Goal: Task Accomplishment & Management: Manage account settings

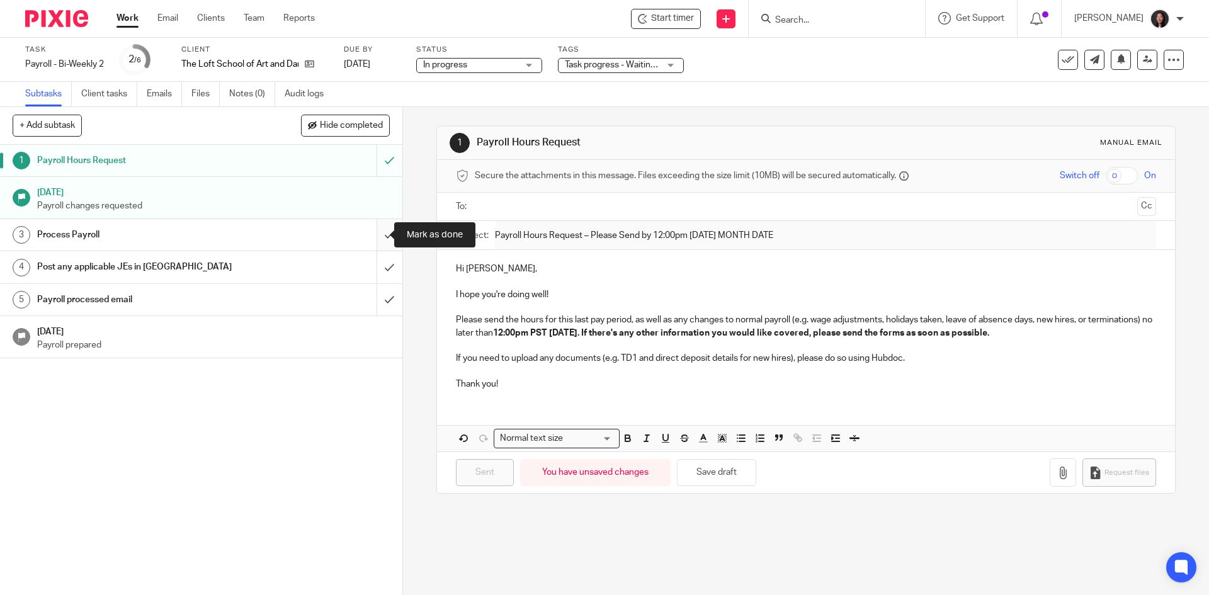
click at [375, 236] on input "submit" at bounding box center [201, 234] width 402 height 31
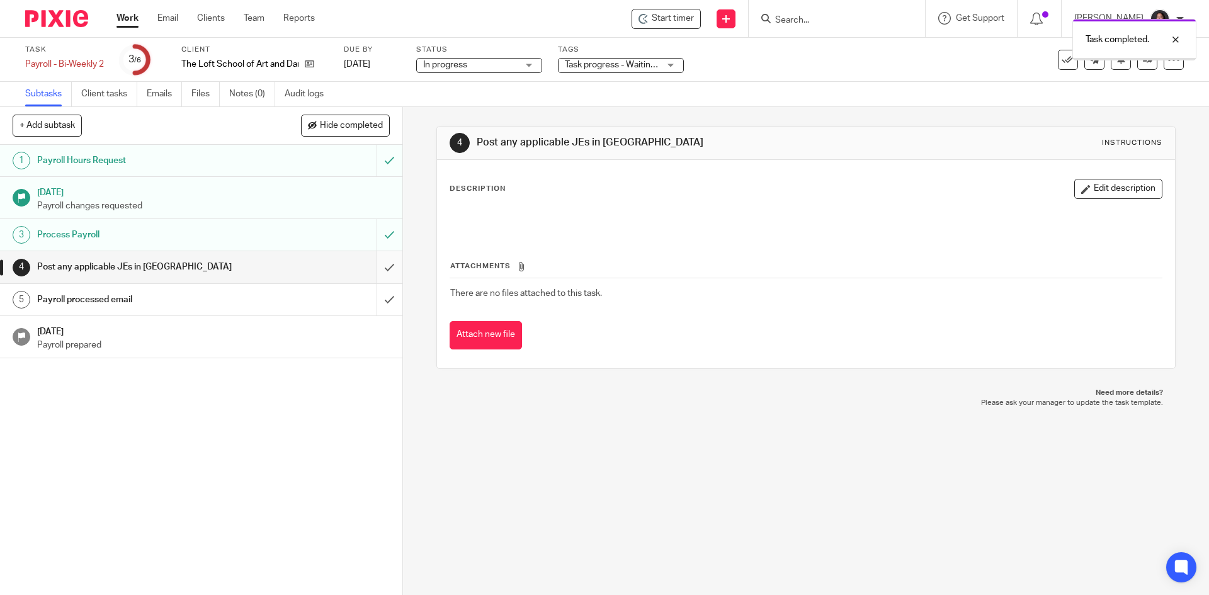
click at [374, 271] on input "submit" at bounding box center [201, 266] width 402 height 31
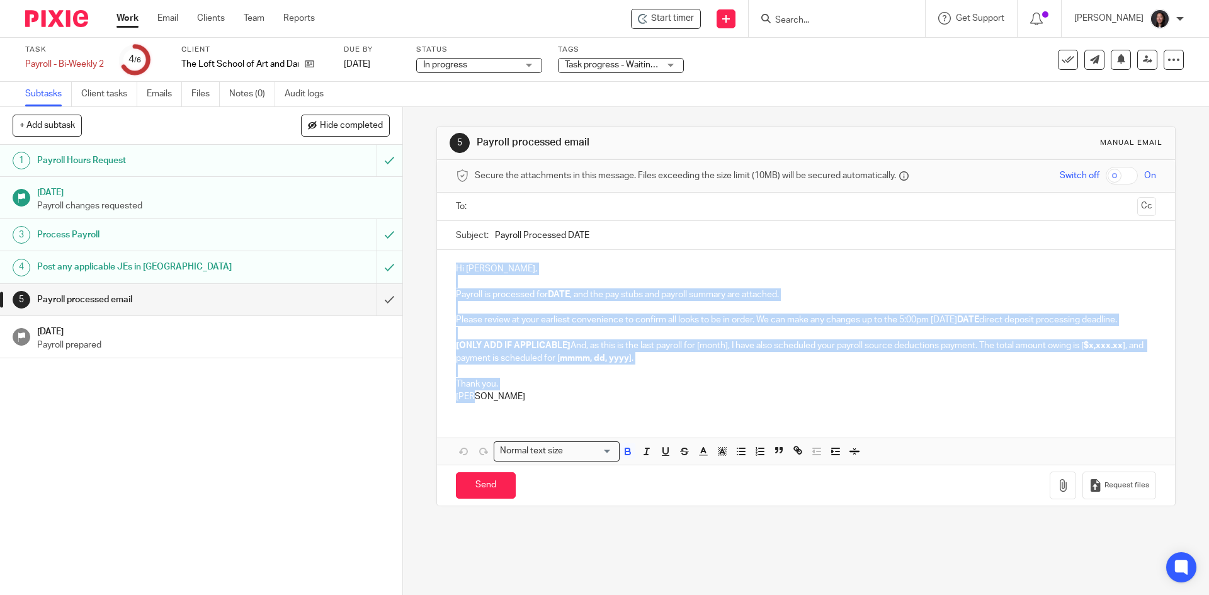
drag, startPoint x: 444, startPoint y: 268, endPoint x: 500, endPoint y: 424, distance: 165.3
click at [500, 412] on div "Hi Deborah, Payroll is processed for DATE , and the pay stubs and payroll summa…" at bounding box center [805, 331] width 737 height 162
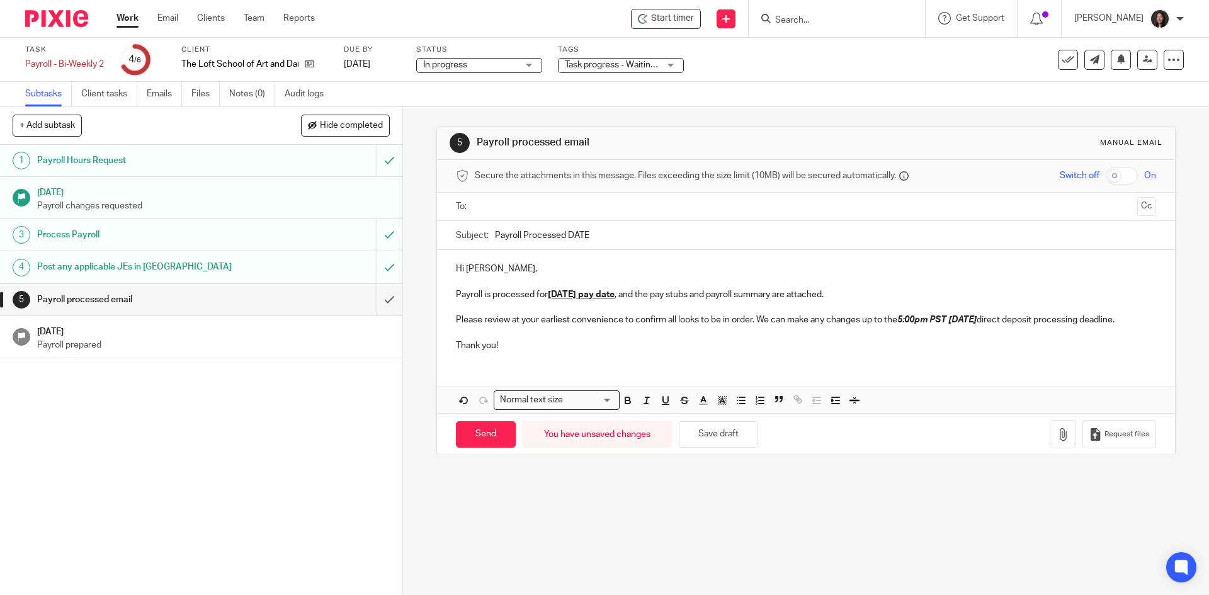
click at [604, 296] on u "September 12, 2025 pay date" at bounding box center [581, 294] width 67 height 9
click at [1067, 318] on p "Please review at your earliest convenience to confirm all looks to be in order.…" at bounding box center [805, 319] width 699 height 13
click at [895, 320] on p "Please review at your earliest convenience to confirm all looks to be in order.…" at bounding box center [805, 319] width 699 height 13
drag, startPoint x: 883, startPoint y: 320, endPoint x: 903, endPoint y: 320, distance: 20.8
click at [903, 320] on p "Please review at your earliest convenience to confirm all looks to be in order.…" at bounding box center [805, 319] width 699 height 13
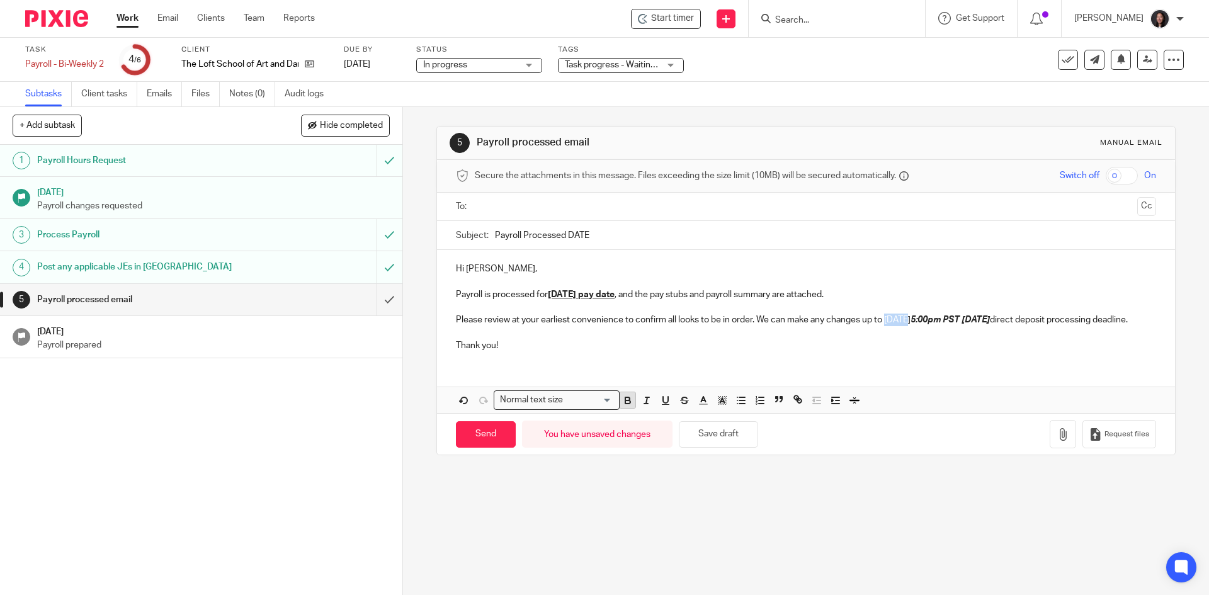
click at [629, 408] on button "button" at bounding box center [627, 400] width 16 height 16
click at [843, 339] on p at bounding box center [805, 333] width 699 height 13
click at [728, 443] on button "Save draft" at bounding box center [718, 434] width 79 height 27
click at [892, 297] on p "Payroll is processed for September 26, 2025 pay date , and the pay stubs and pa…" at bounding box center [805, 294] width 699 height 13
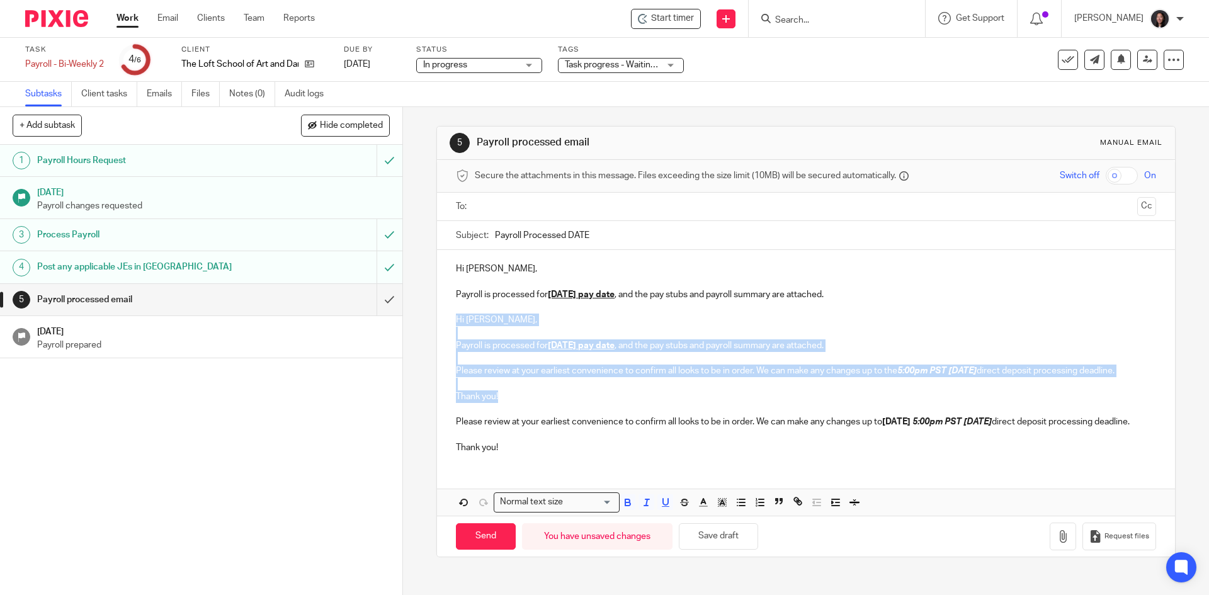
drag, startPoint x: 451, startPoint y: 322, endPoint x: 521, endPoint y: 413, distance: 114.1
click at [521, 413] on div "Hi Deborah, Payroll is processed for September 26, 2025 pay date , and the pay …" at bounding box center [805, 356] width 737 height 213
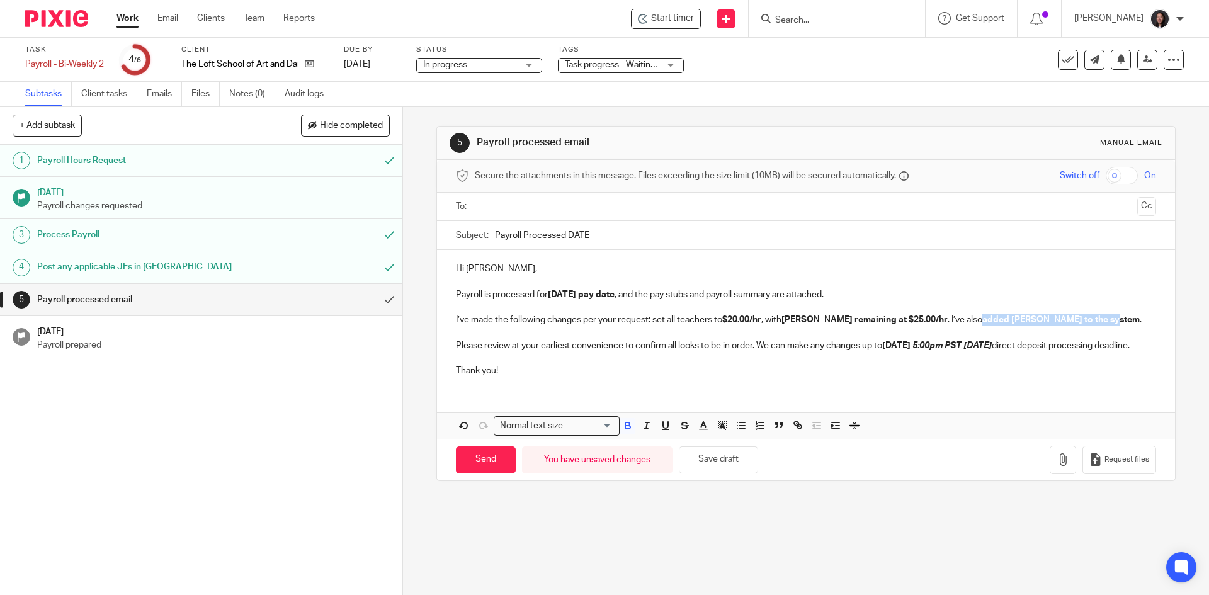
drag, startPoint x: 978, startPoint y: 319, endPoint x: 1104, endPoint y: 324, distance: 126.0
click at [1104, 324] on p "I’ve made the following changes per your request: set all teachers to $20.00/hr…" at bounding box center [805, 319] width 699 height 13
click at [622, 431] on icon "button" at bounding box center [627, 425] width 11 height 11
click at [701, 352] on p "Please review at your earliest convenience to confirm all looks to be in order.…" at bounding box center [805, 345] width 699 height 13
click at [706, 473] on button "Save draft" at bounding box center [718, 459] width 79 height 27
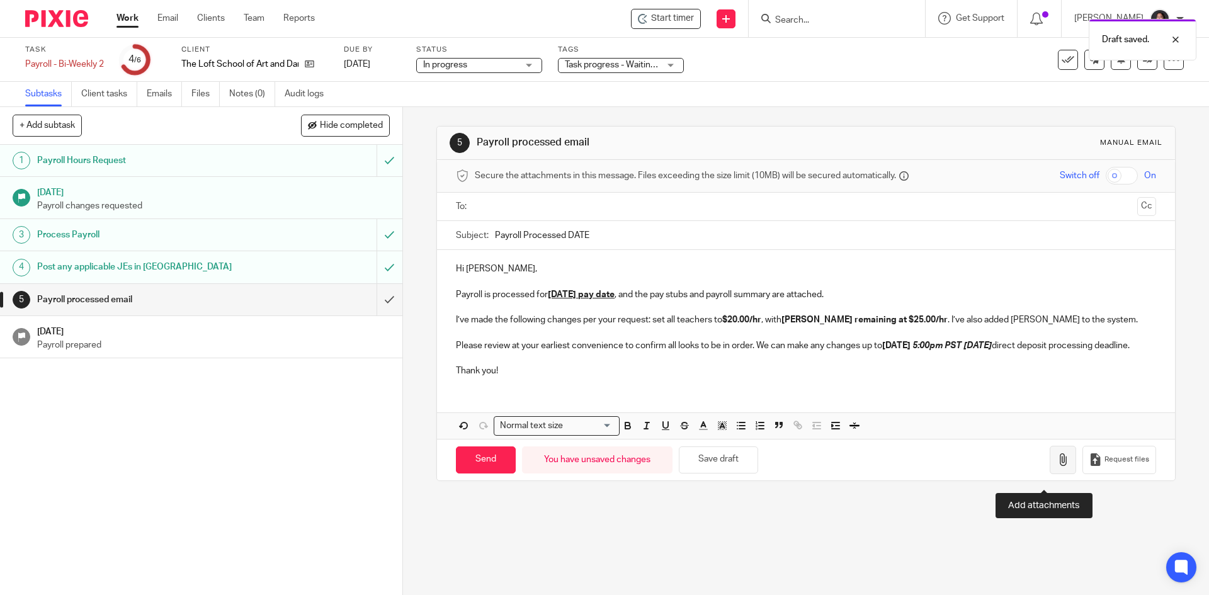
click at [1049, 468] on button "button" at bounding box center [1062, 460] width 26 height 28
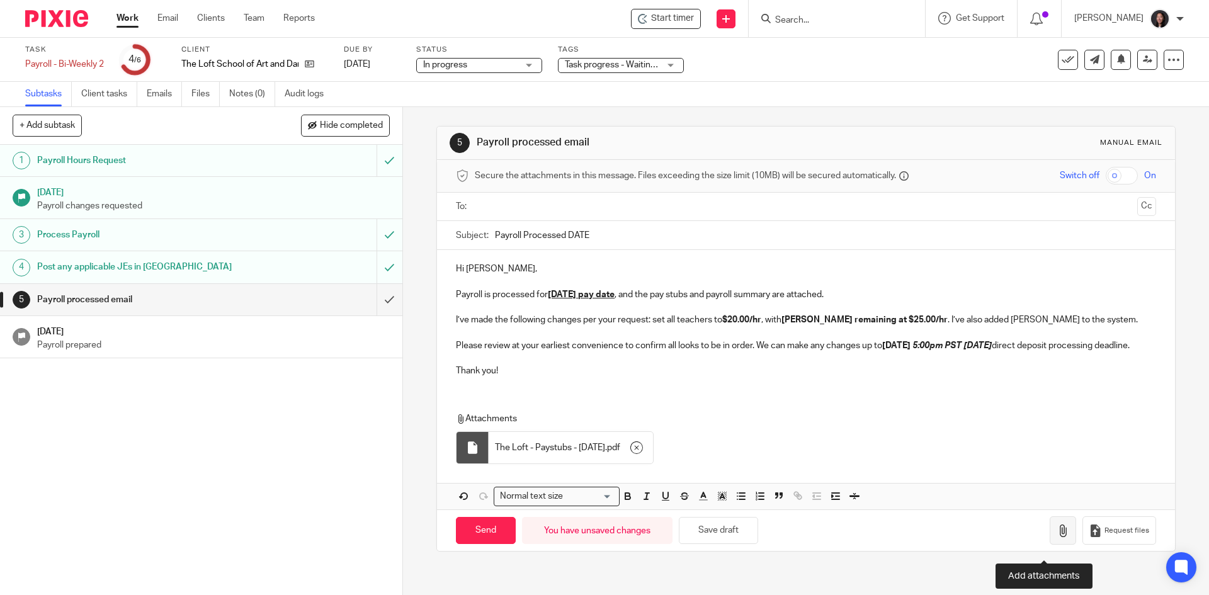
click at [1056, 537] on icon "button" at bounding box center [1062, 530] width 13 height 13
click at [631, 236] on input "Payroll Processed DATE" at bounding box center [825, 235] width 660 height 28
click at [605, 244] on input "Payroll Processed DATE" at bounding box center [825, 235] width 660 height 28
paste input "- September 12, 2025 Pay Date"
click at [624, 236] on input "Payroll Processed - September 12, 2025 Pay Date" at bounding box center [825, 235] width 660 height 28
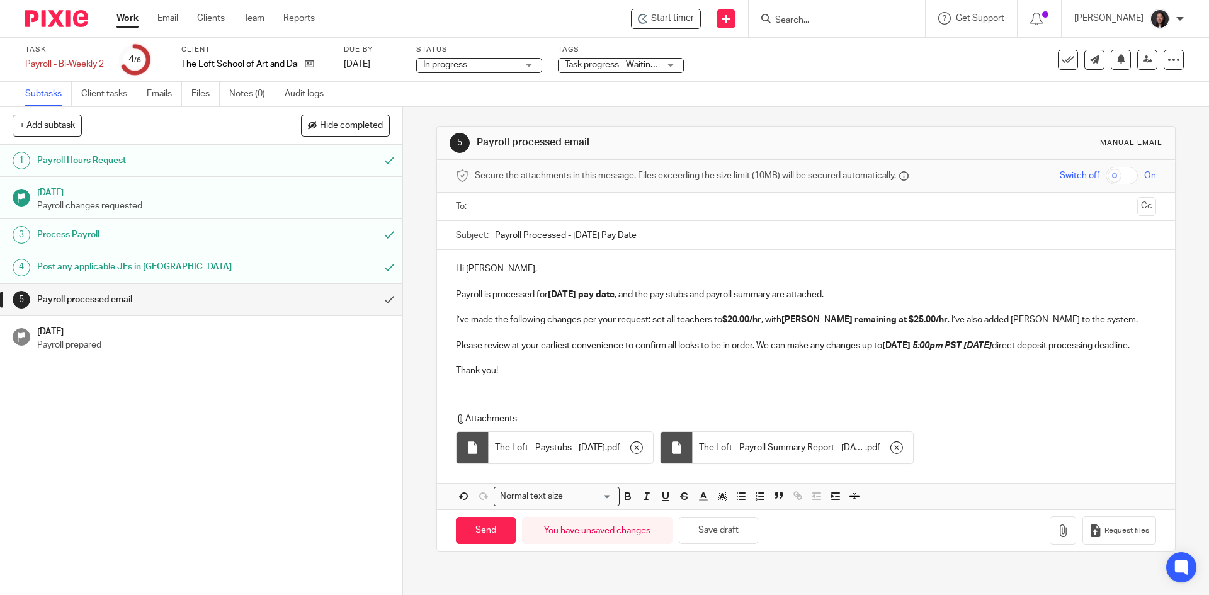
click at [703, 236] on input "Payroll Processed - September 26, 2025 Pay Date" at bounding box center [825, 235] width 660 height 28
type input "Payroll Processed - September 26, 2025 Pay Date"
click at [658, 206] on input "text" at bounding box center [805, 207] width 652 height 14
click at [734, 546] on button "Save draft" at bounding box center [718, 533] width 79 height 27
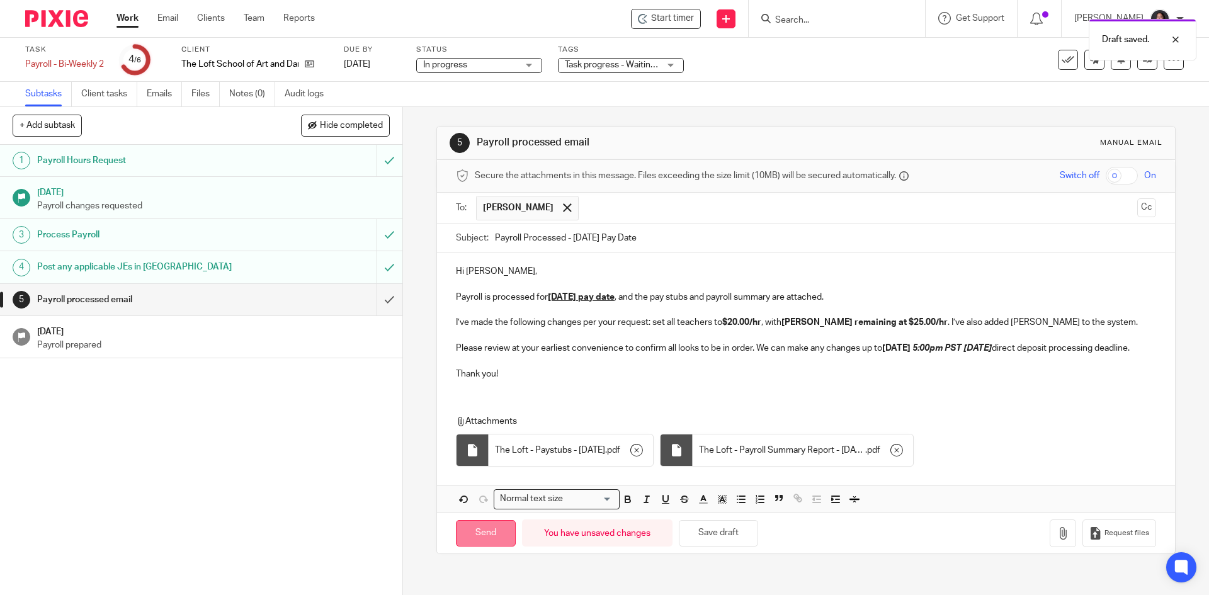
click at [470, 547] on input "Send" at bounding box center [486, 533] width 60 height 27
type input "Sent"
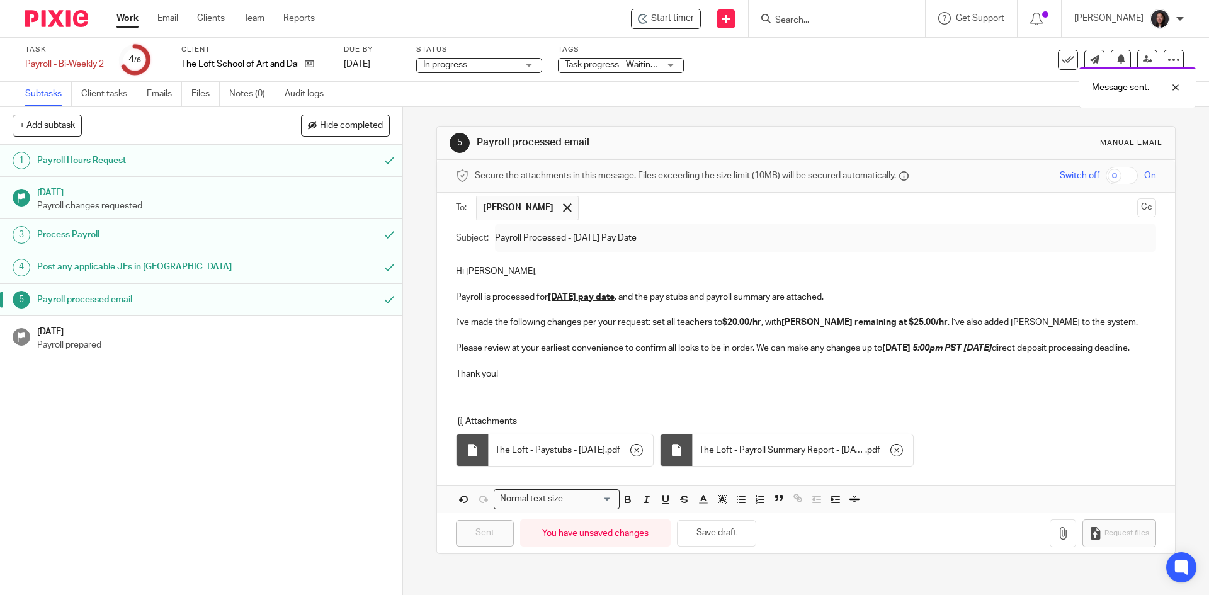
click at [283, 352] on link "Sep 23, 2025 Payroll prepared" at bounding box center [201, 337] width 402 height 42
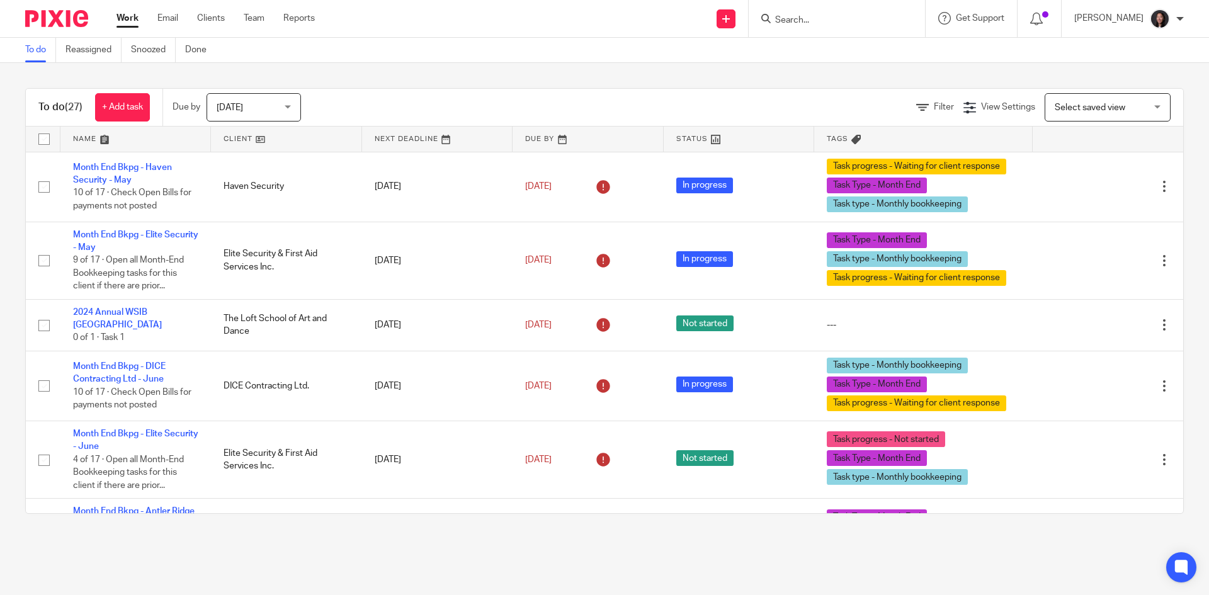
click at [174, 142] on link at bounding box center [135, 139] width 150 height 25
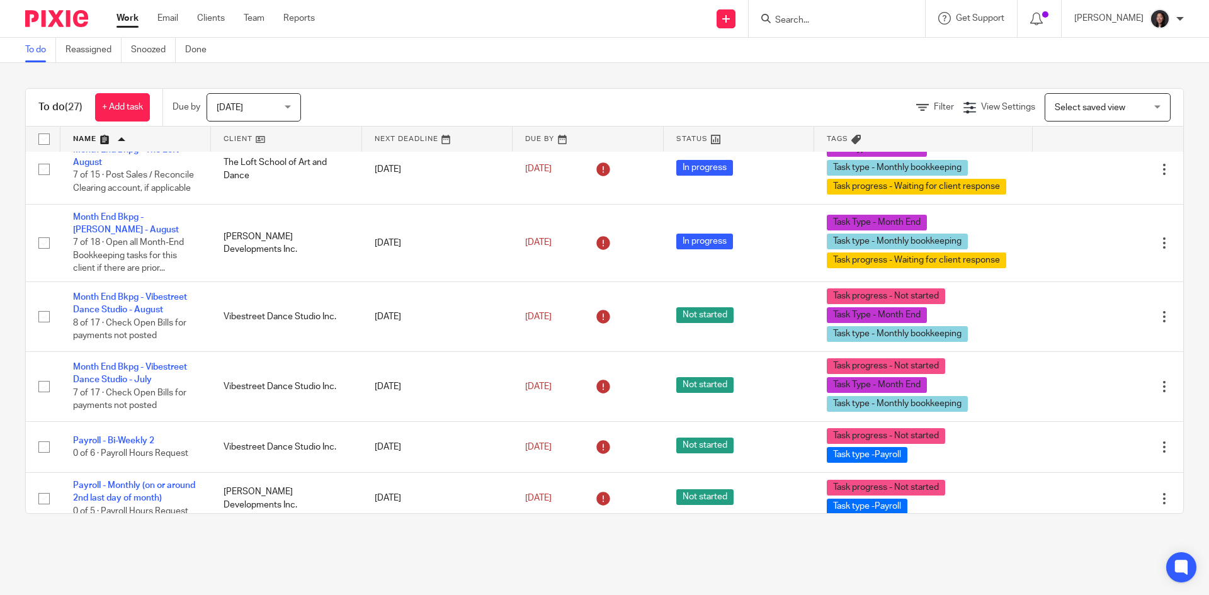
scroll to position [1615, 0]
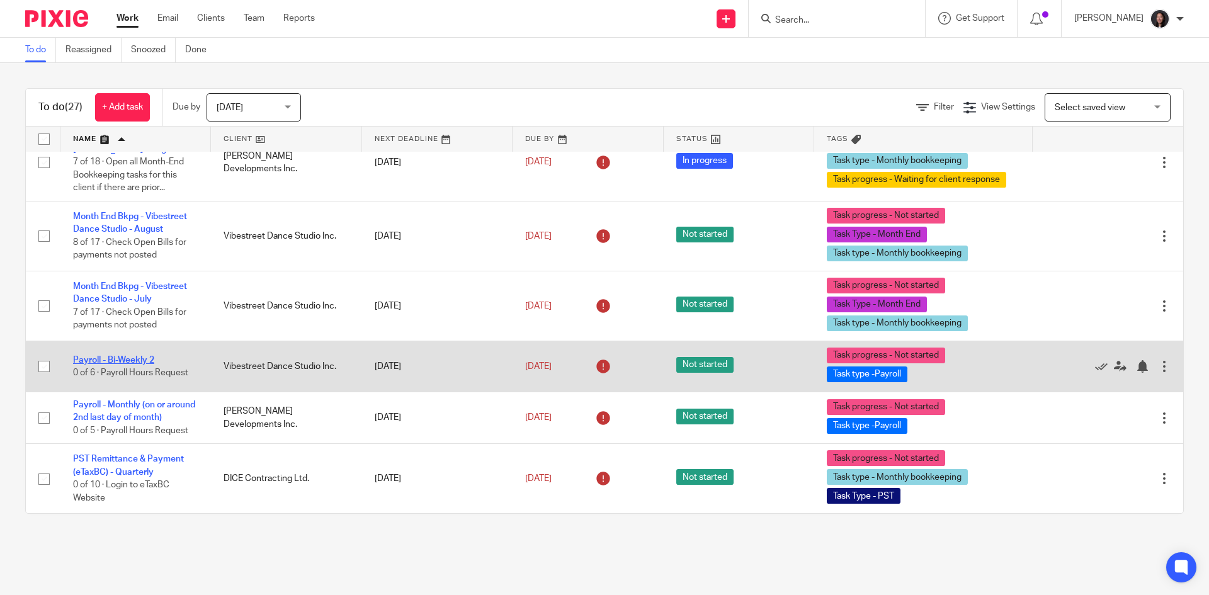
click at [139, 356] on link "Payroll - Bi-Weekly 2" at bounding box center [113, 360] width 81 height 9
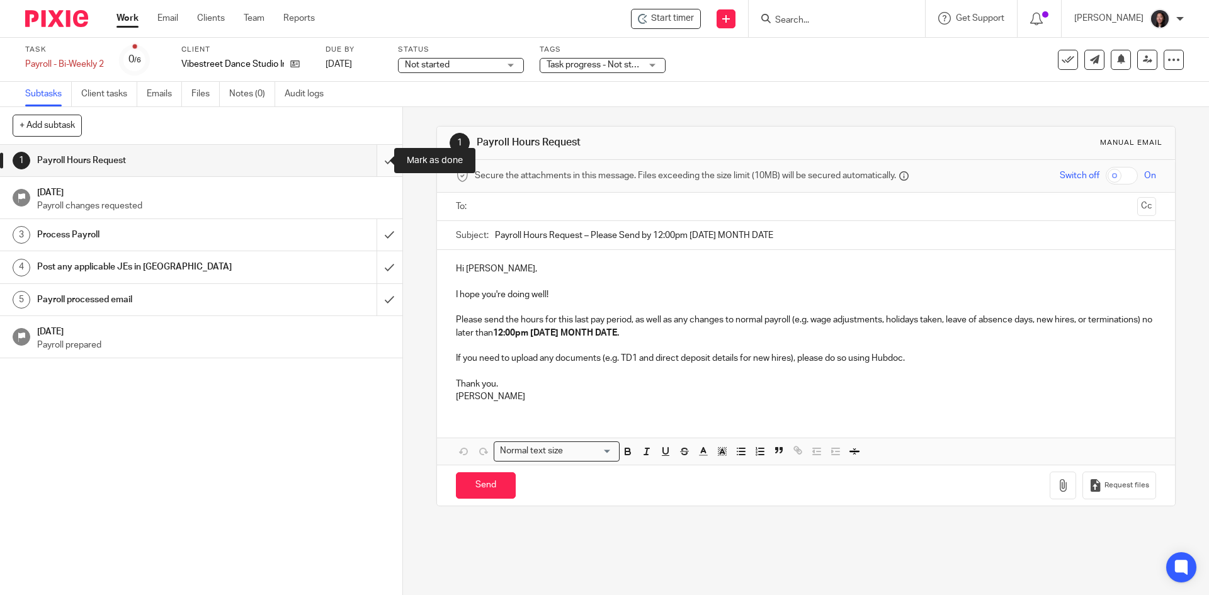
click at [367, 167] on input "submit" at bounding box center [201, 160] width 402 height 31
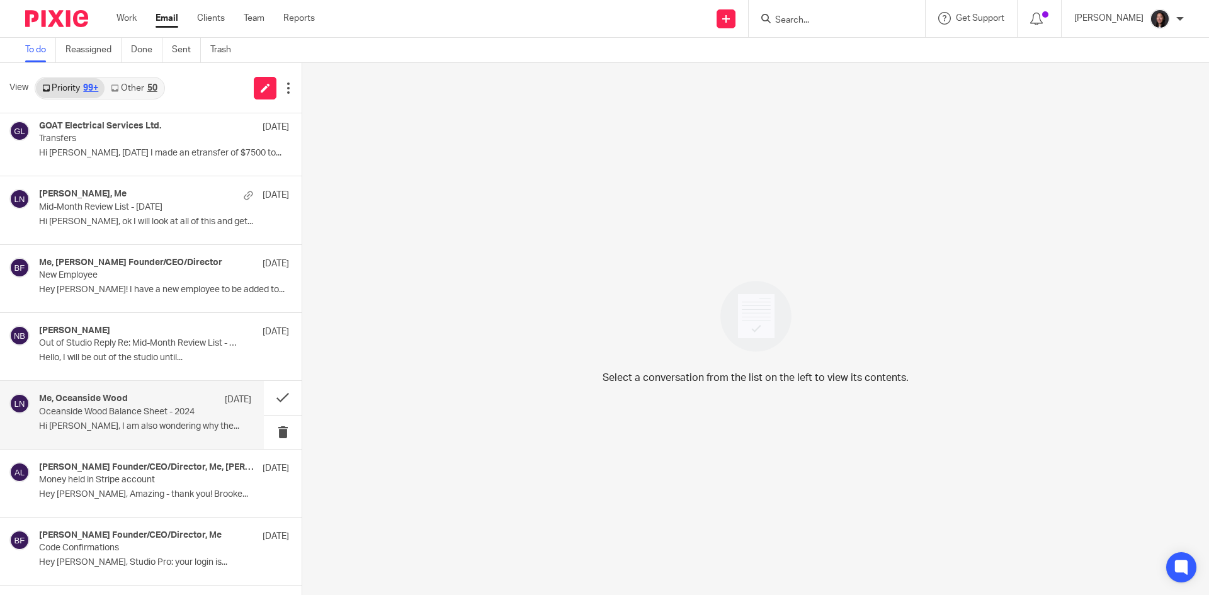
scroll to position [629, 0]
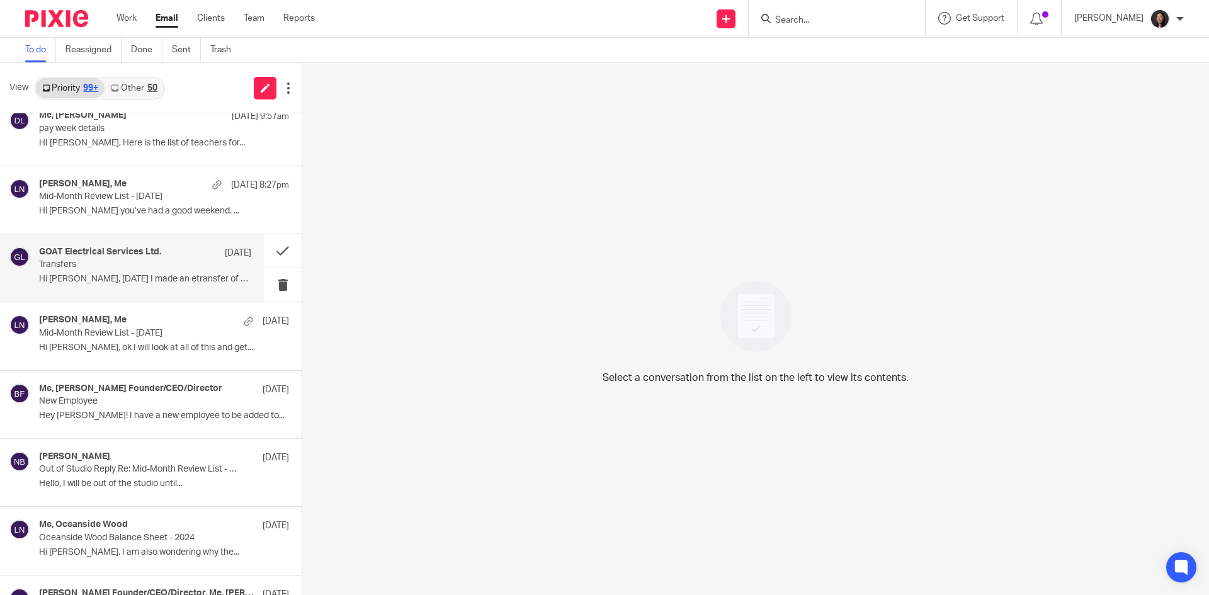
click at [96, 284] on p "Hi [PERSON_NAME], [DATE] I made an etransfer of $7500 to..." at bounding box center [145, 279] width 212 height 11
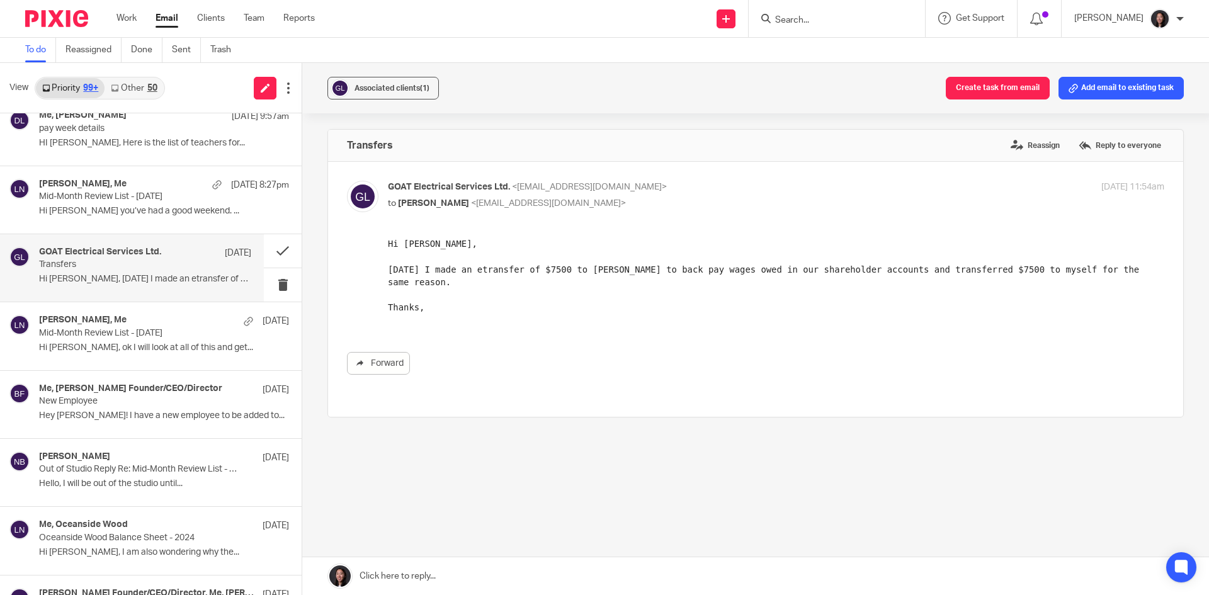
scroll to position [0, 0]
click at [1076, 146] on label "Reply to everyone" at bounding box center [1119, 145] width 89 height 19
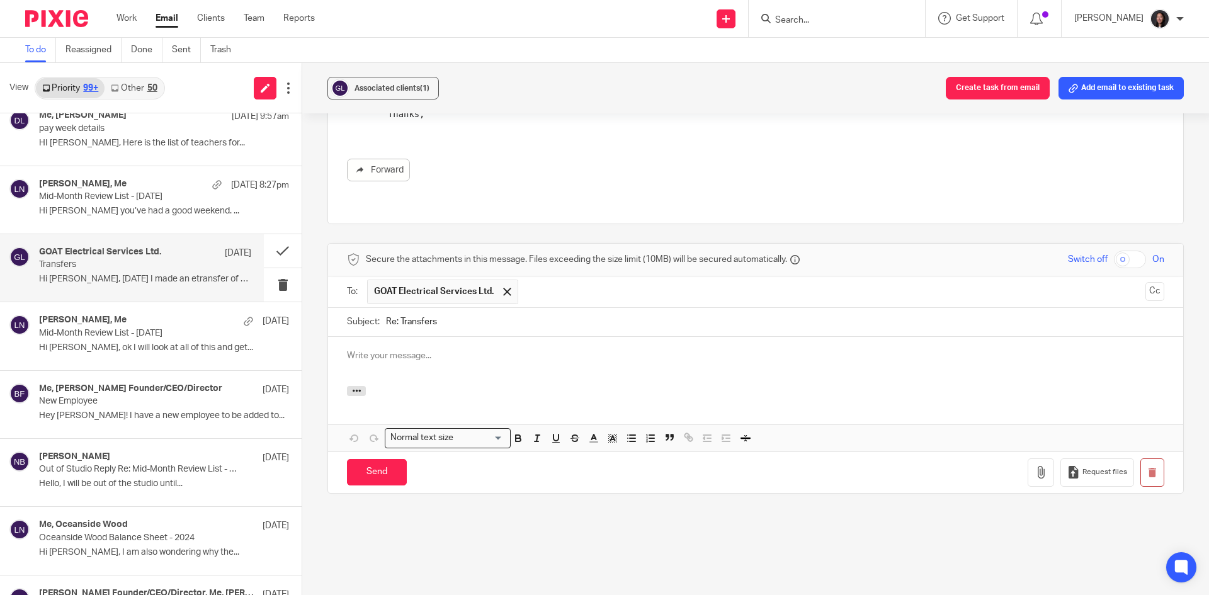
click at [452, 357] on div at bounding box center [755, 361] width 855 height 49
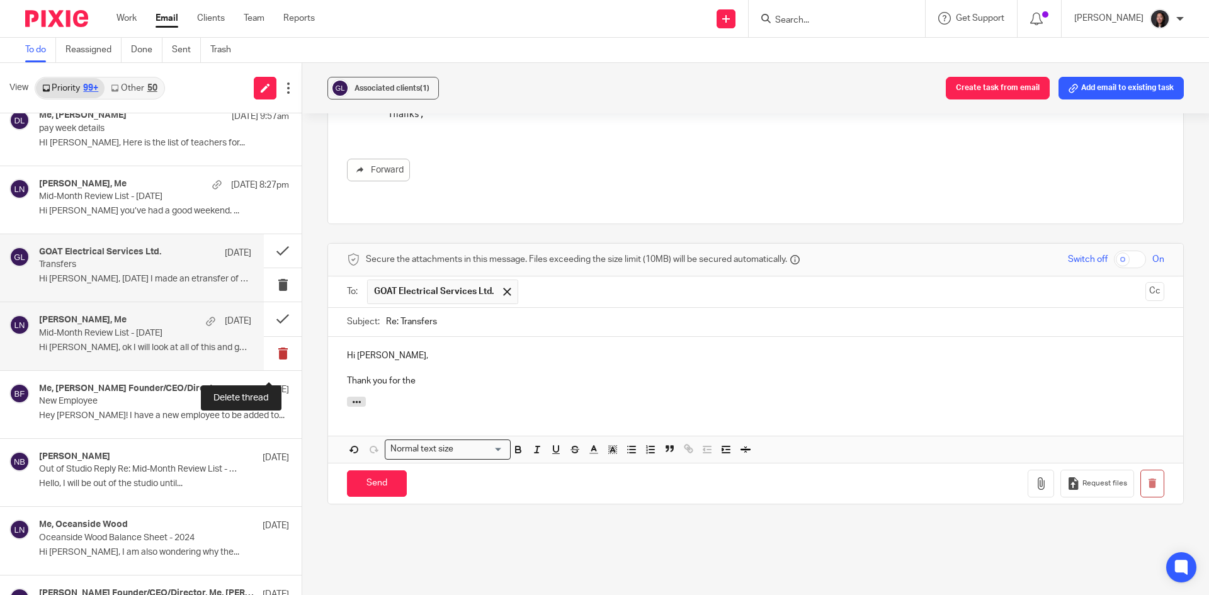
scroll to position [504, 0]
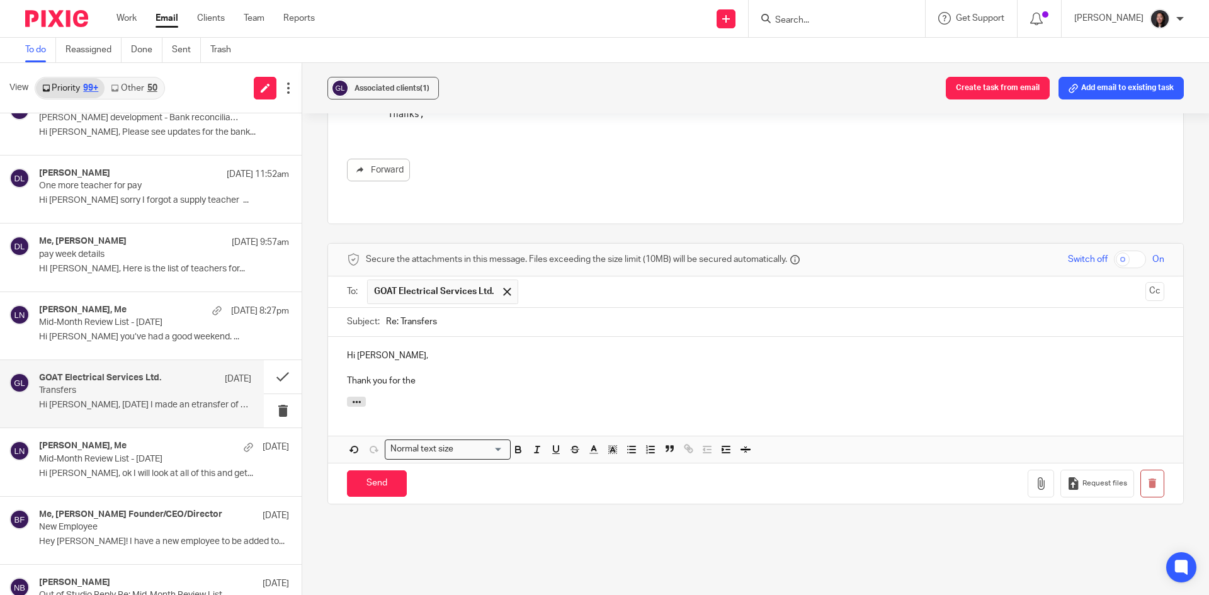
click at [470, 375] on p "Thank you for the" at bounding box center [755, 381] width 817 height 13
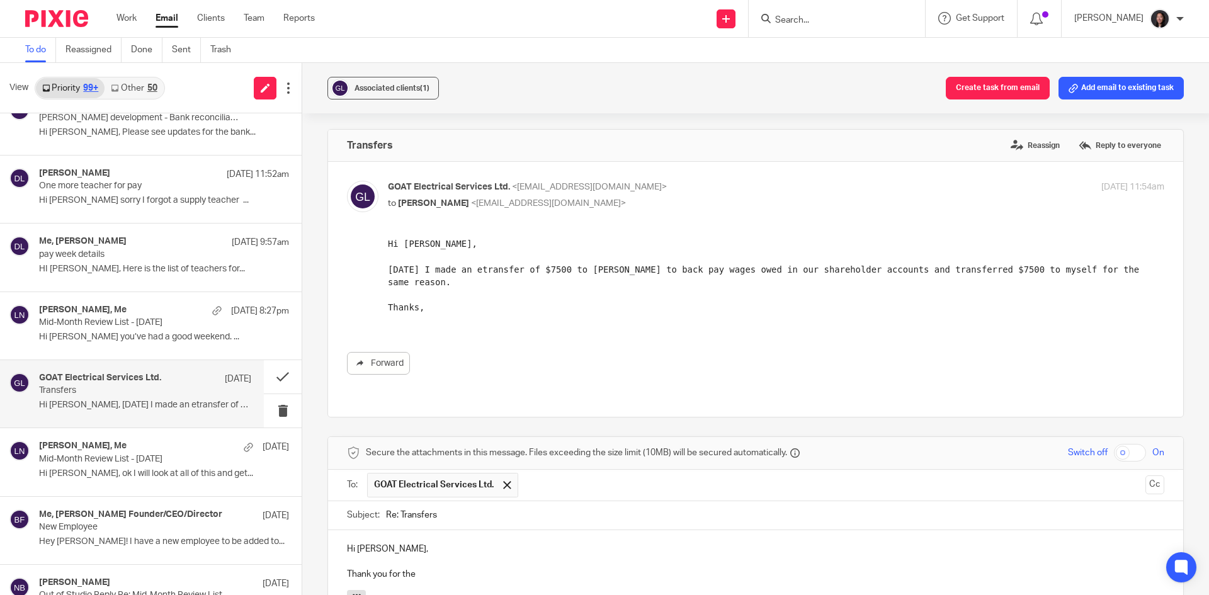
scroll to position [126, 0]
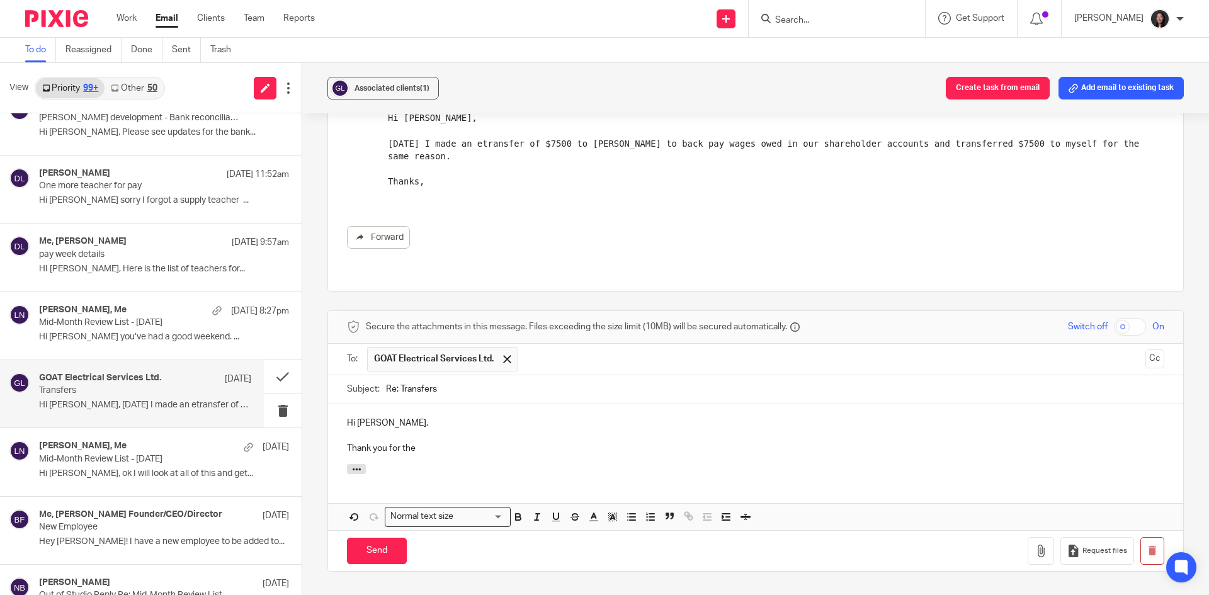
click at [427, 442] on p "Thank you for the" at bounding box center [755, 448] width 817 height 13
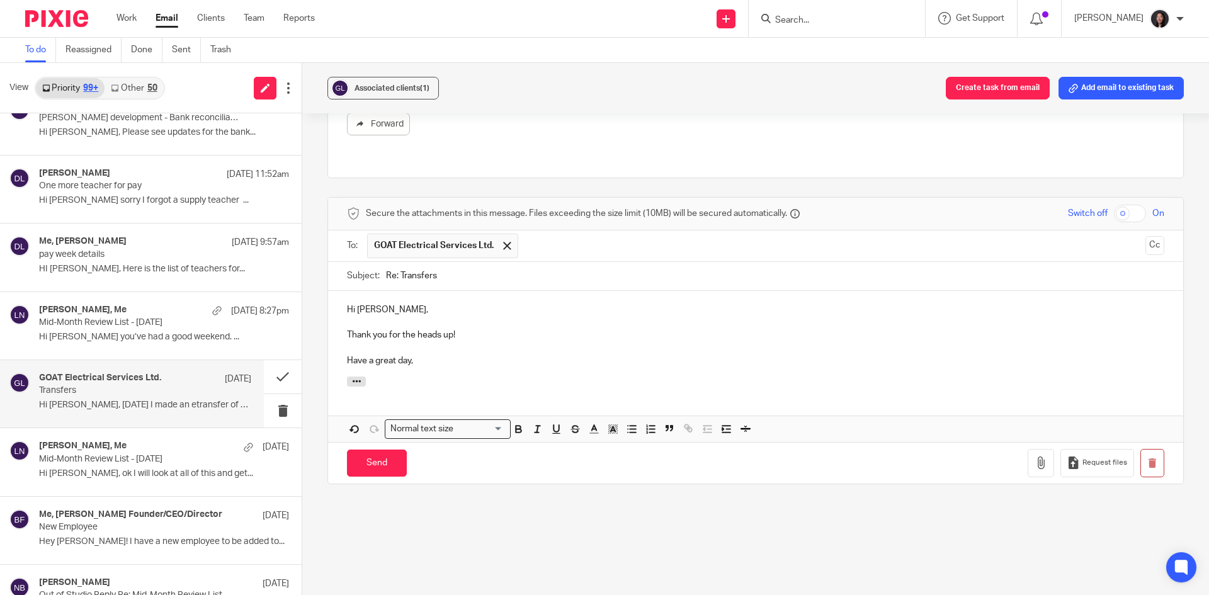
scroll to position [252, 0]
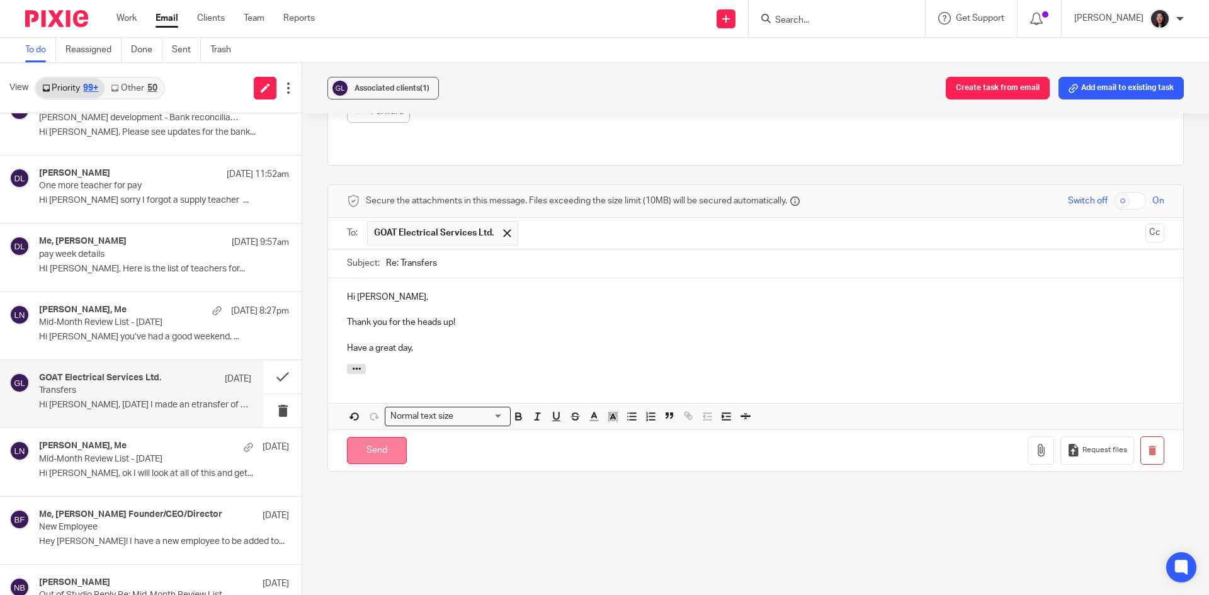
click at [379, 441] on input "Send" at bounding box center [377, 450] width 60 height 27
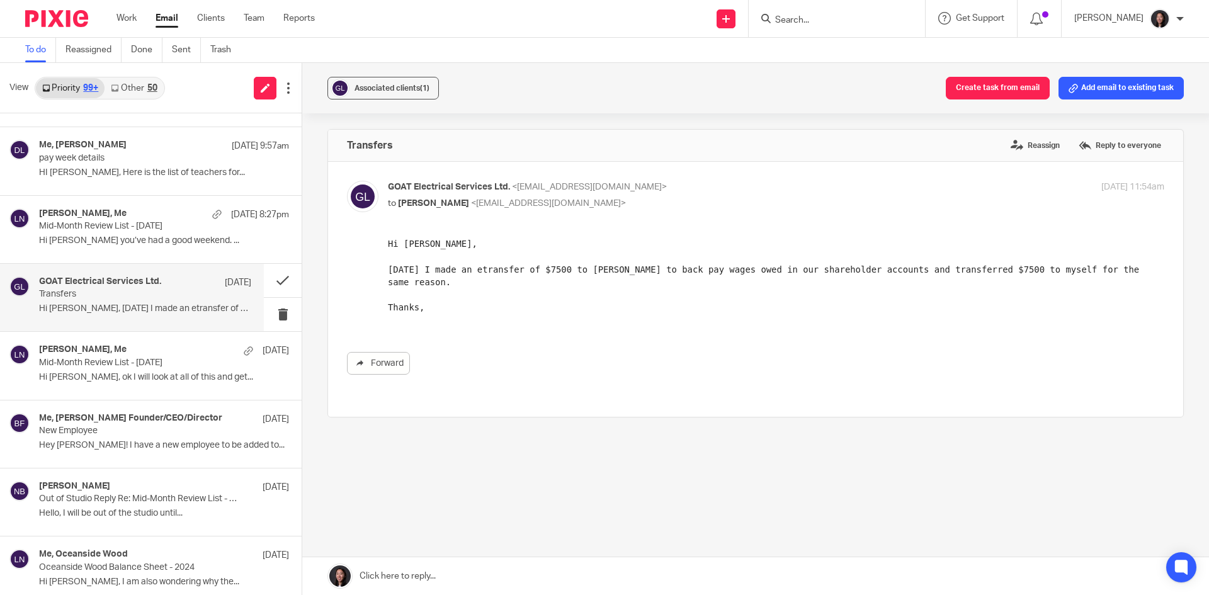
scroll to position [629, 0]
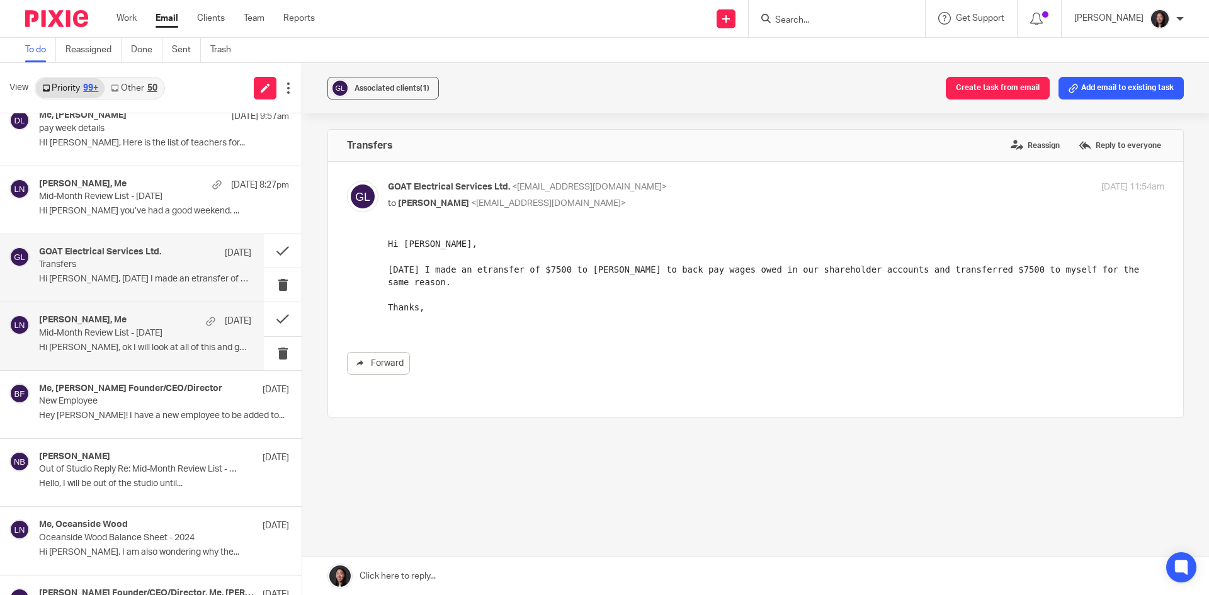
click at [138, 352] on p "Hi [PERSON_NAME], ok I will look at all of this and get..." at bounding box center [145, 347] width 212 height 11
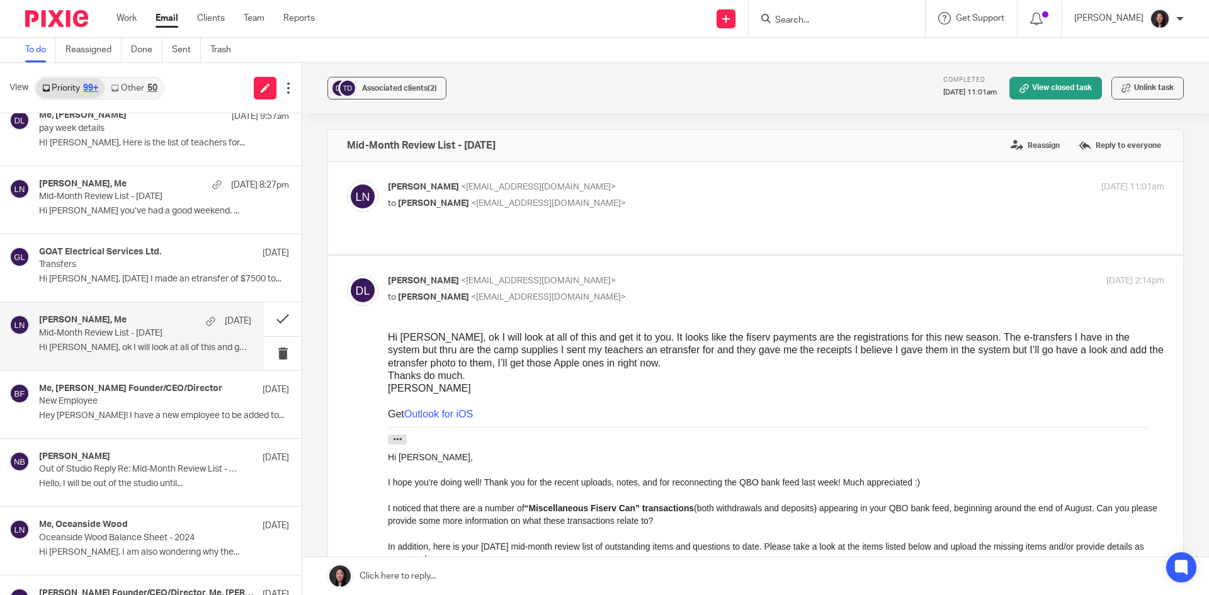
scroll to position [0, 0]
click at [1118, 142] on label "Reply to everyone" at bounding box center [1119, 145] width 89 height 19
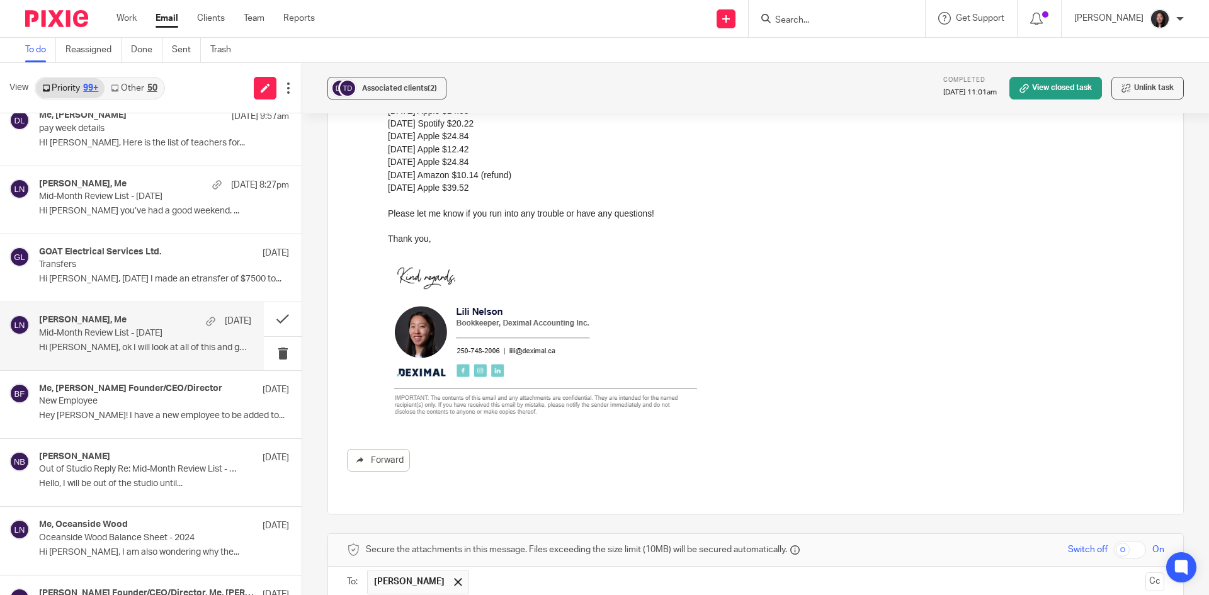
scroll to position [1012, 0]
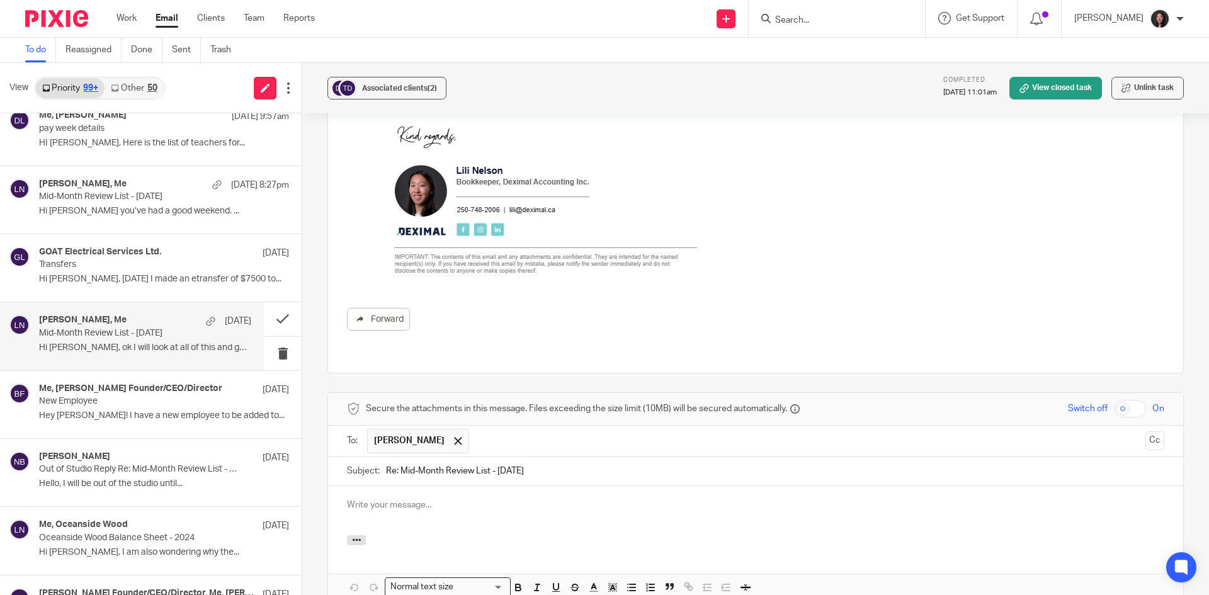
click at [483, 486] on div at bounding box center [755, 510] width 855 height 49
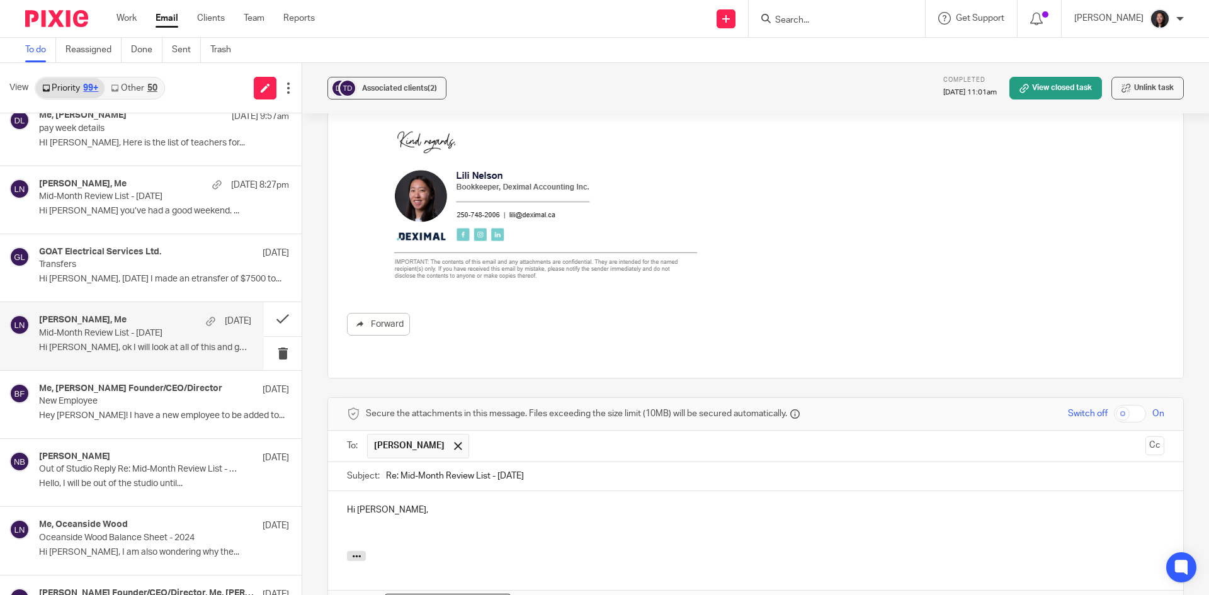
scroll to position [1133, 0]
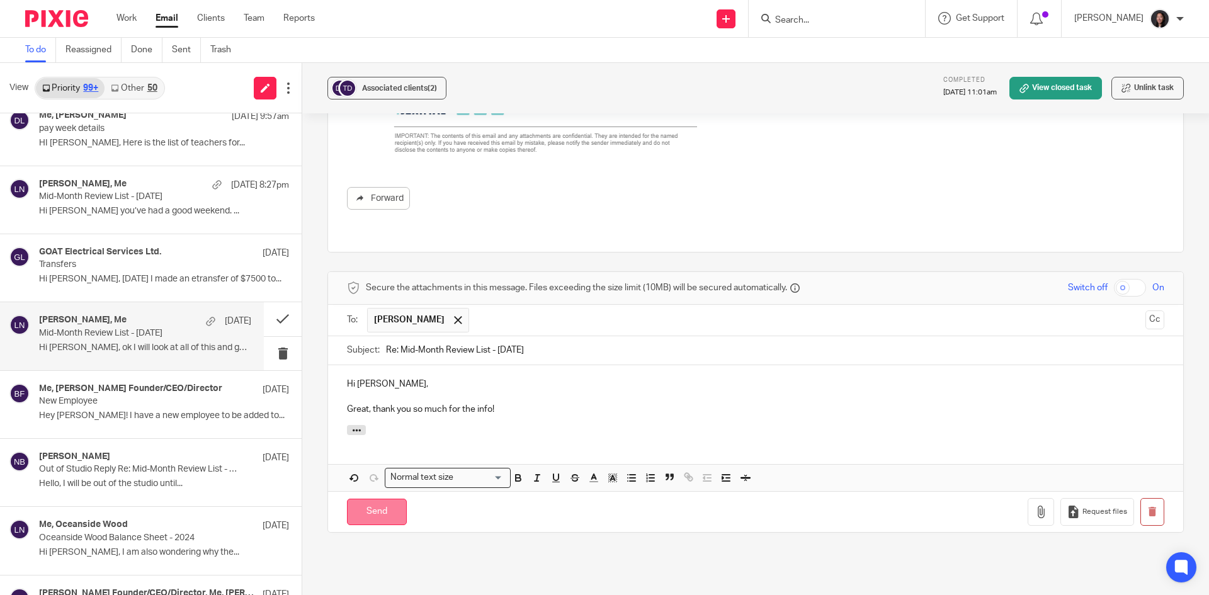
click at [375, 499] on input "Send" at bounding box center [377, 512] width 60 height 27
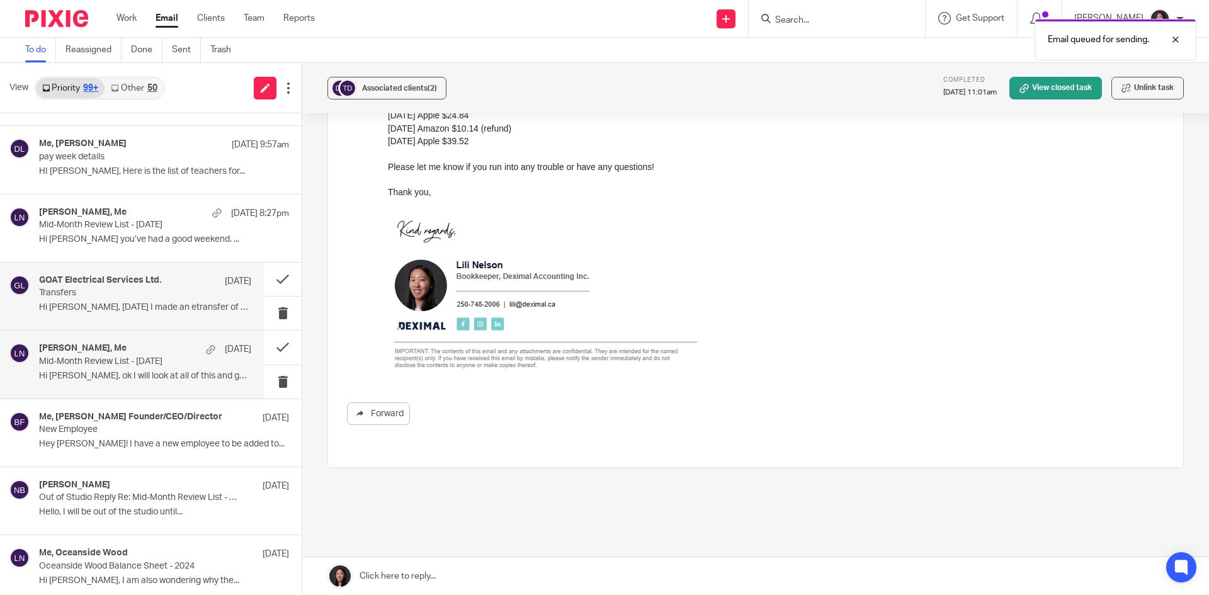
scroll to position [629, 0]
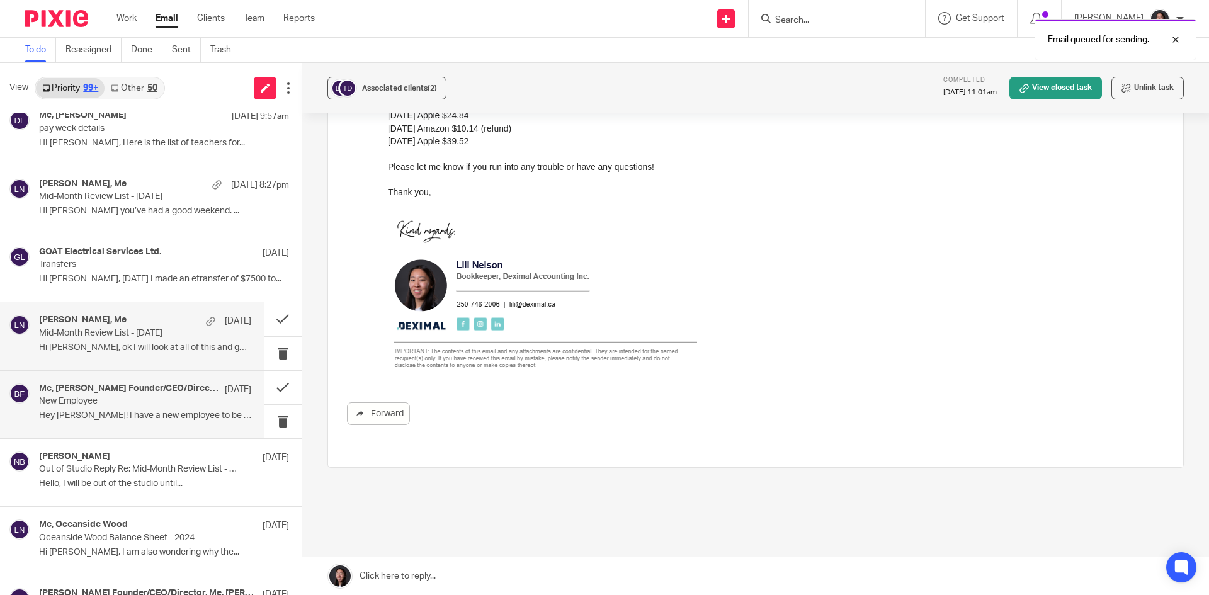
click at [169, 395] on div "Me, Brooke Founder/CEO/Director Sep 18" at bounding box center [145, 389] width 212 height 13
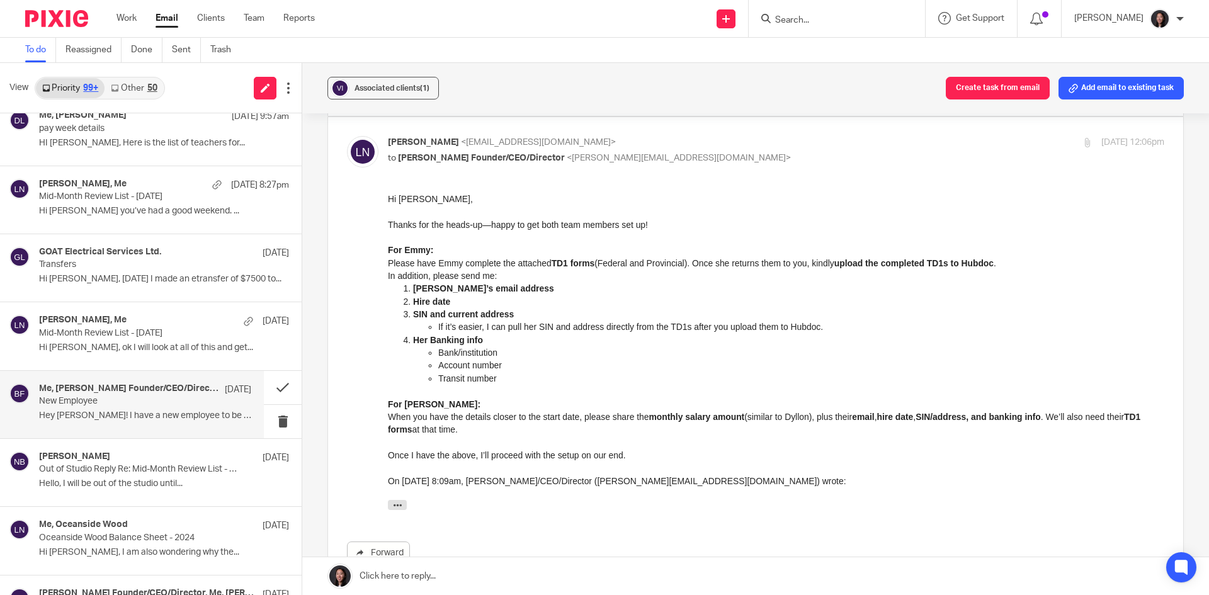
scroll to position [0, 0]
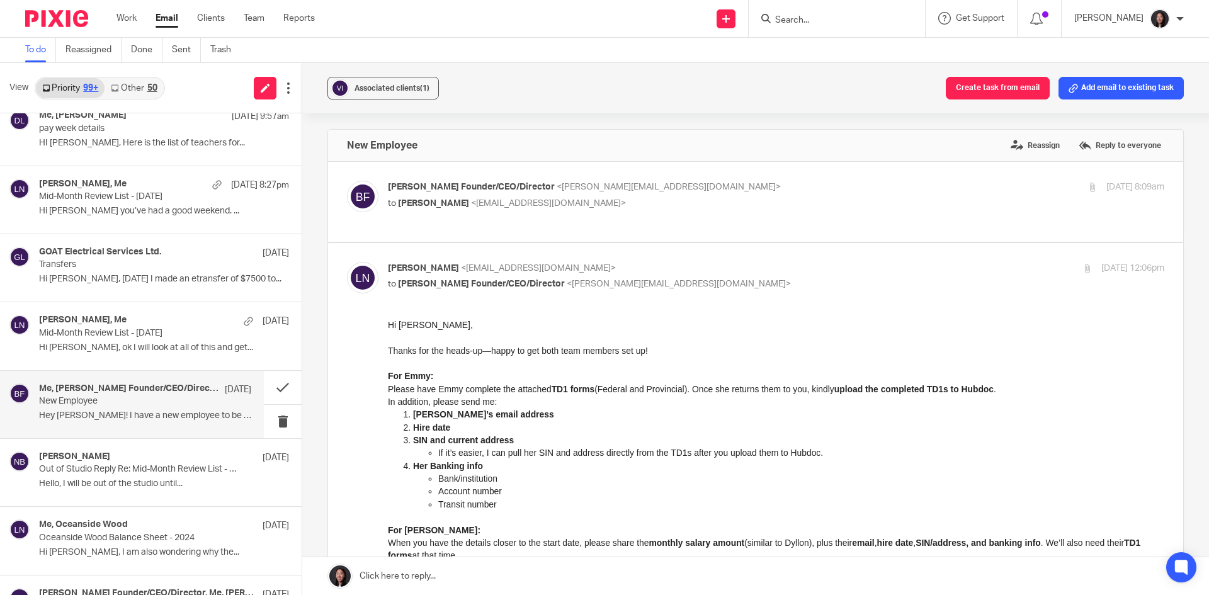
click at [584, 218] on div "Brooke Founder/CEO/Director <brooke@vibestreetdance.com> to Lili Nelson <lili@d…" at bounding box center [755, 202] width 817 height 42
click at [668, 215] on div "Brooke Founder/CEO/Director <brooke@vibestreetdance.com> to Lili Nelson <lili@d…" at bounding box center [755, 202] width 817 height 42
click at [674, 213] on div "Brooke Founder/CEO/Director <brooke@vibestreetdance.com> to Lili Nelson <lili@d…" at bounding box center [755, 202] width 817 height 42
click at [633, 215] on div "Brooke Founder/CEO/Director <brooke@vibestreetdance.com> to Lili Nelson <lili@d…" at bounding box center [755, 202] width 817 height 42
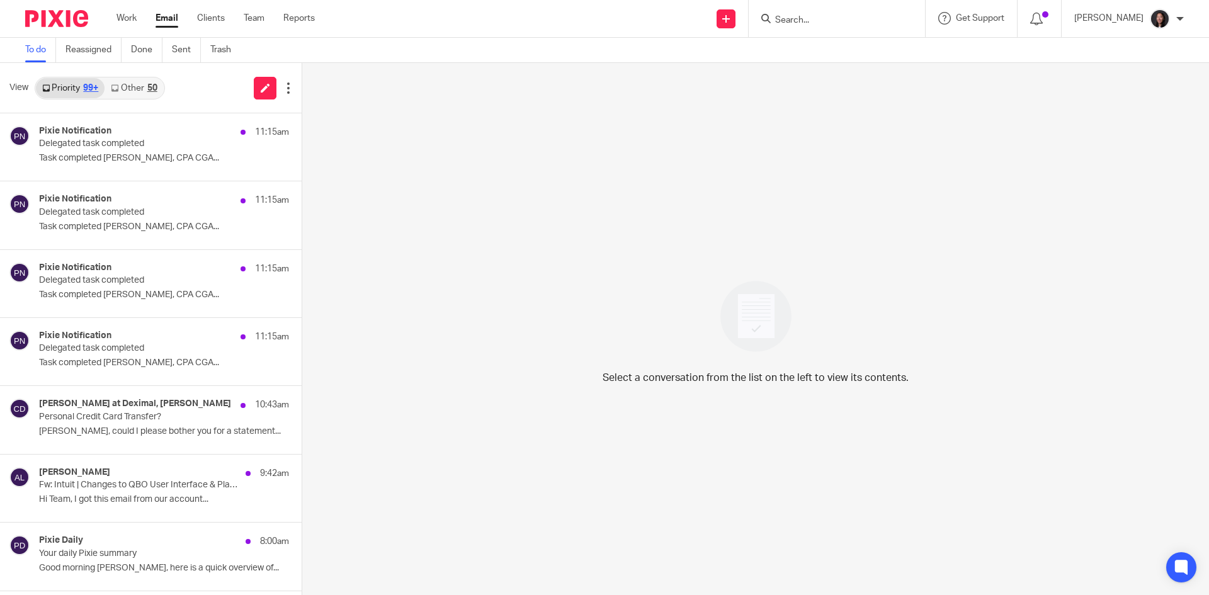
click at [125, 89] on link "Other 50" at bounding box center [133, 88] width 59 height 20
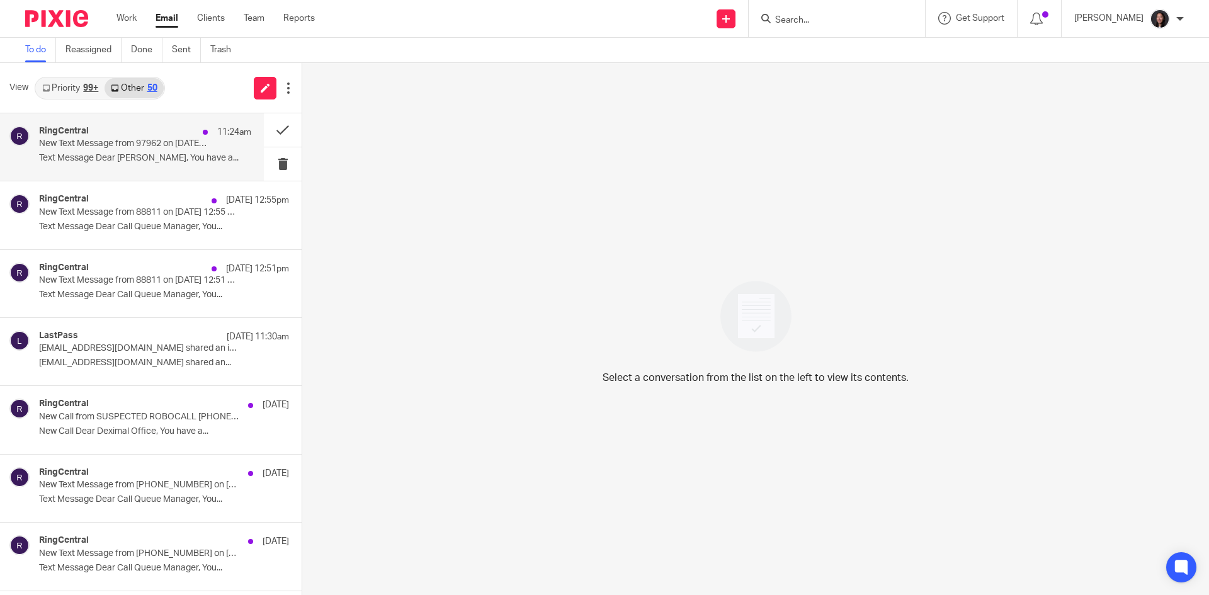
click at [149, 151] on div "RingCentral 11:24am New Text Message from 97962 on [DATE] 11:24 AM Text Message…" at bounding box center [145, 147] width 212 height 42
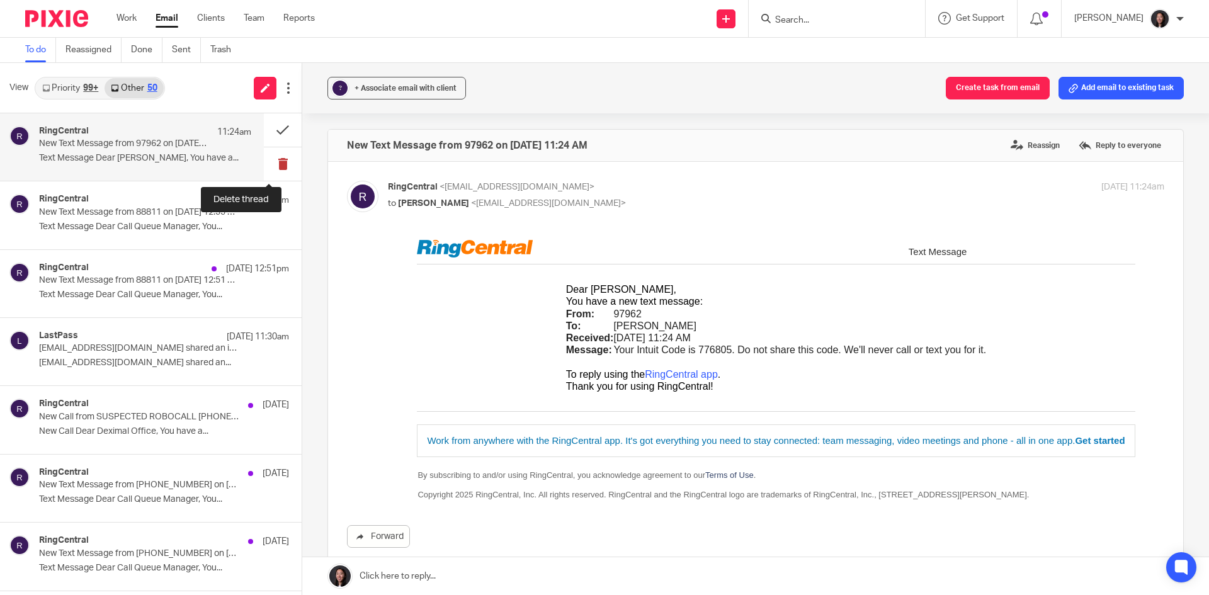
click at [276, 167] on button at bounding box center [283, 163] width 38 height 33
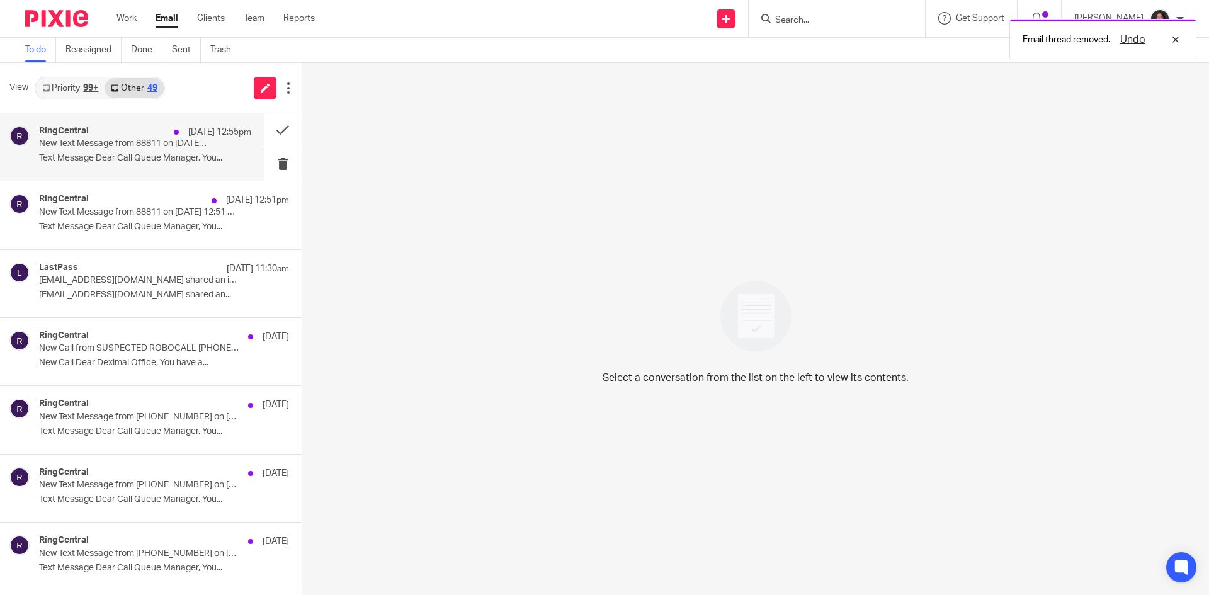
click at [121, 143] on p "New Text Message from 88811 on [DATE] 12:55 PM" at bounding box center [124, 143] width 170 height 11
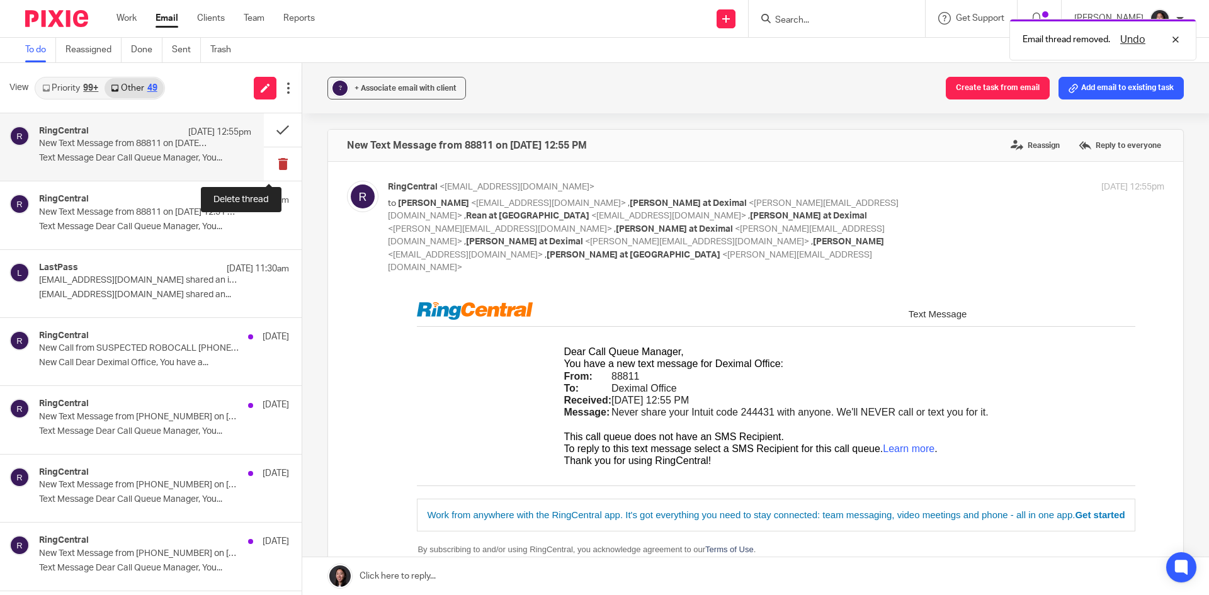
click at [266, 164] on button at bounding box center [283, 163] width 38 height 33
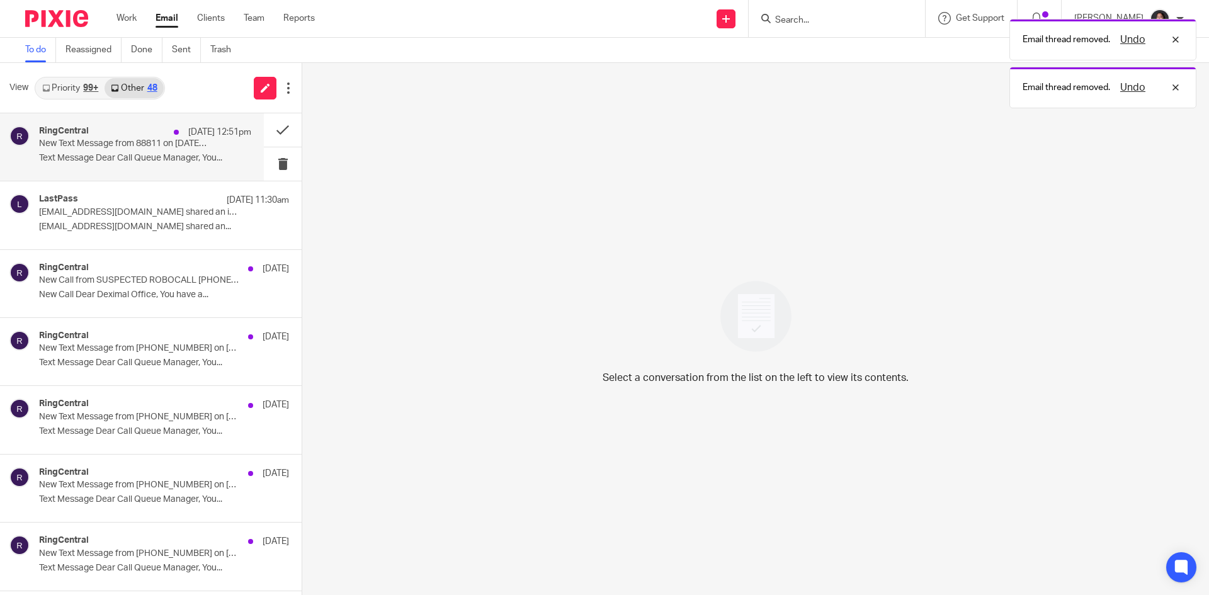
click at [147, 145] on p "New Text Message from 88811 on [DATE] 12:51 PM" at bounding box center [124, 143] width 170 height 11
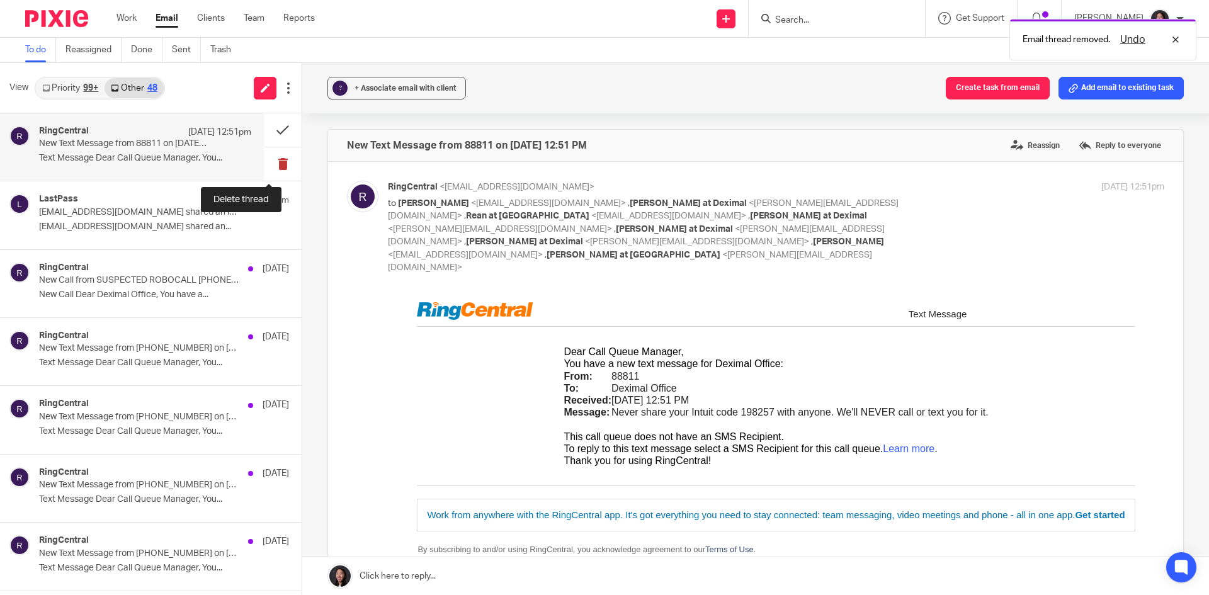
click at [270, 164] on button at bounding box center [283, 163] width 38 height 33
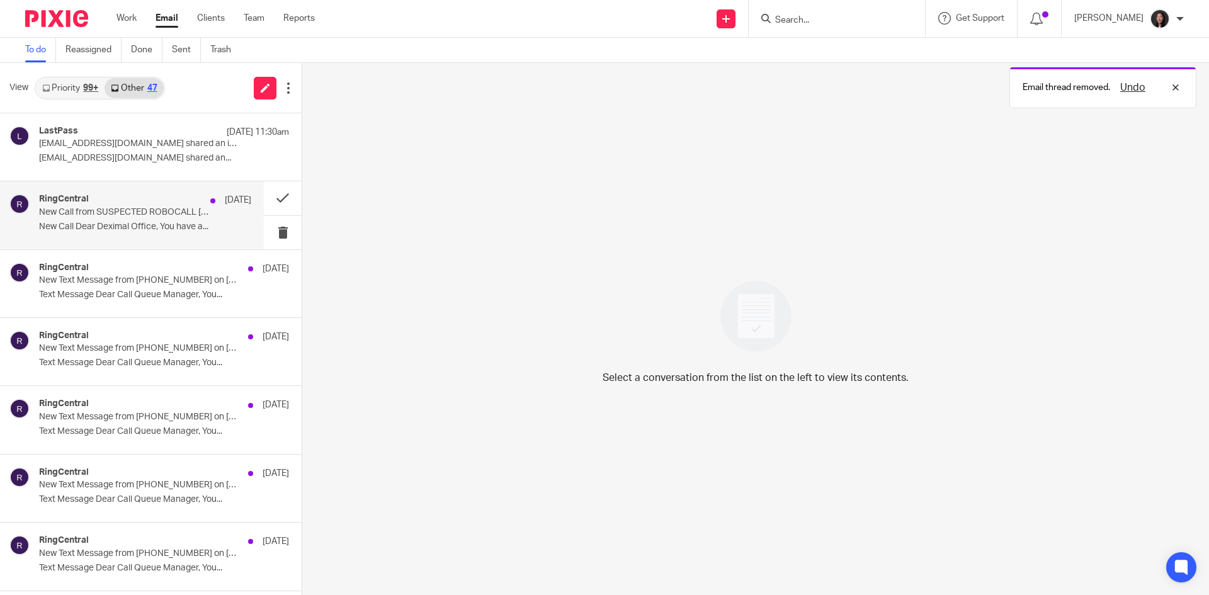
click at [184, 207] on p "New Call from SUSPECTED ROBOCALL [PHONE_NUMBER]" at bounding box center [124, 212] width 170 height 11
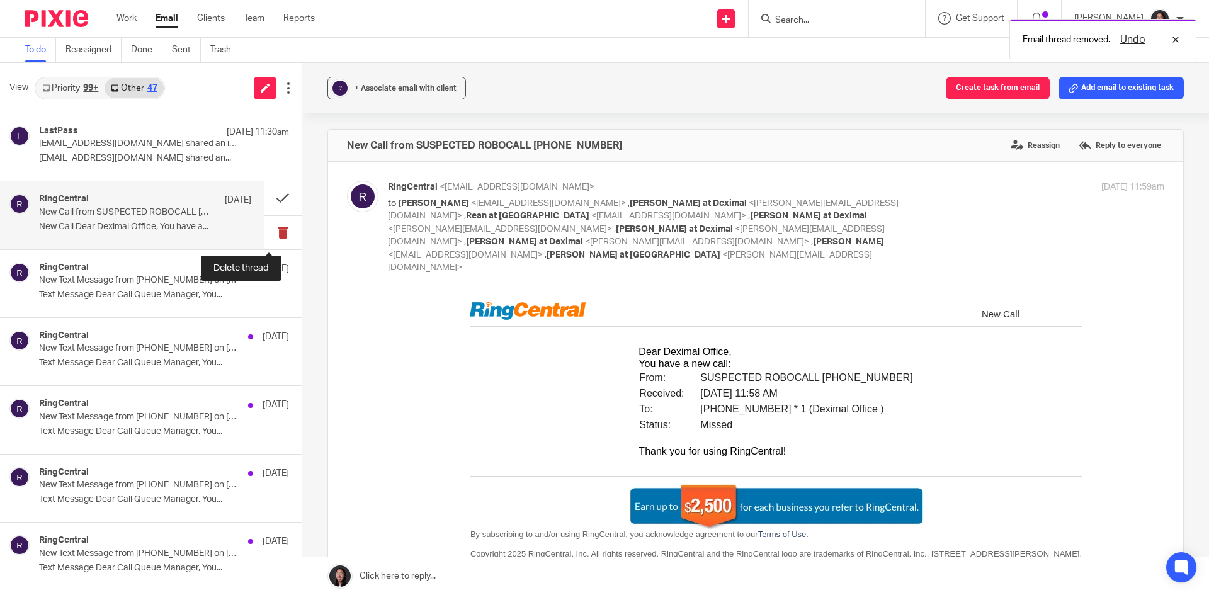
click at [264, 224] on button at bounding box center [283, 232] width 38 height 33
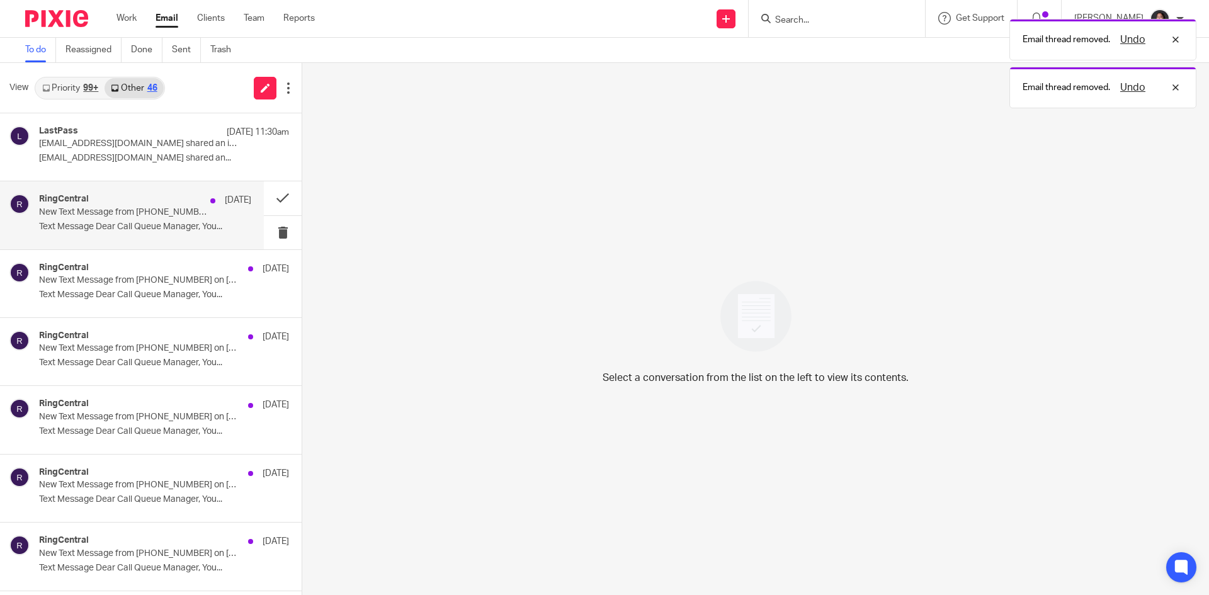
click at [163, 222] on p "Text Message Dear Call Queue Manager, You..." at bounding box center [145, 227] width 212 height 11
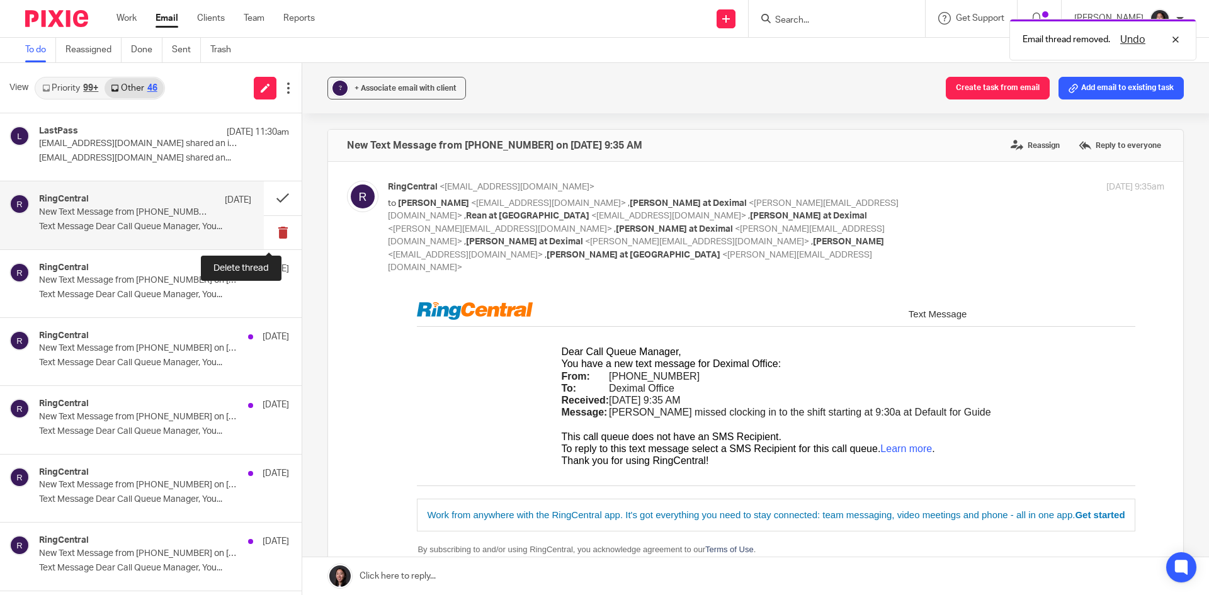
click at [267, 242] on button at bounding box center [283, 232] width 38 height 33
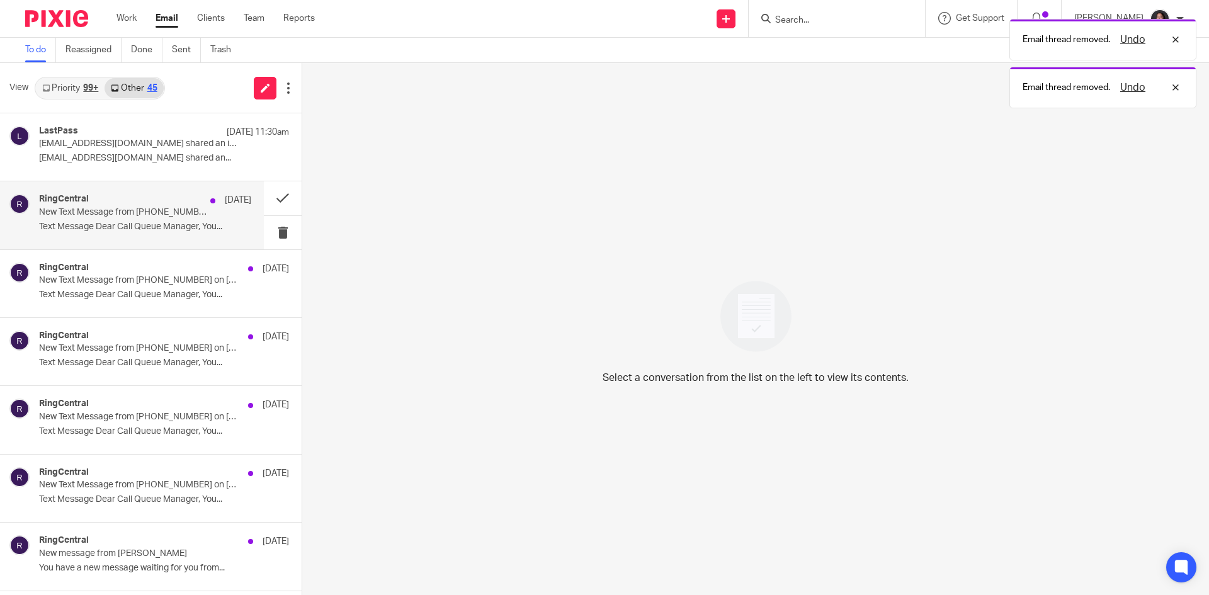
click at [187, 232] on div "RingCentral Sep 18 New Text Message from (437) 564-0800 on 09/18/2025 8:34 PM T…" at bounding box center [145, 215] width 212 height 42
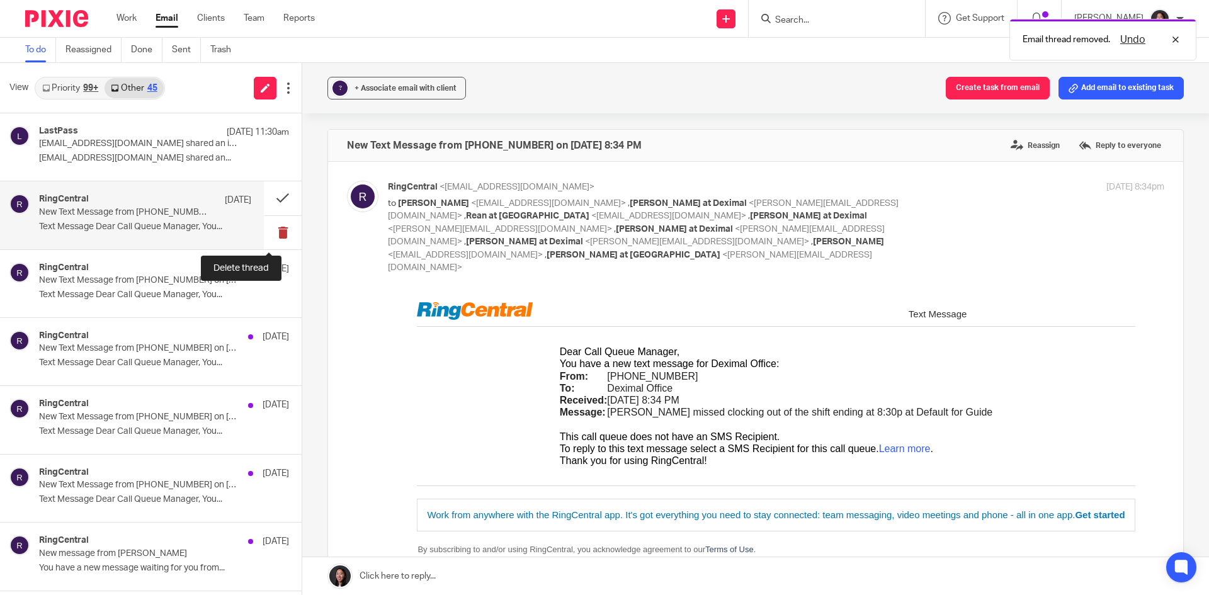
click at [278, 230] on button at bounding box center [283, 232] width 38 height 33
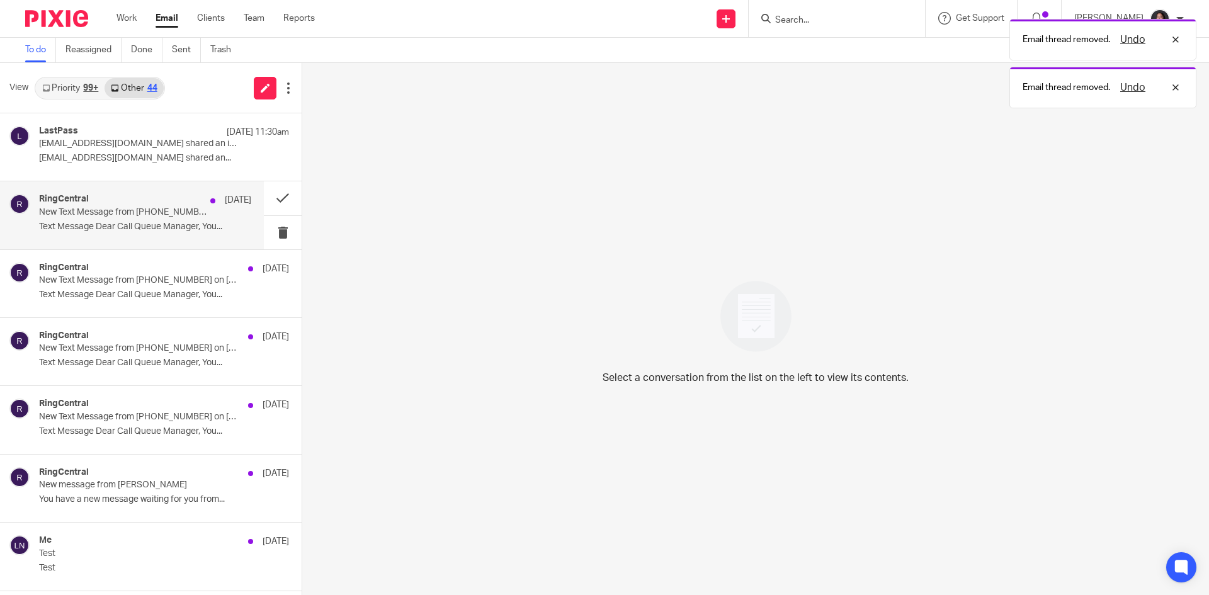
click at [182, 222] on p "Text Message Dear Call Queue Manager, You..." at bounding box center [145, 227] width 212 height 11
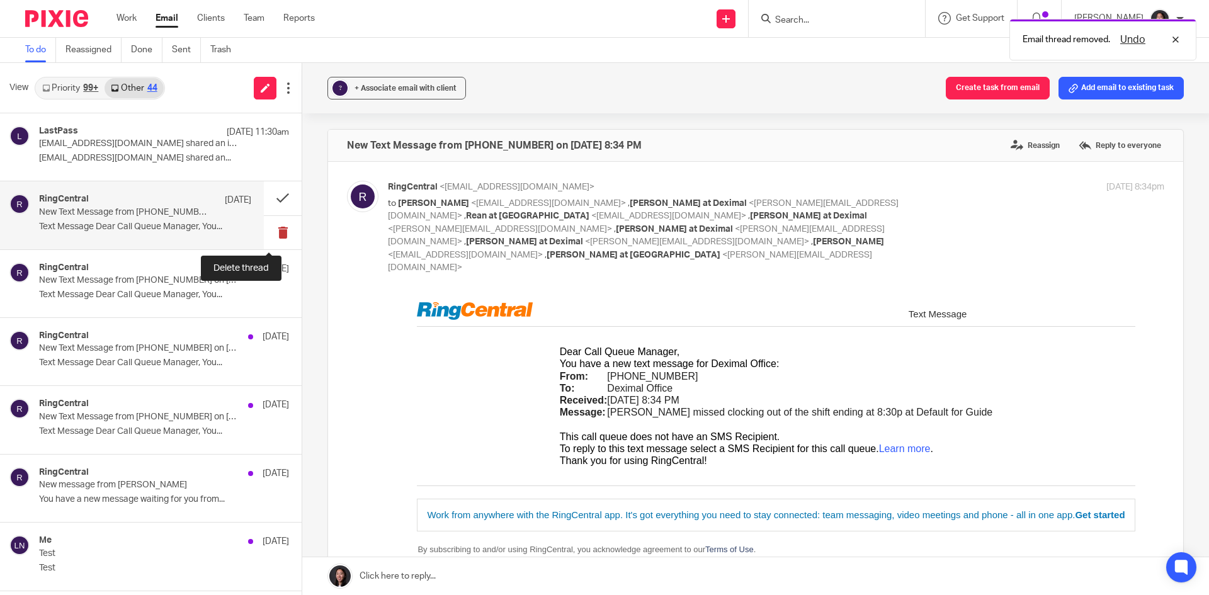
click at [264, 230] on button at bounding box center [283, 232] width 38 height 33
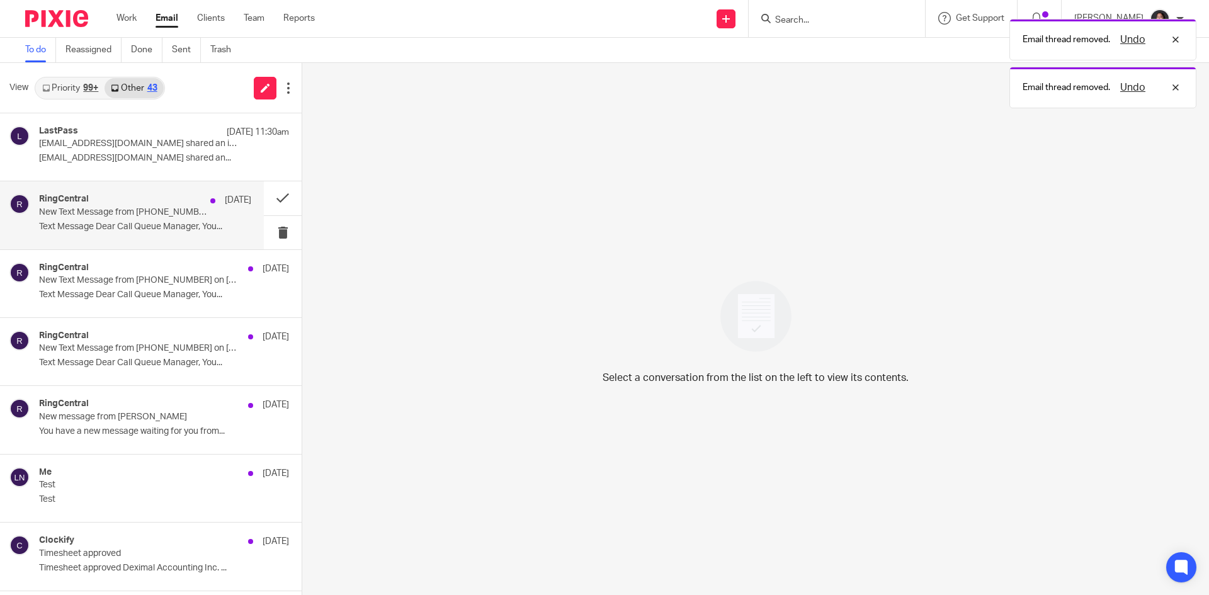
click at [174, 225] on p "Text Message Dear Call Queue Manager, You..." at bounding box center [145, 227] width 212 height 11
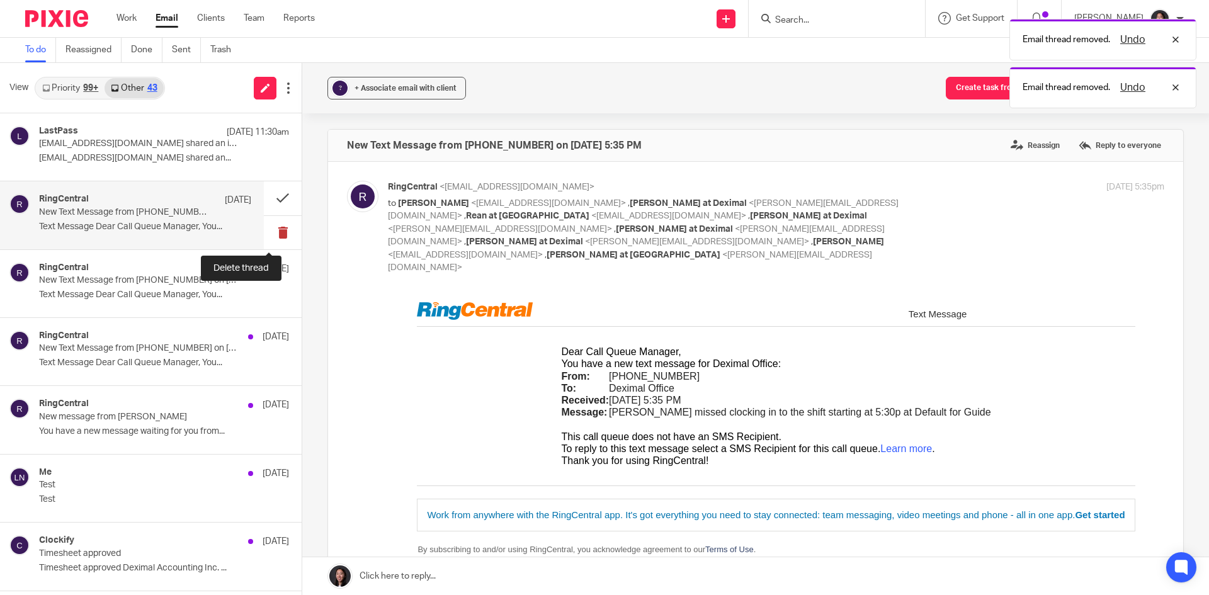
click at [264, 232] on button at bounding box center [283, 232] width 38 height 33
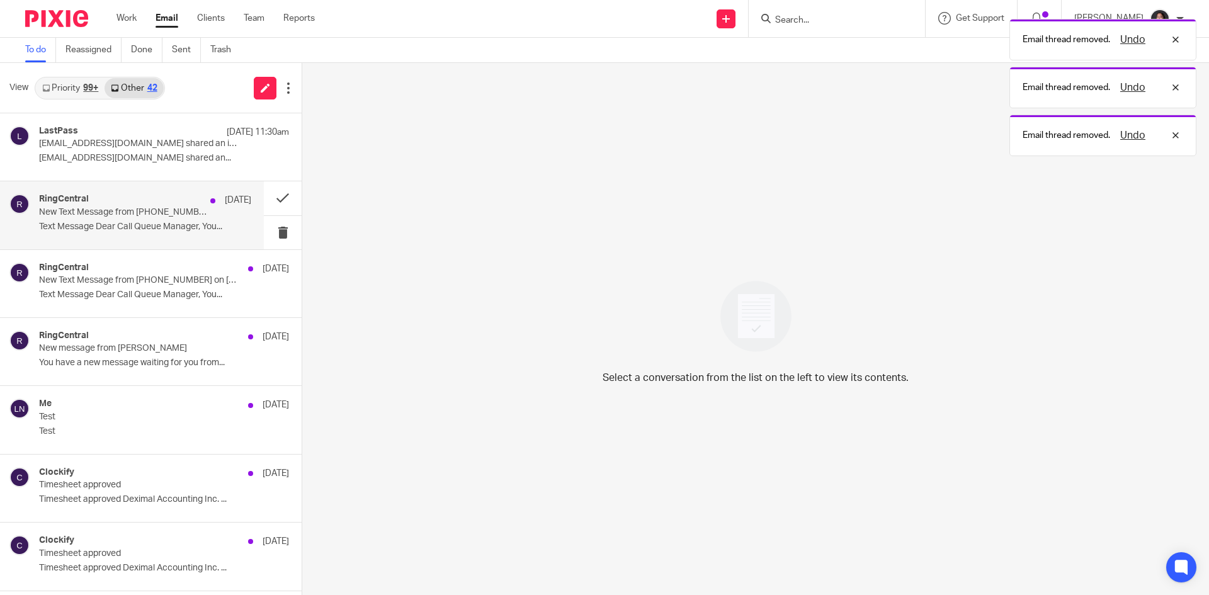
click at [152, 228] on p "Text Message Dear Call Queue Manager, You..." at bounding box center [145, 227] width 212 height 11
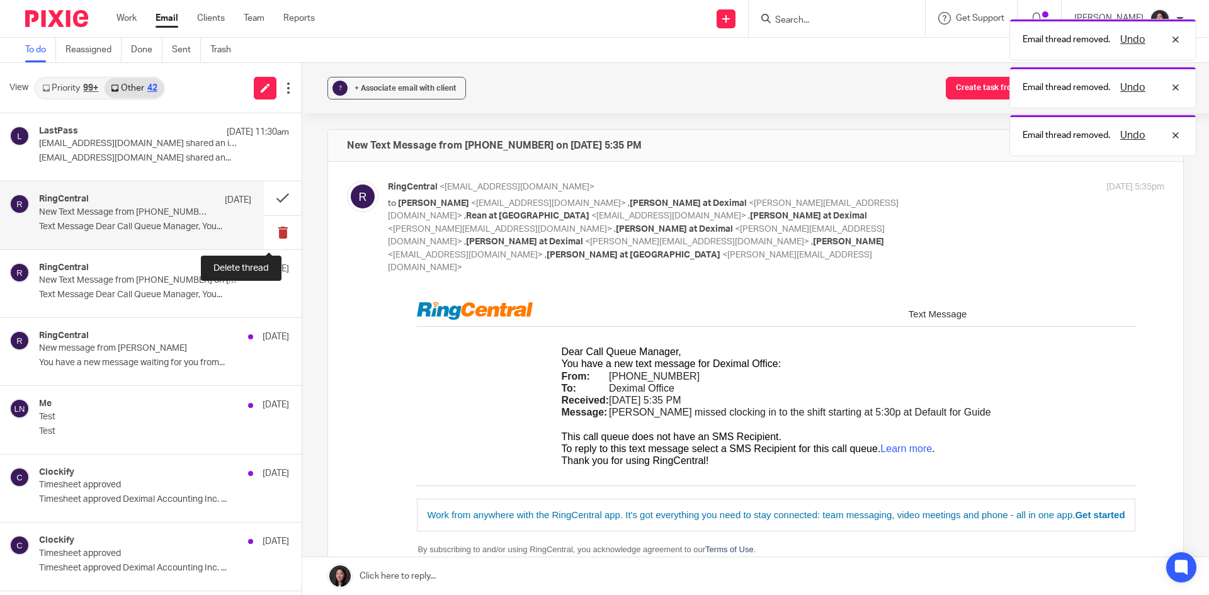
click at [264, 235] on button at bounding box center [283, 232] width 38 height 33
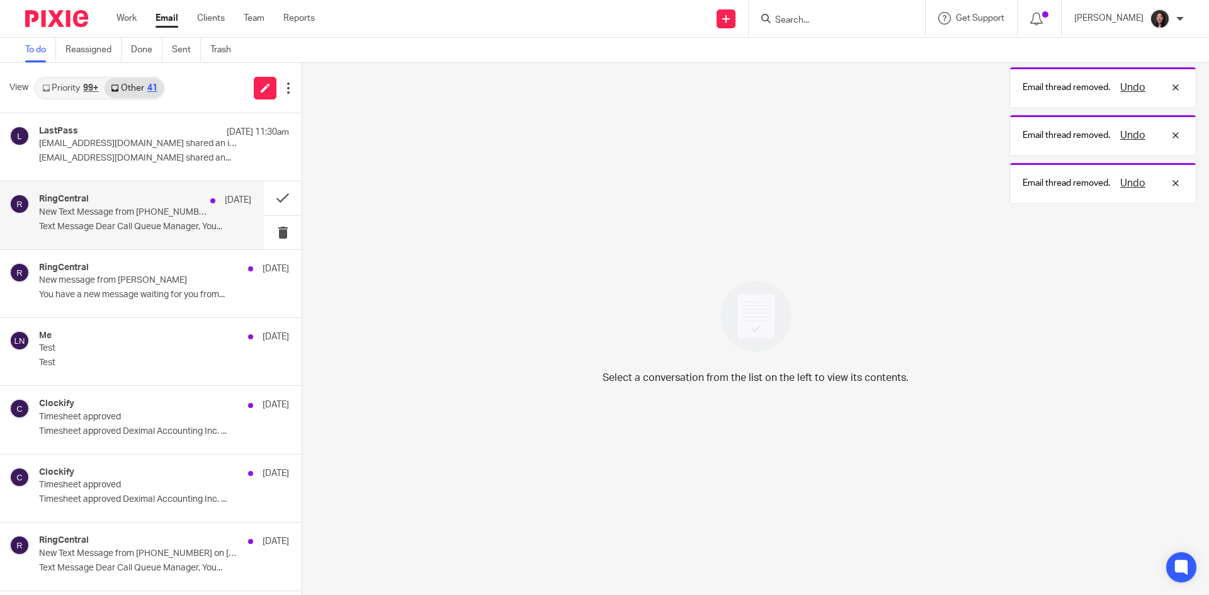
click at [160, 225] on p "Text Message Dear Call Queue Manager, You..." at bounding box center [145, 227] width 212 height 11
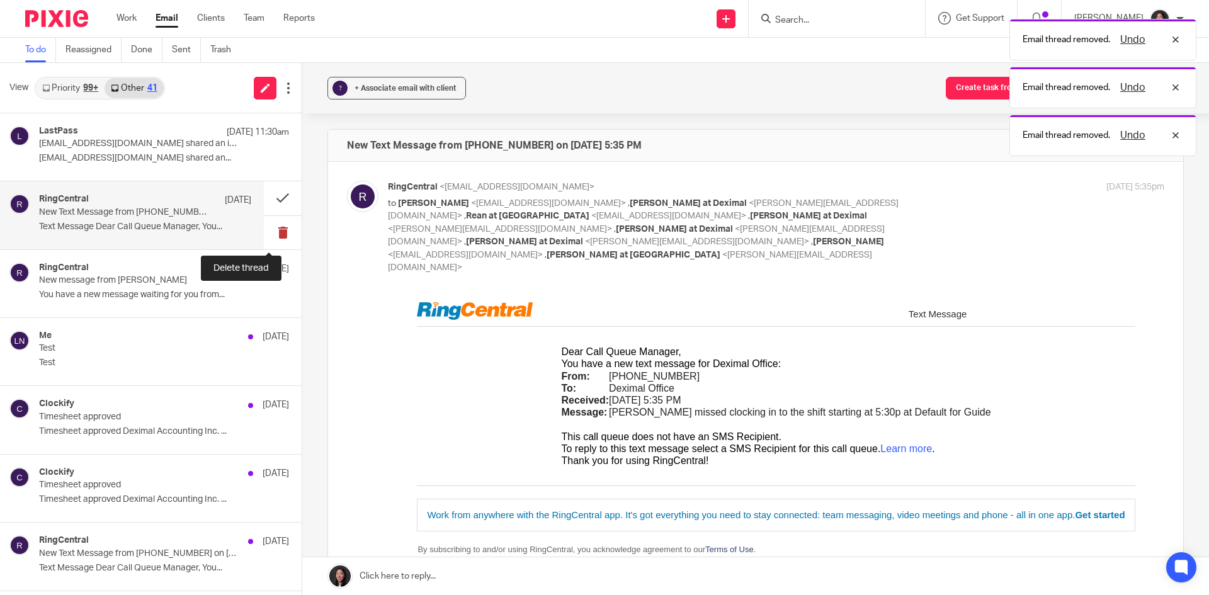
click at [264, 232] on button at bounding box center [283, 232] width 38 height 33
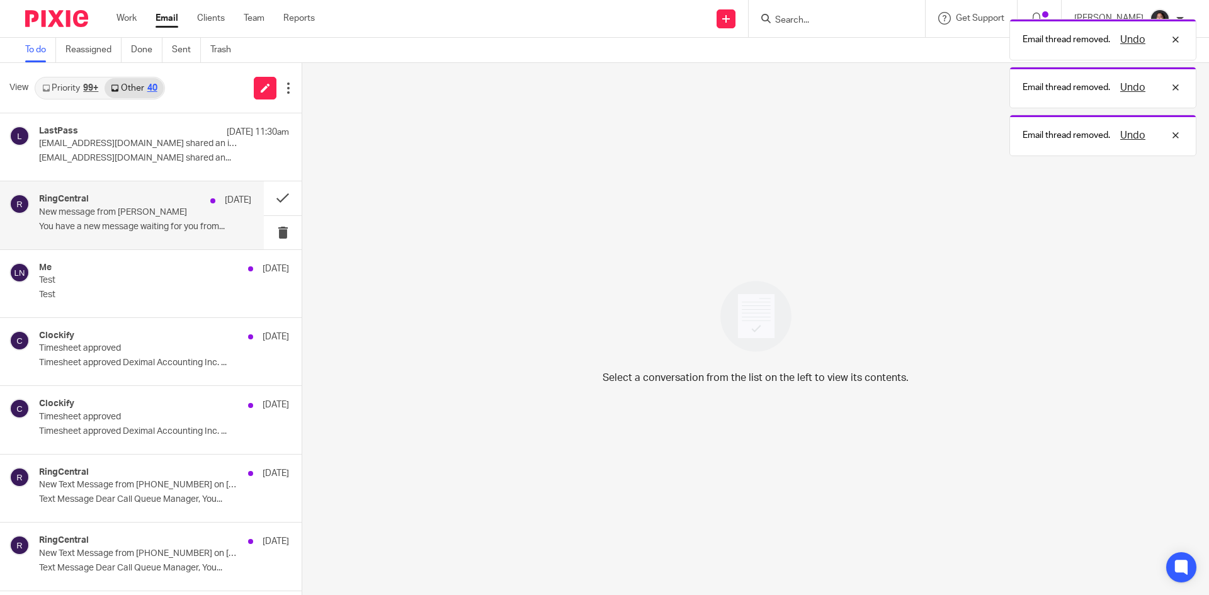
click at [149, 222] on p "You have a new message waiting for you from..." at bounding box center [145, 227] width 212 height 11
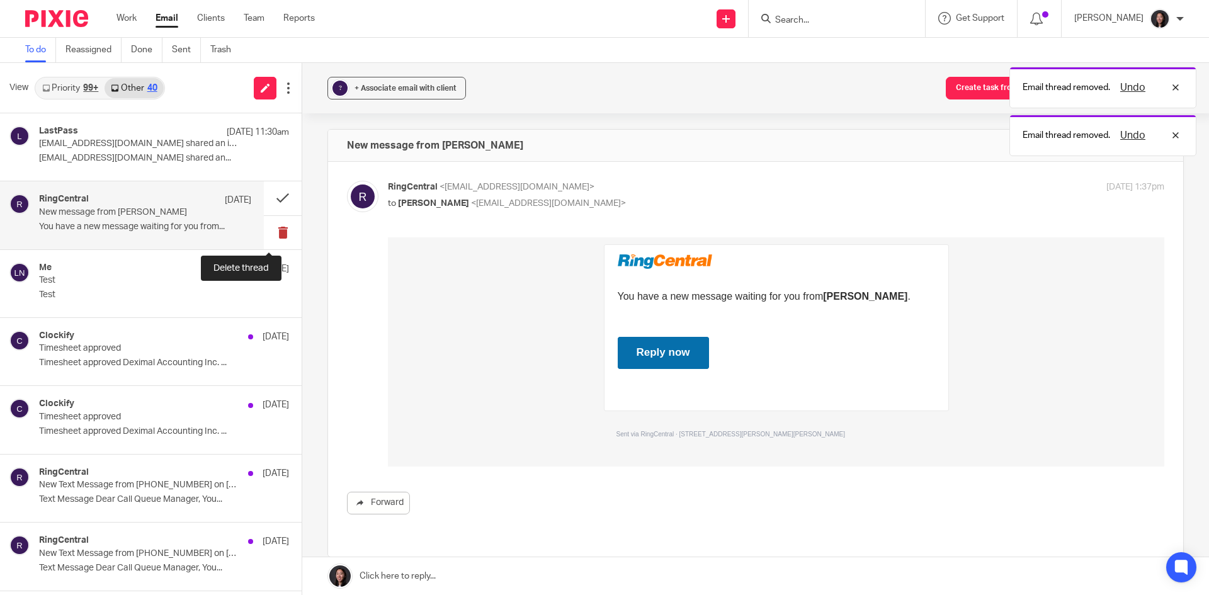
click at [264, 235] on button at bounding box center [283, 232] width 38 height 33
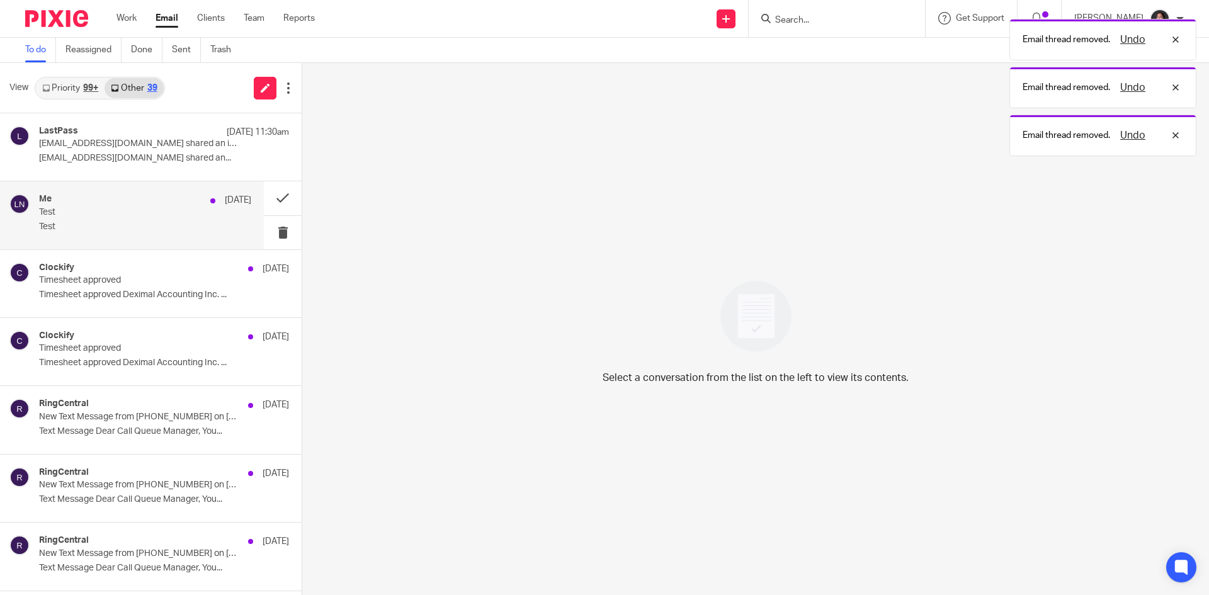
click at [160, 218] on div "Me Sep 18 Test Test" at bounding box center [145, 215] width 212 height 42
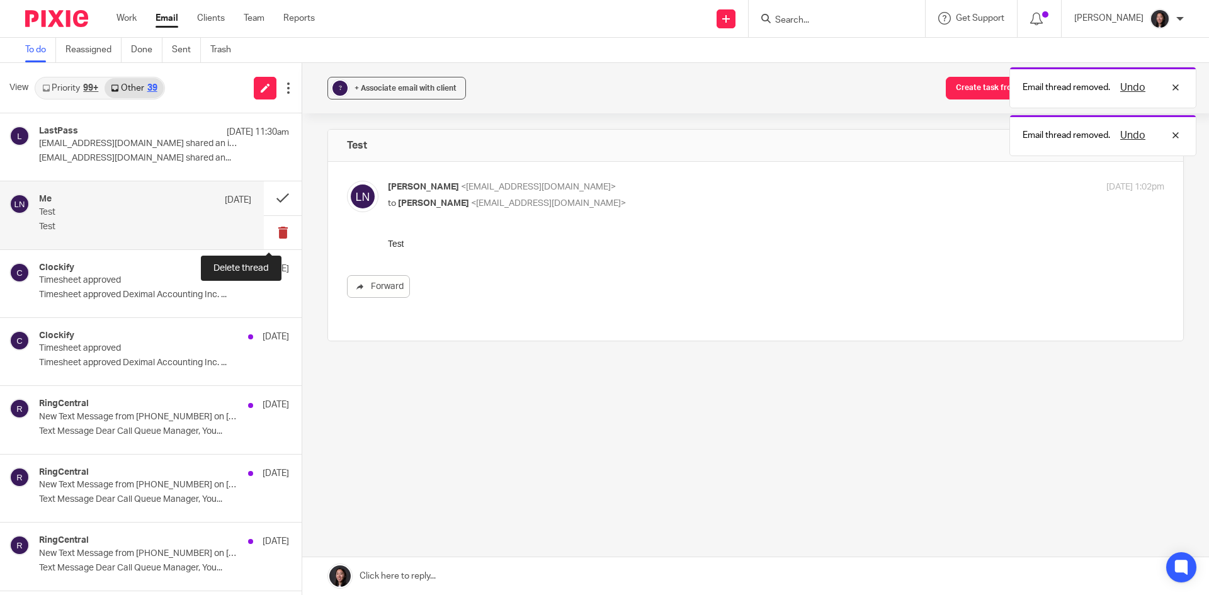
click at [265, 231] on button at bounding box center [283, 232] width 38 height 33
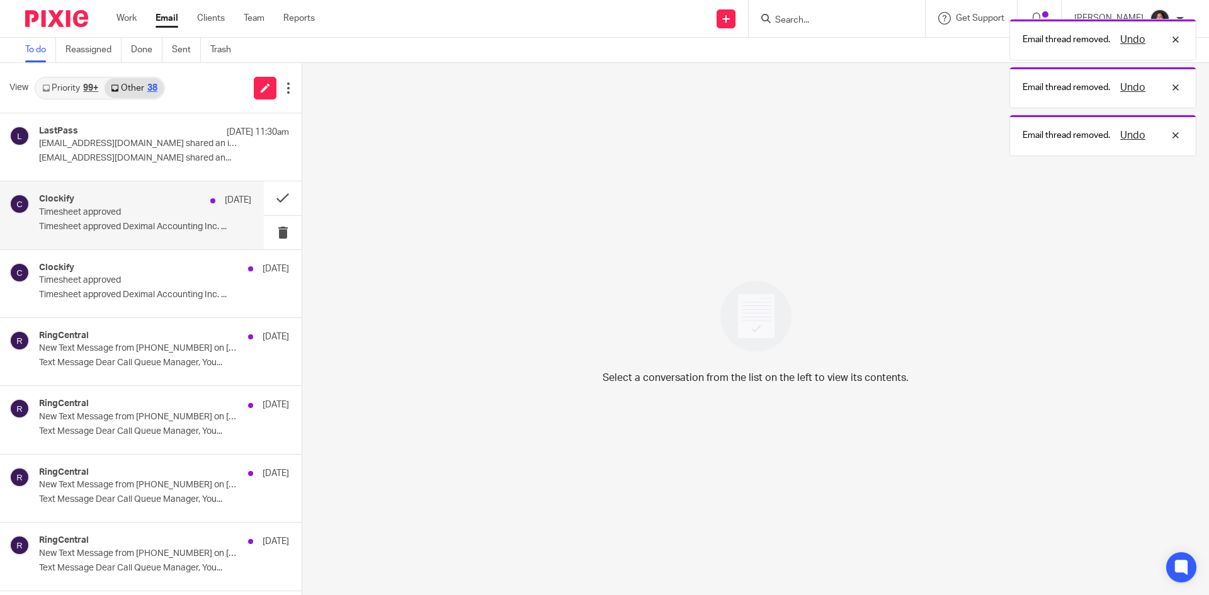
click at [186, 222] on p "Timesheet approved Deximal Accounting Inc. ..." at bounding box center [145, 227] width 212 height 11
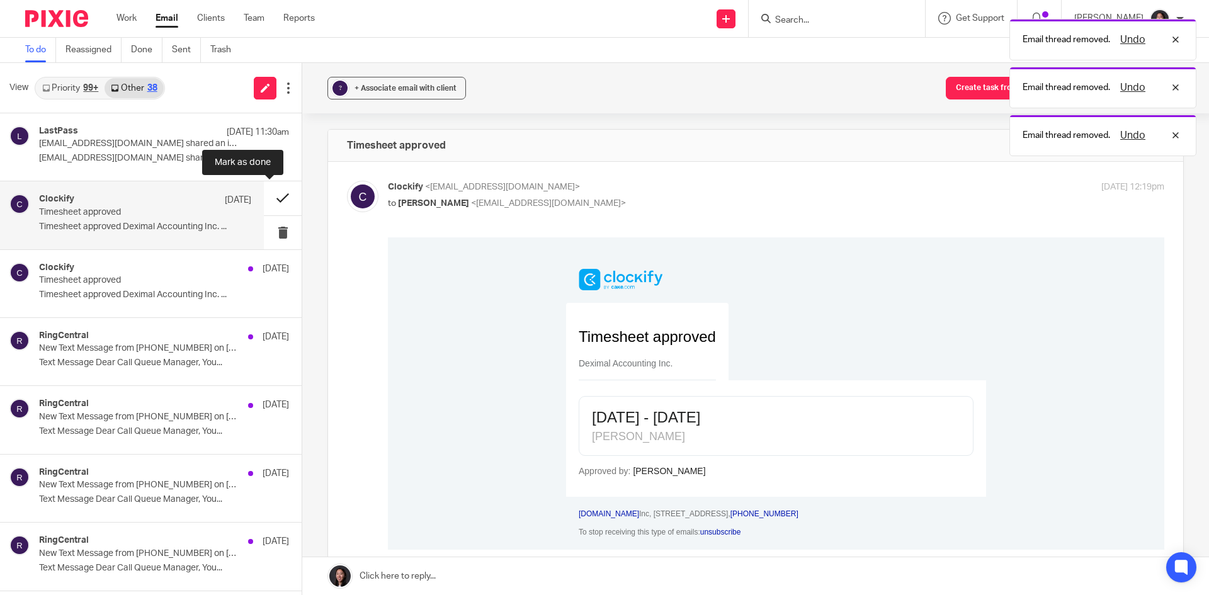
click at [264, 201] on button at bounding box center [283, 197] width 38 height 33
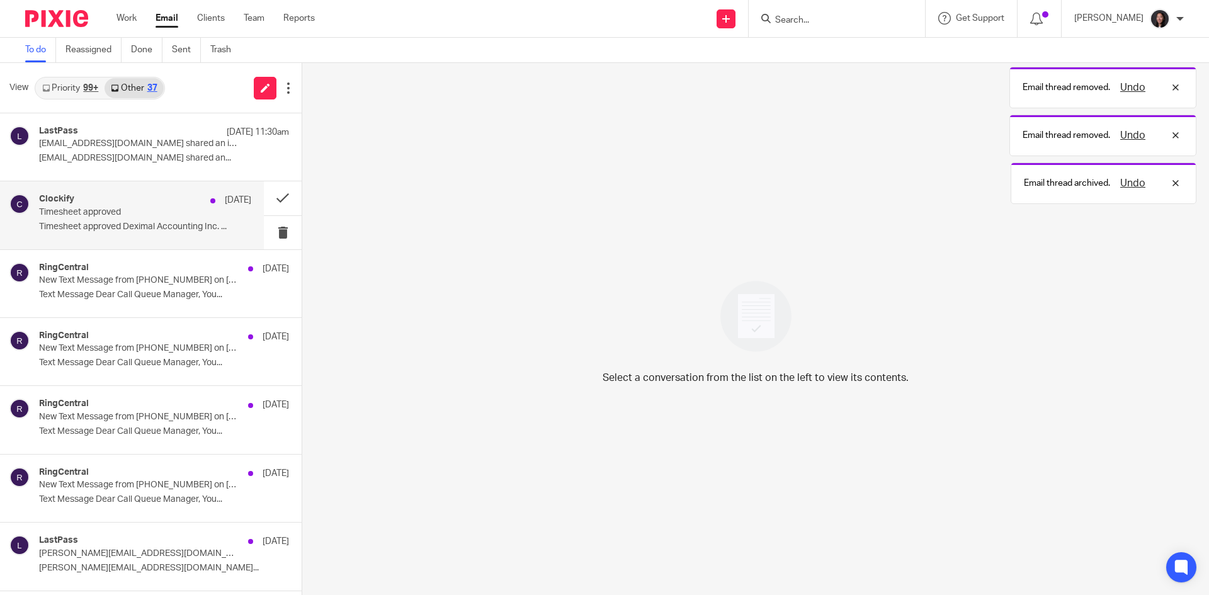
click at [174, 227] on p "Timesheet approved Deximal Accounting Inc. ..." at bounding box center [145, 227] width 212 height 11
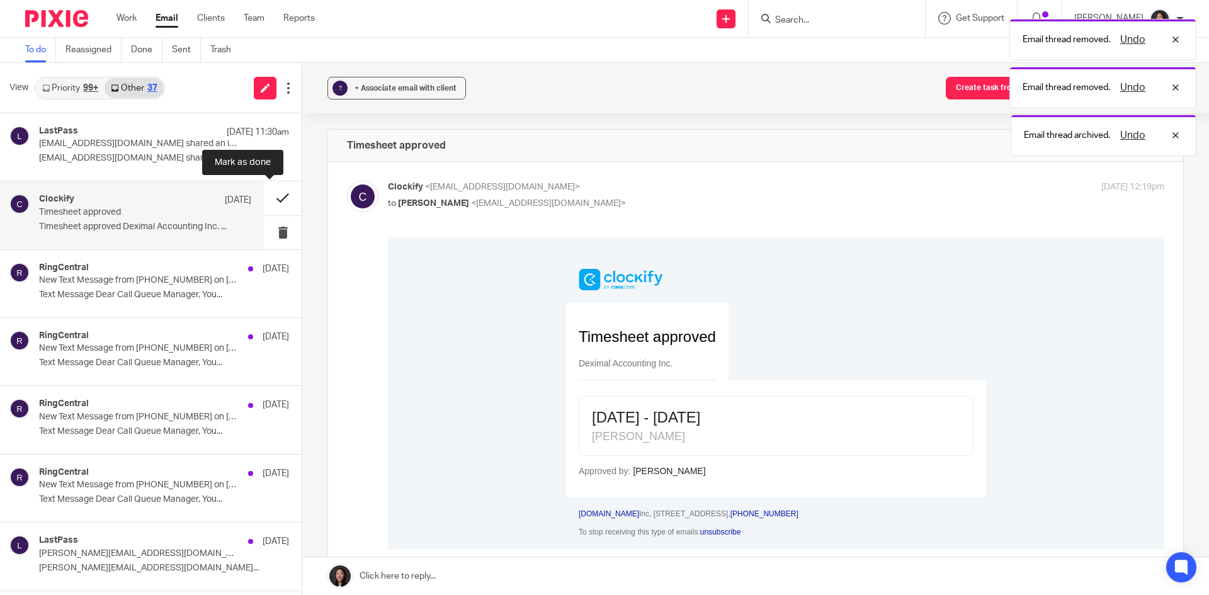
click at [270, 197] on button at bounding box center [283, 197] width 38 height 33
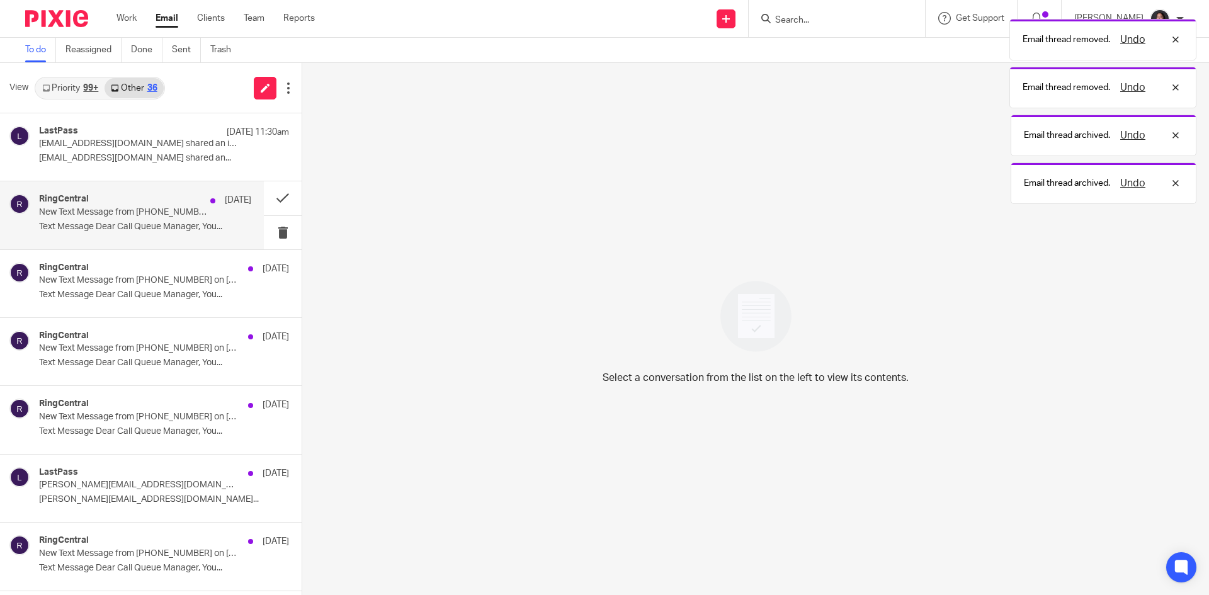
click at [155, 236] on div "RingCentral Sep 17 New Text Message from (437) 564-0800 on 09/17/2025 4:06 PM T…" at bounding box center [145, 215] width 212 height 42
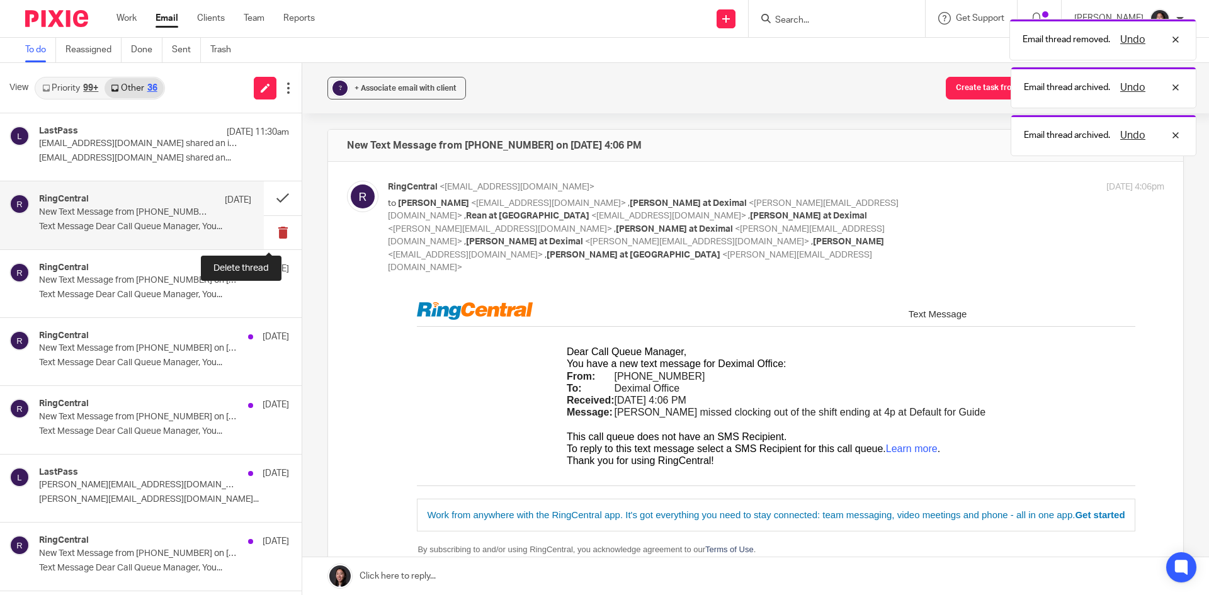
click at [264, 234] on button at bounding box center [283, 232] width 38 height 33
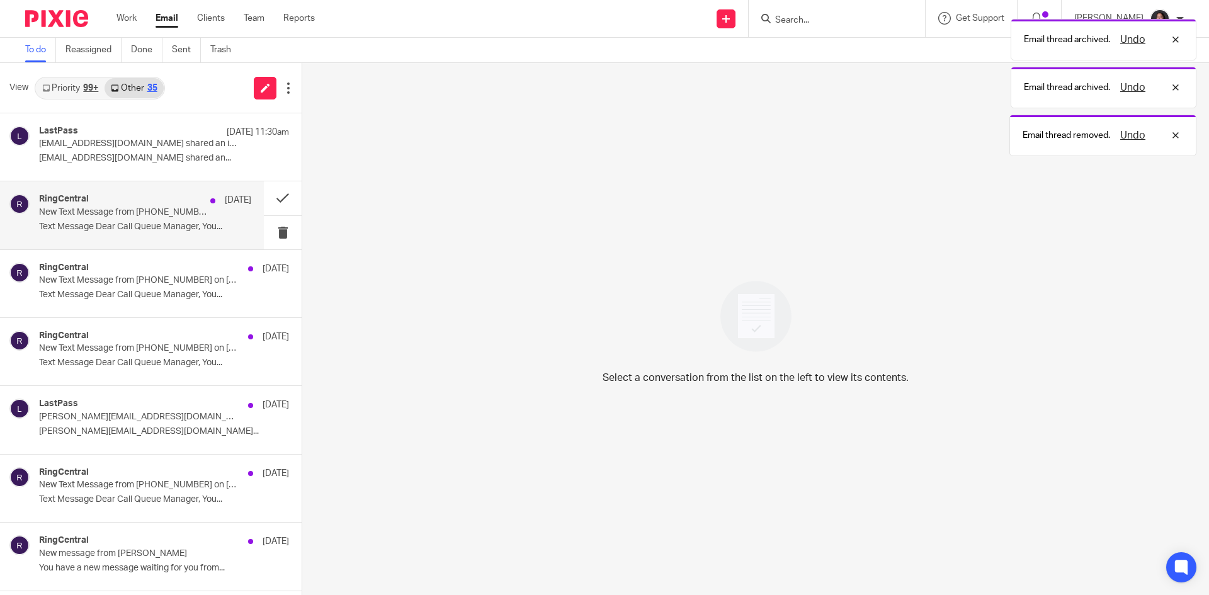
click at [159, 219] on div "RingCentral Sep 17 New Text Message from (437) 564-0800 on 09/17/2025 4:05 PM T…" at bounding box center [145, 215] width 212 height 42
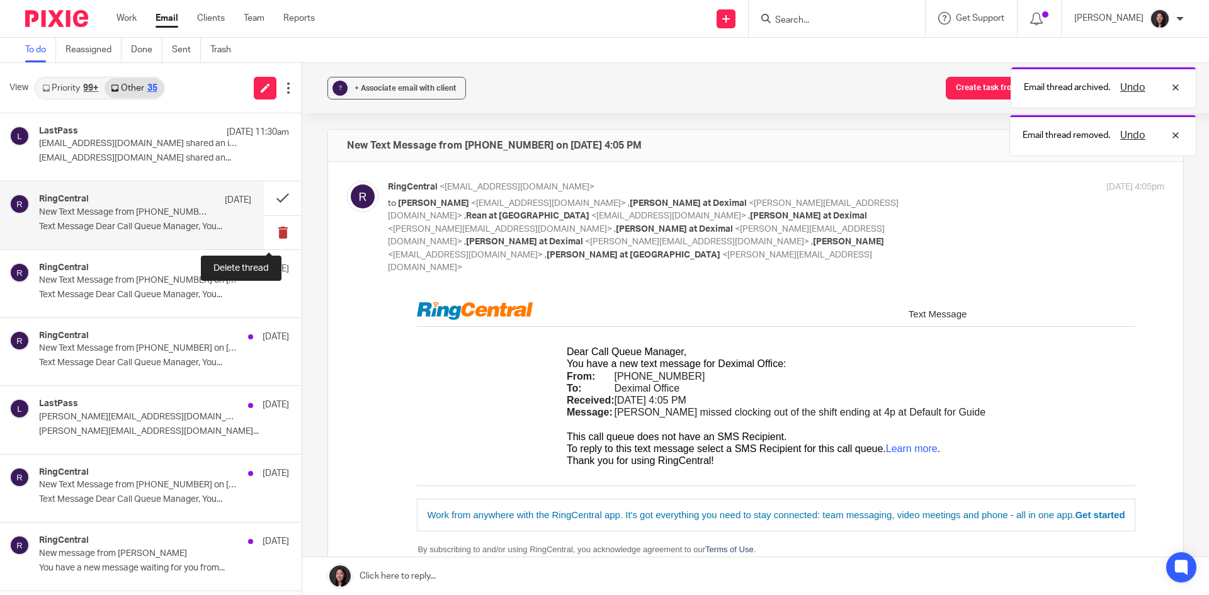
click at [264, 232] on button at bounding box center [283, 232] width 38 height 33
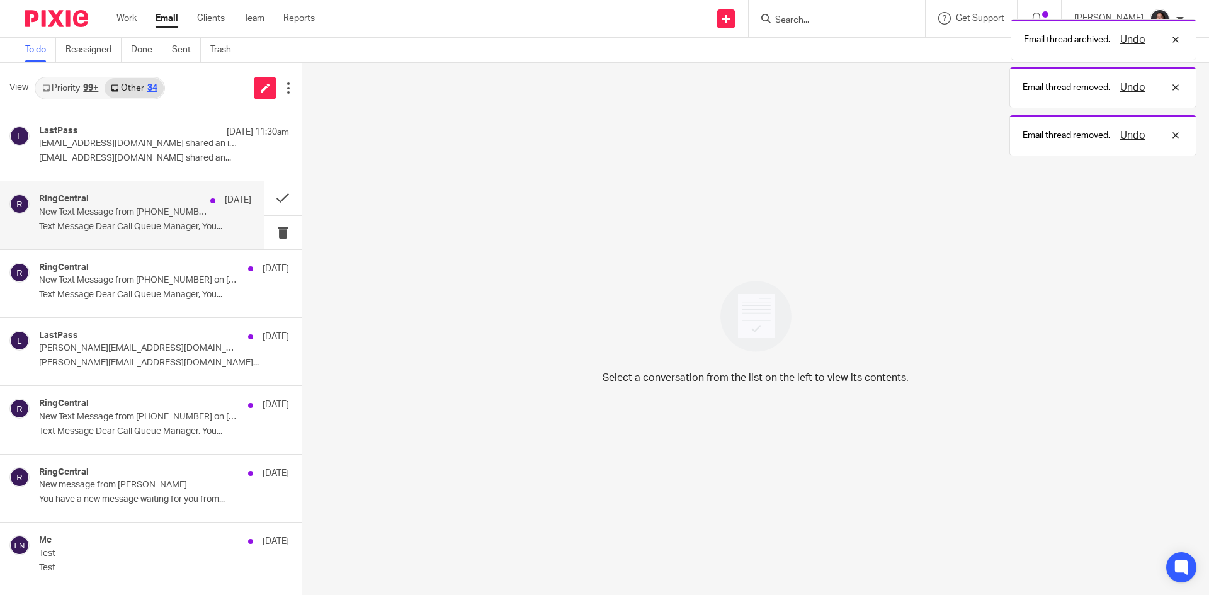
click at [131, 214] on p "New Text Message from (437) 564-0800 on 09/17/2025 4:05 PM" at bounding box center [124, 212] width 170 height 11
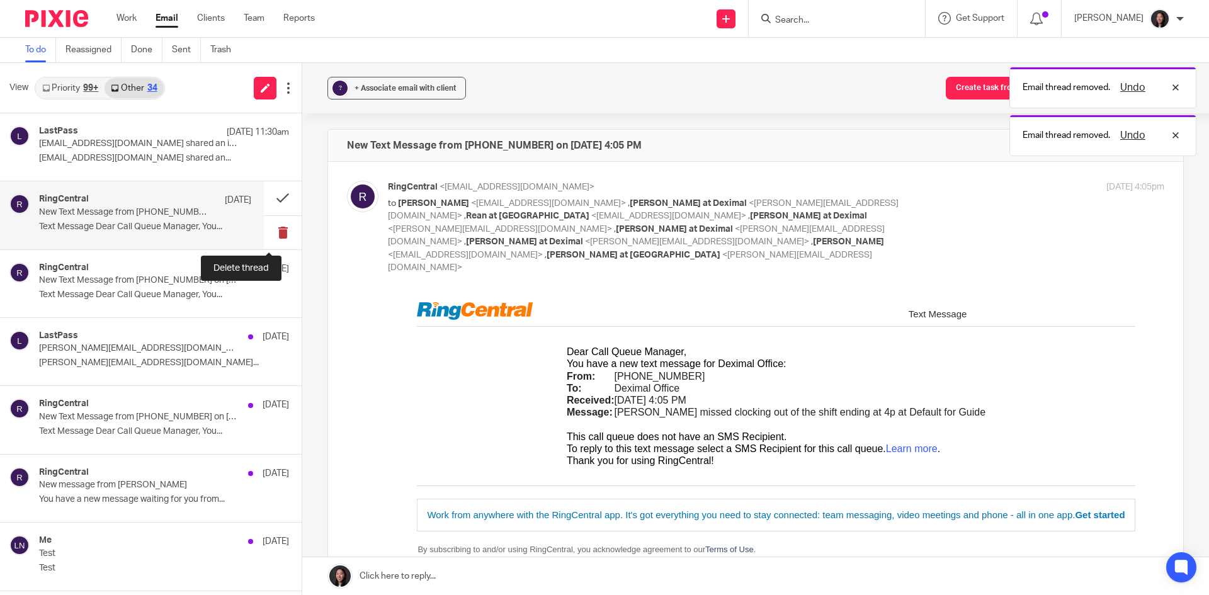
click at [265, 237] on button at bounding box center [283, 232] width 38 height 33
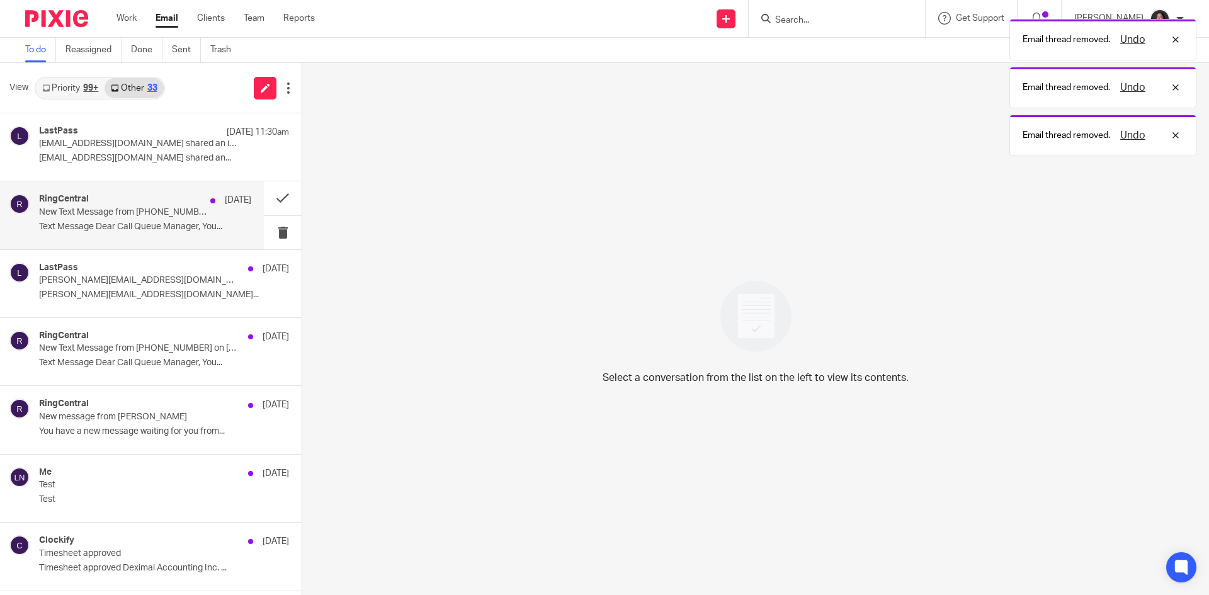
click at [149, 231] on p "Text Message Dear Call Queue Manager, You..." at bounding box center [145, 227] width 212 height 11
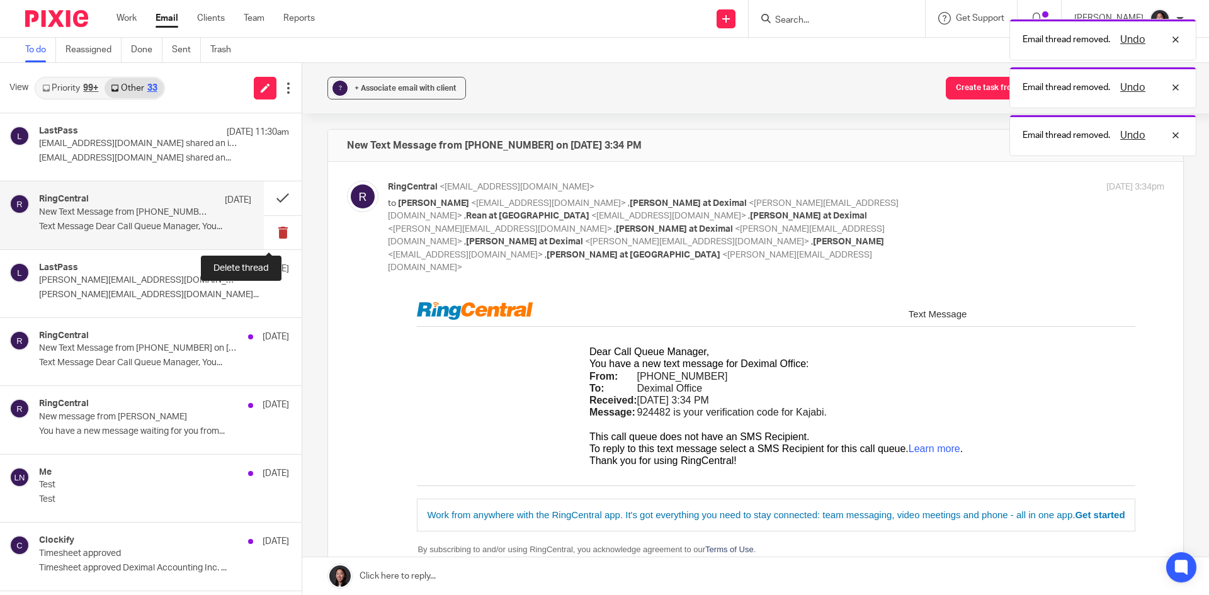
click at [271, 231] on button at bounding box center [283, 232] width 38 height 33
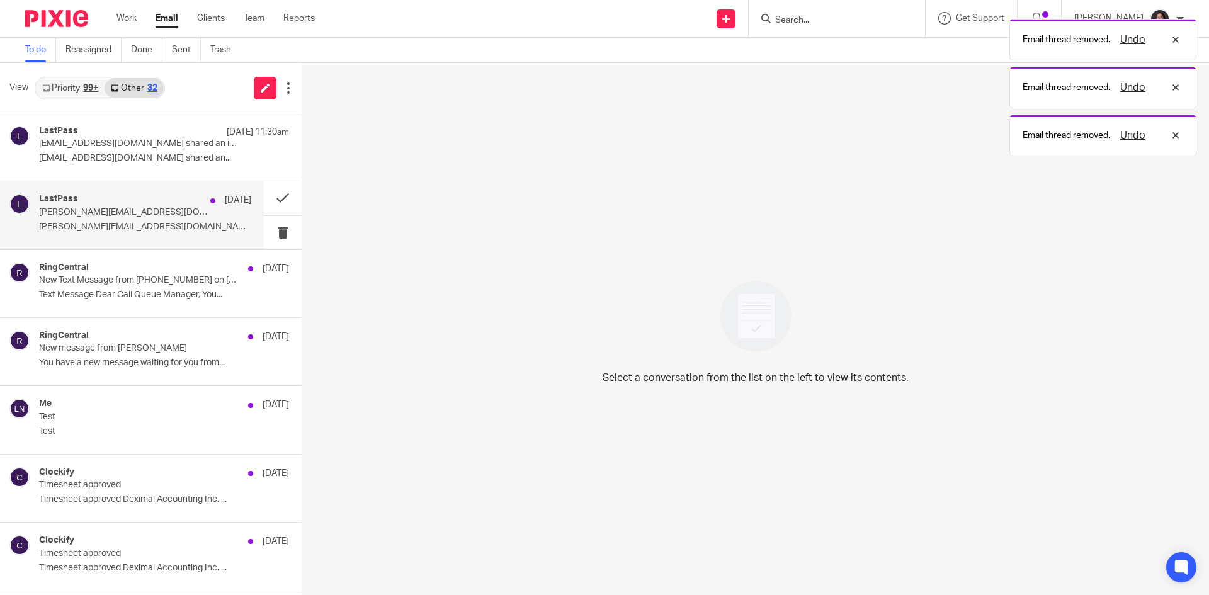
click at [153, 230] on p "amanda.deximal@gmail.com..." at bounding box center [145, 227] width 212 height 11
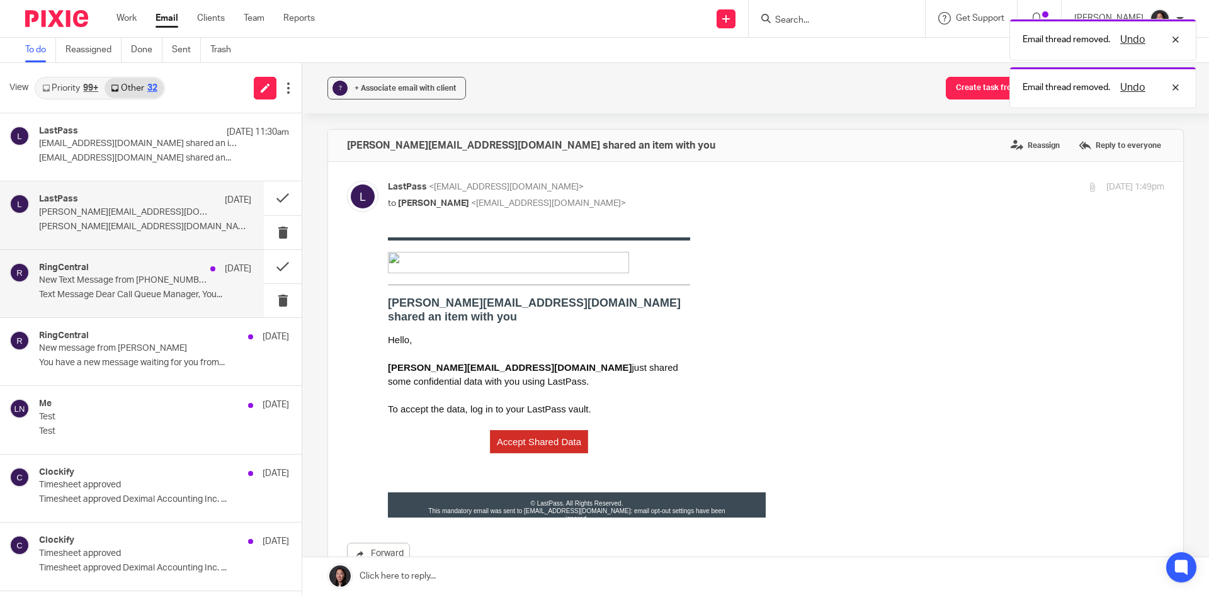
click at [166, 272] on div "RingCentral Sep 18" at bounding box center [145, 268] width 212 height 13
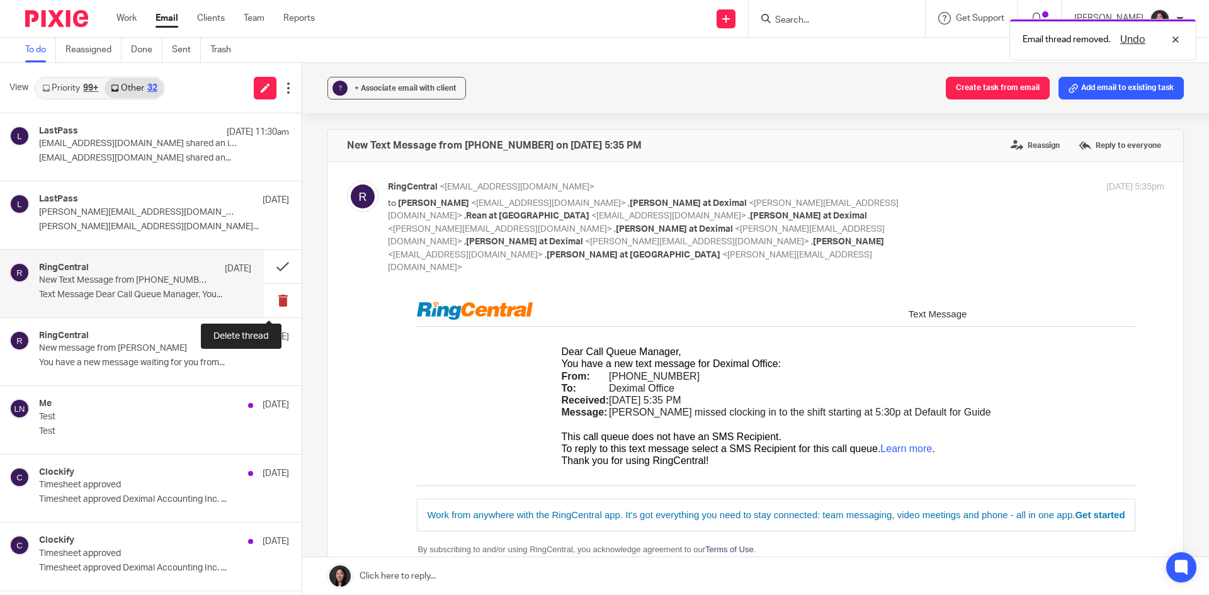
click at [267, 305] on button at bounding box center [283, 300] width 38 height 33
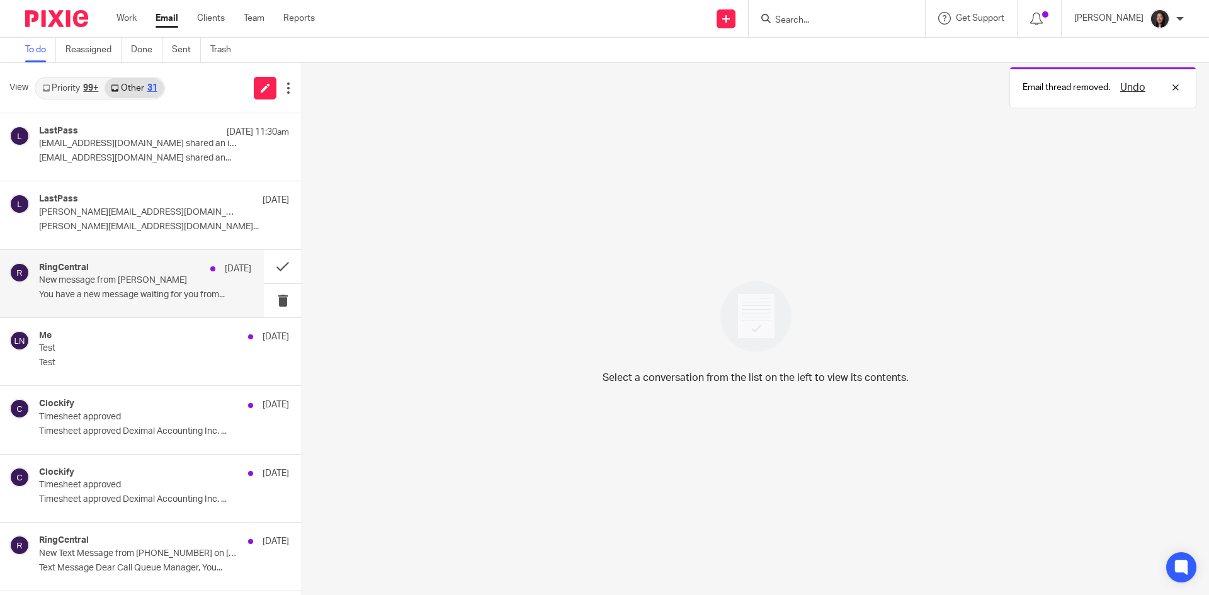
click at [169, 291] on p "You have a new message waiting for you from..." at bounding box center [145, 295] width 212 height 11
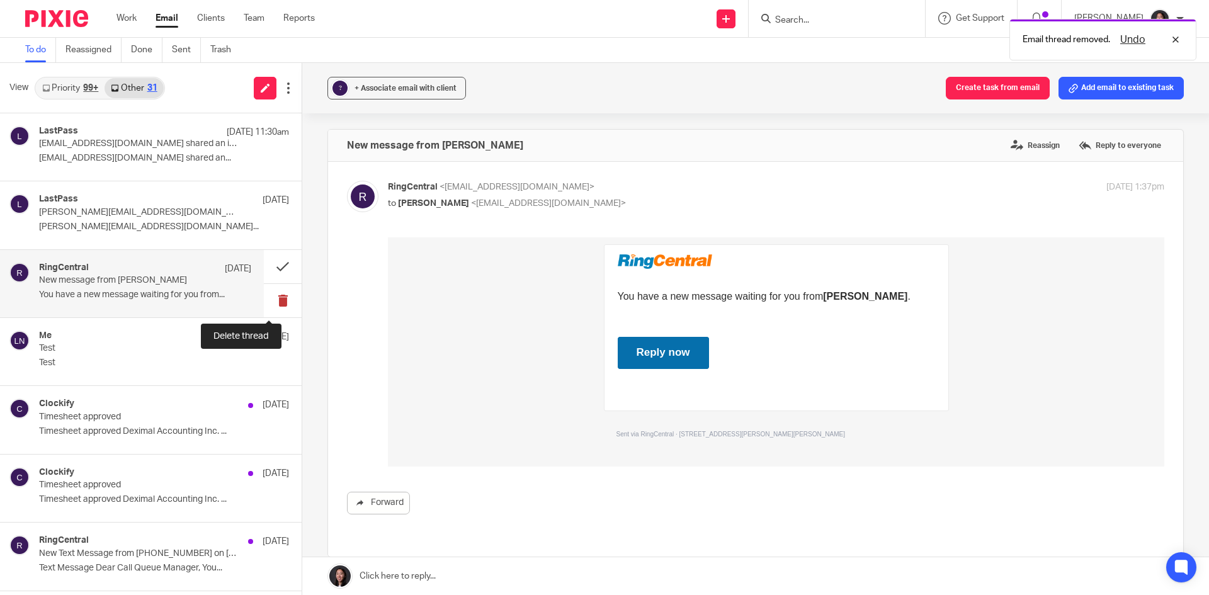
click at [271, 298] on button at bounding box center [283, 300] width 38 height 33
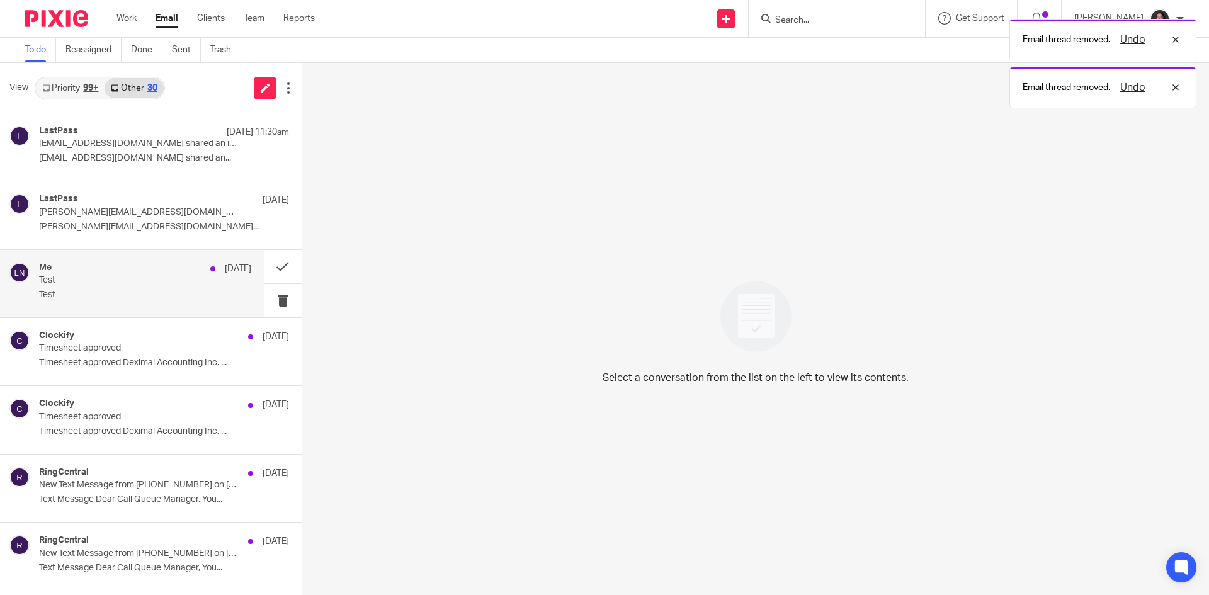
click at [162, 287] on div "Me Sep 18 Test Test" at bounding box center [145, 283] width 212 height 42
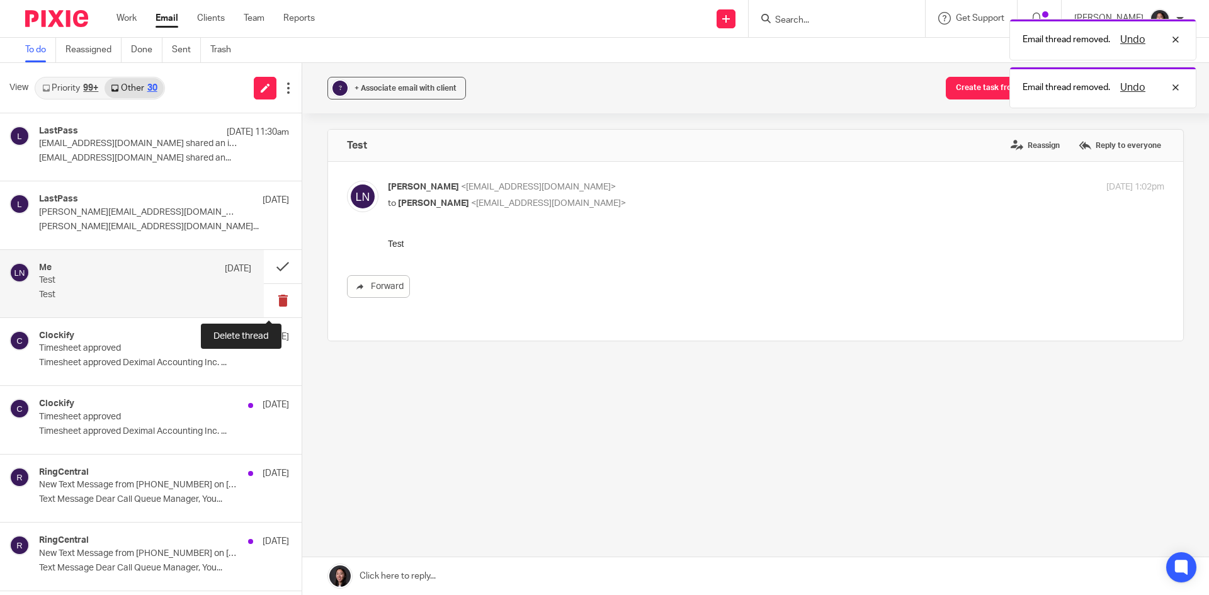
click at [277, 303] on button at bounding box center [283, 300] width 38 height 33
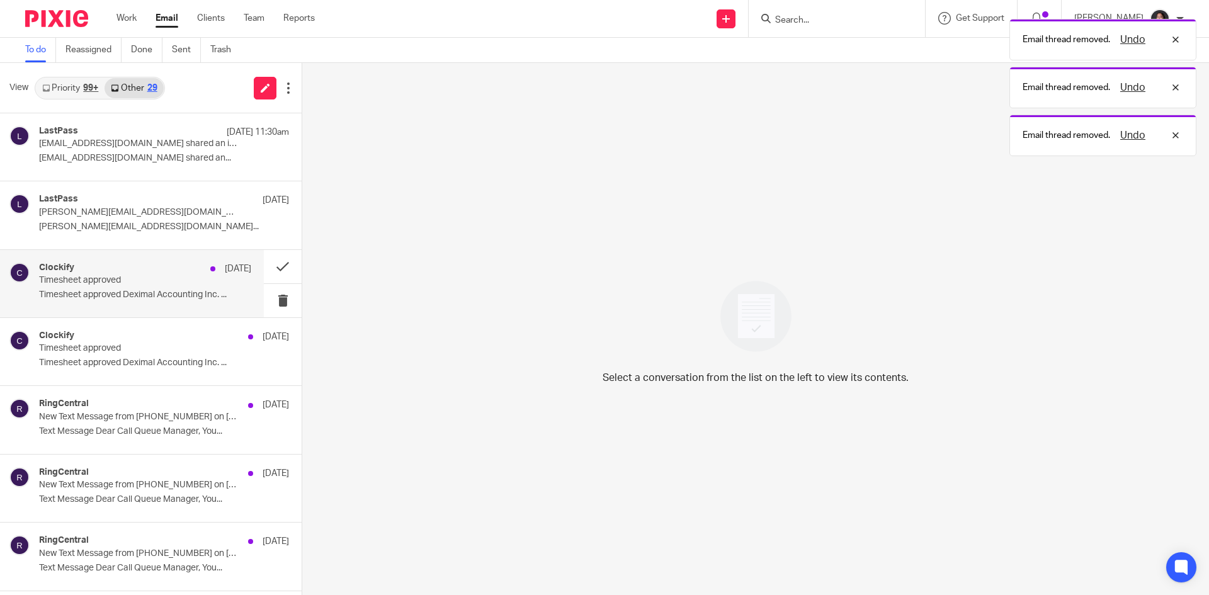
click at [154, 290] on p "Timesheet approved Deximal Accounting Inc. ..." at bounding box center [145, 295] width 212 height 11
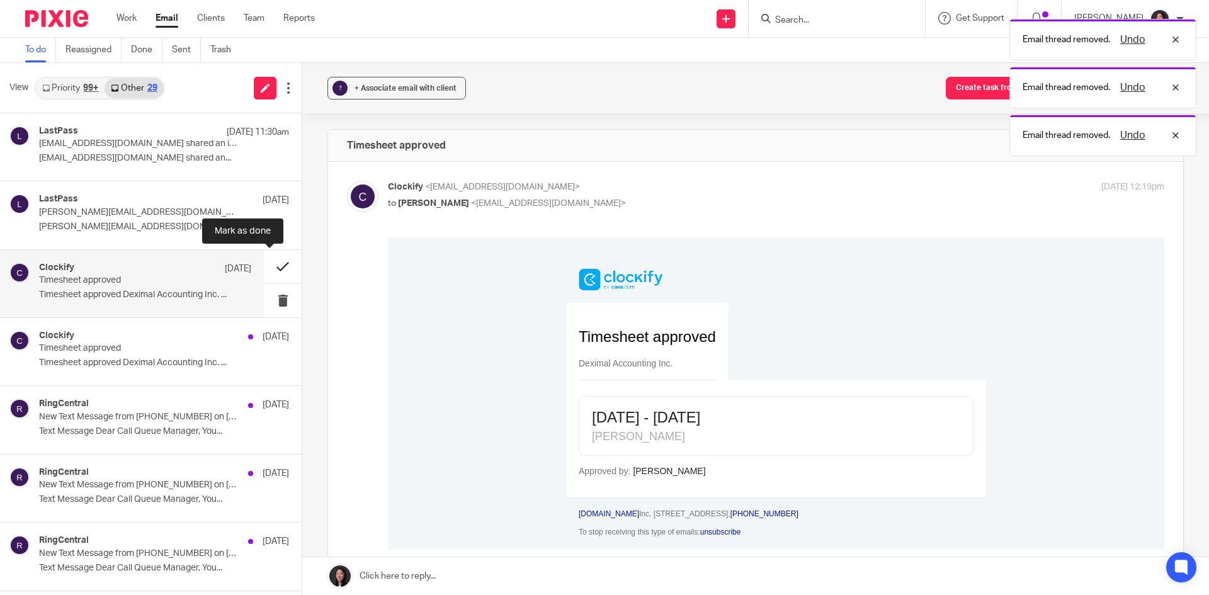
click at [266, 268] on button at bounding box center [283, 266] width 38 height 33
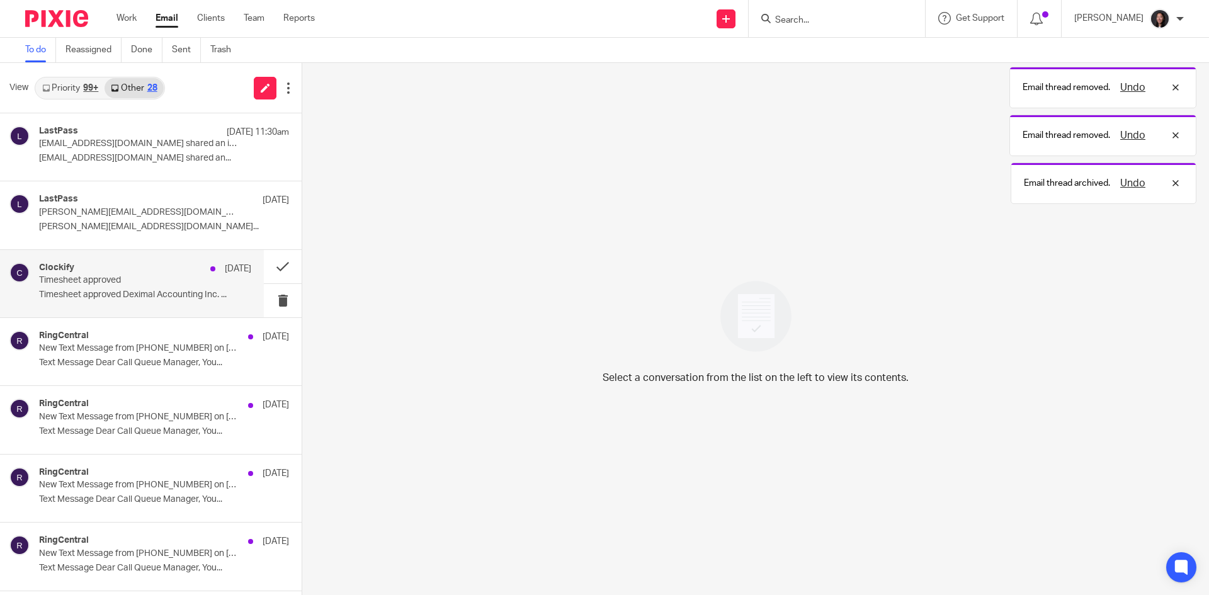
click at [166, 275] on p "Timesheet approved" at bounding box center [124, 280] width 170 height 11
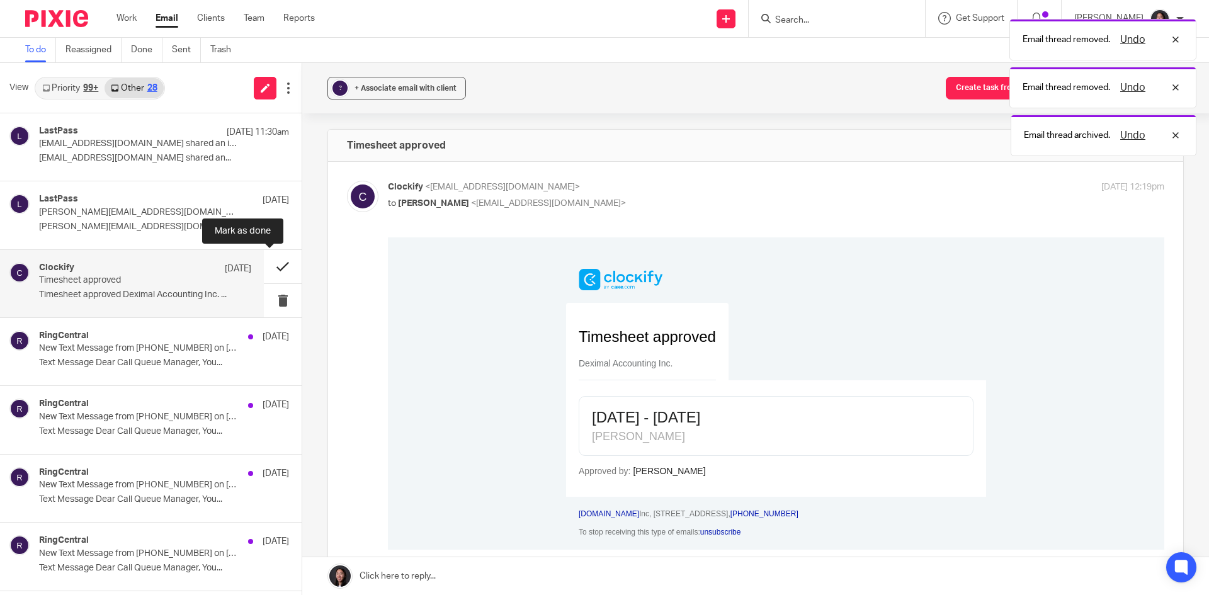
click at [268, 261] on button at bounding box center [283, 266] width 38 height 33
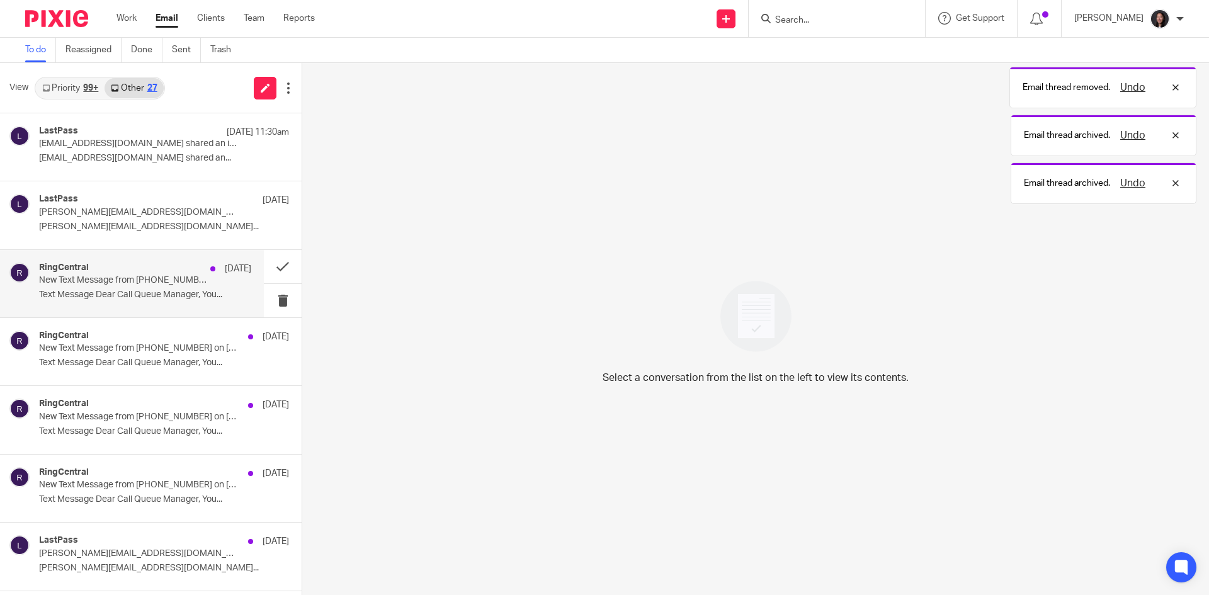
click at [155, 281] on p "New Text Message from (437) 564-0800 on 09/17/2025 4:06 PM" at bounding box center [124, 280] width 170 height 11
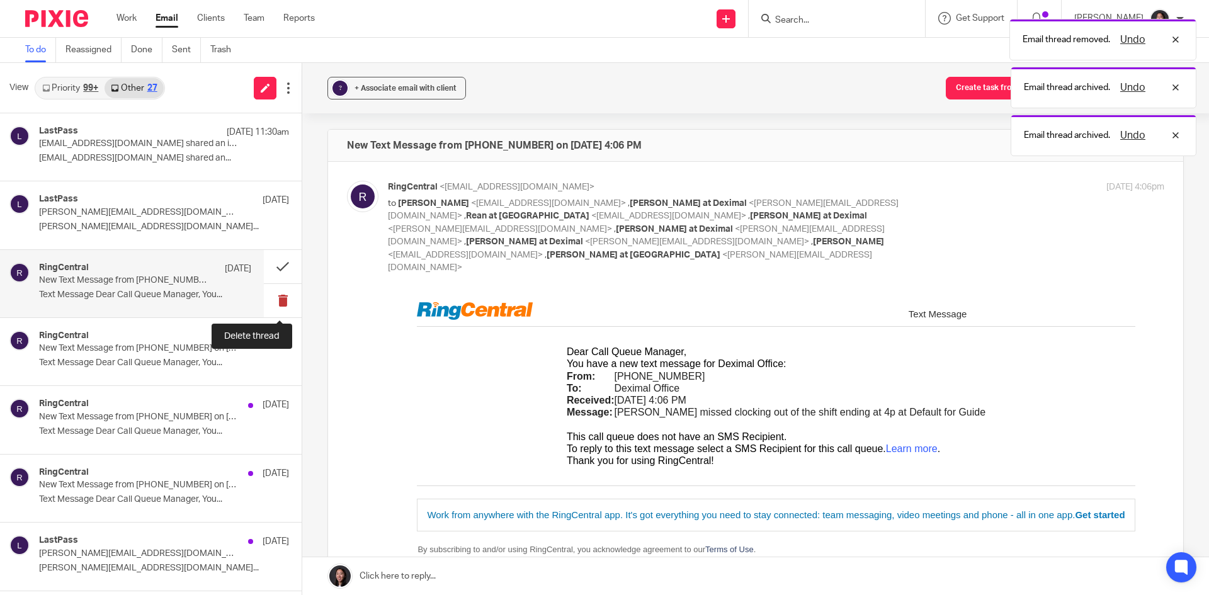
click at [272, 302] on button at bounding box center [283, 300] width 38 height 33
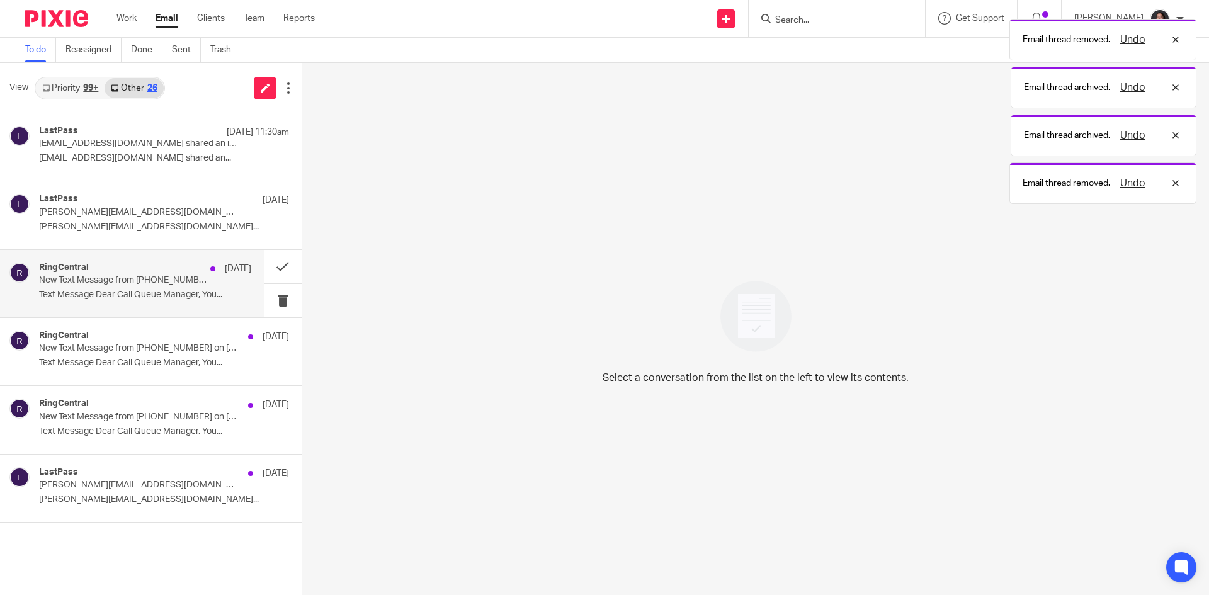
click at [176, 289] on div "RingCentral Sep 17 New Text Message from (437) 564-0800 on 09/17/2025 4:05 PM T…" at bounding box center [145, 283] width 212 height 42
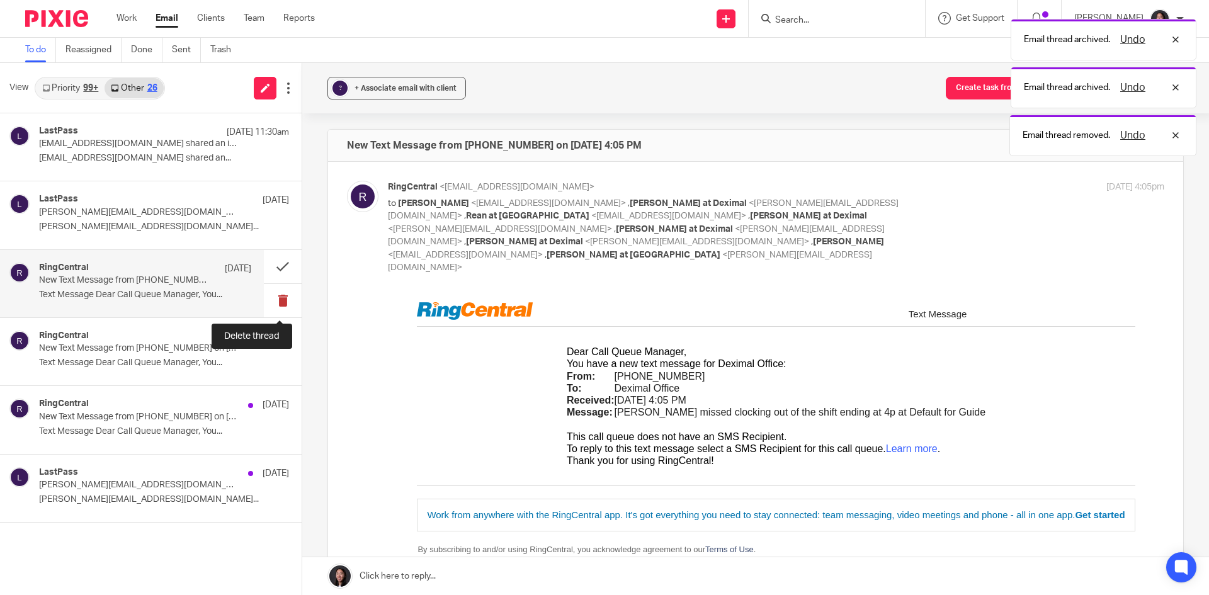
click at [281, 298] on button at bounding box center [283, 300] width 38 height 33
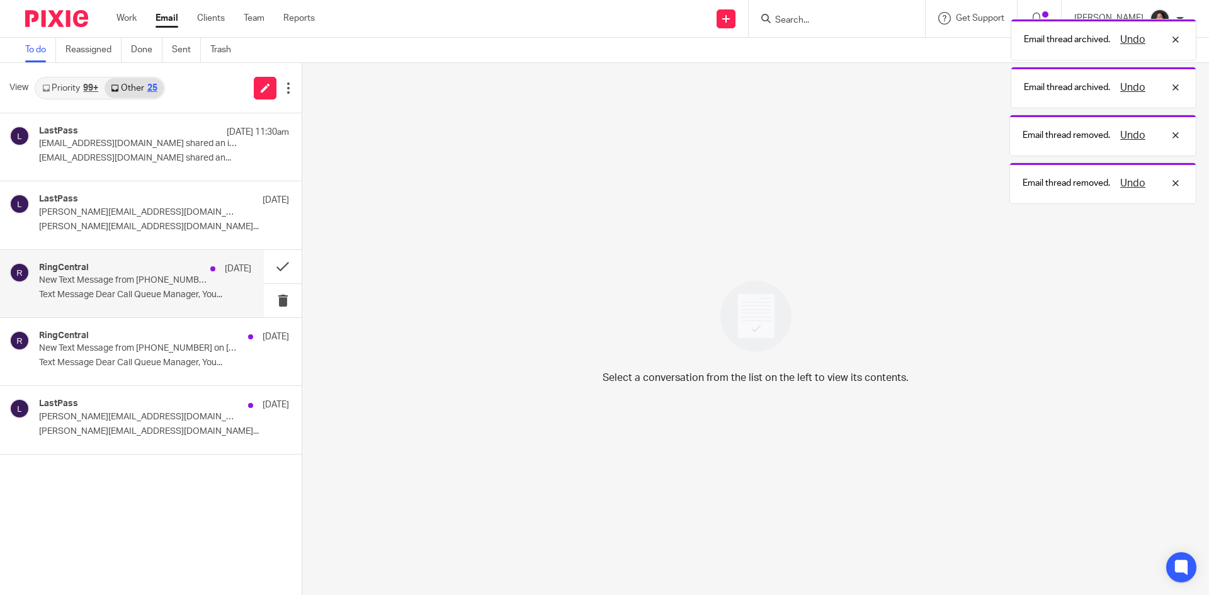
click at [179, 295] on p "Text Message Dear Call Queue Manager, You..." at bounding box center [145, 295] width 212 height 11
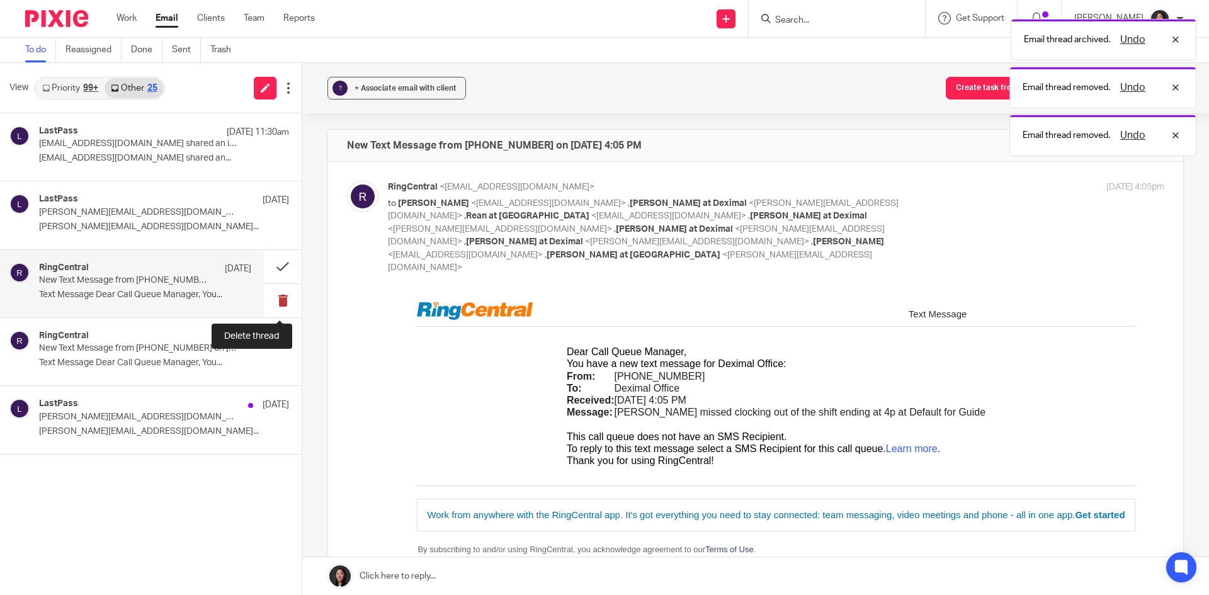
click at [273, 298] on button at bounding box center [283, 300] width 38 height 33
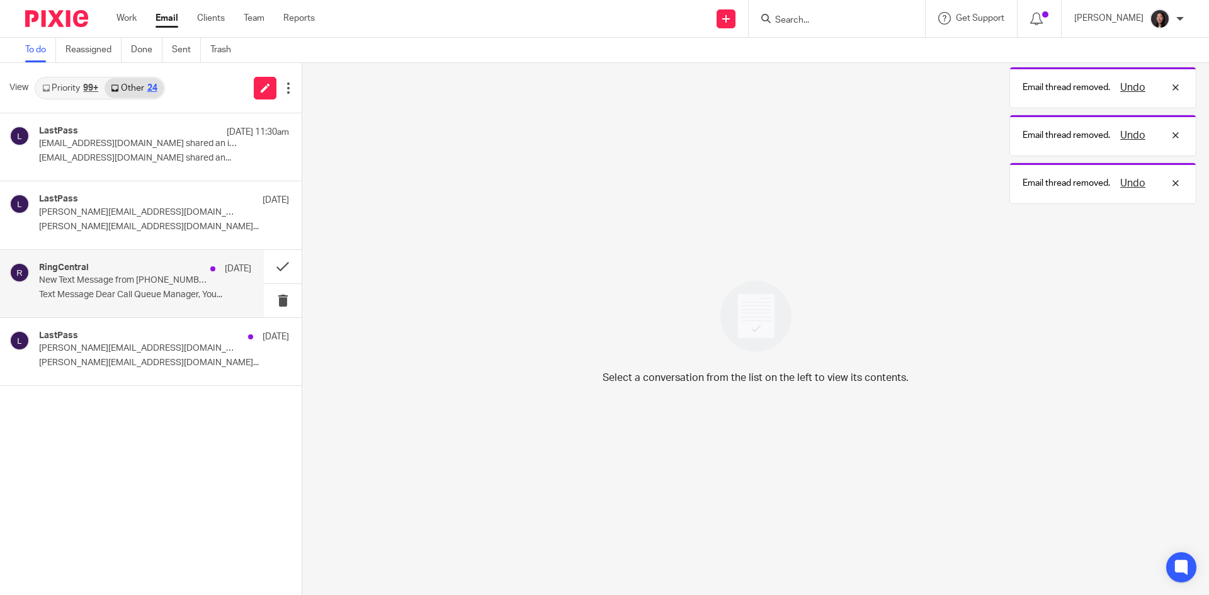
click at [161, 287] on div "RingCentral Sep 17 New Text Message from (855) 950-1316 on 09/17/2025 3:34 PM T…" at bounding box center [145, 283] width 212 height 42
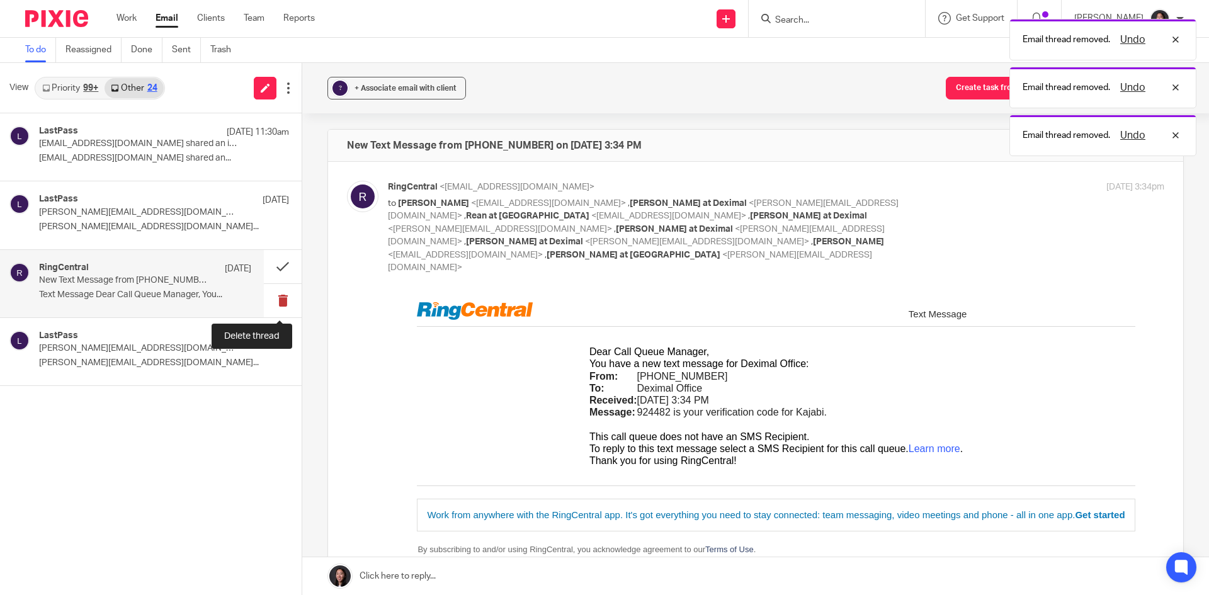
click at [272, 299] on button at bounding box center [283, 300] width 38 height 33
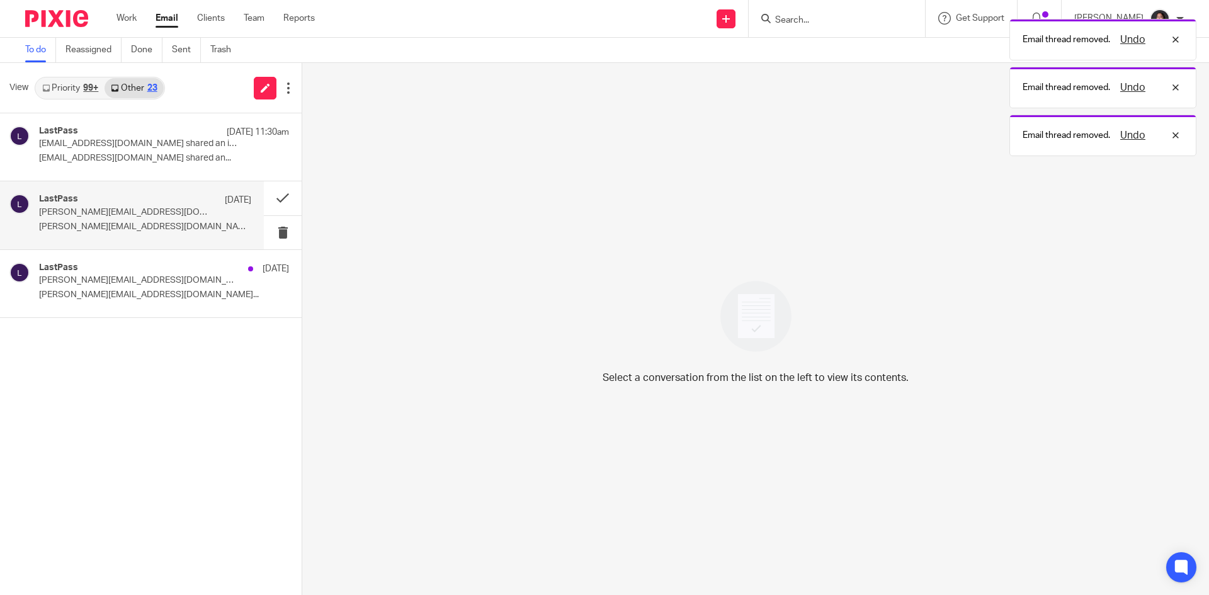
click at [153, 181] on div "LastPass Sep 17 amanda.deximal@gmail.com shared an item with you amanda.deximal…" at bounding box center [132, 214] width 264 height 67
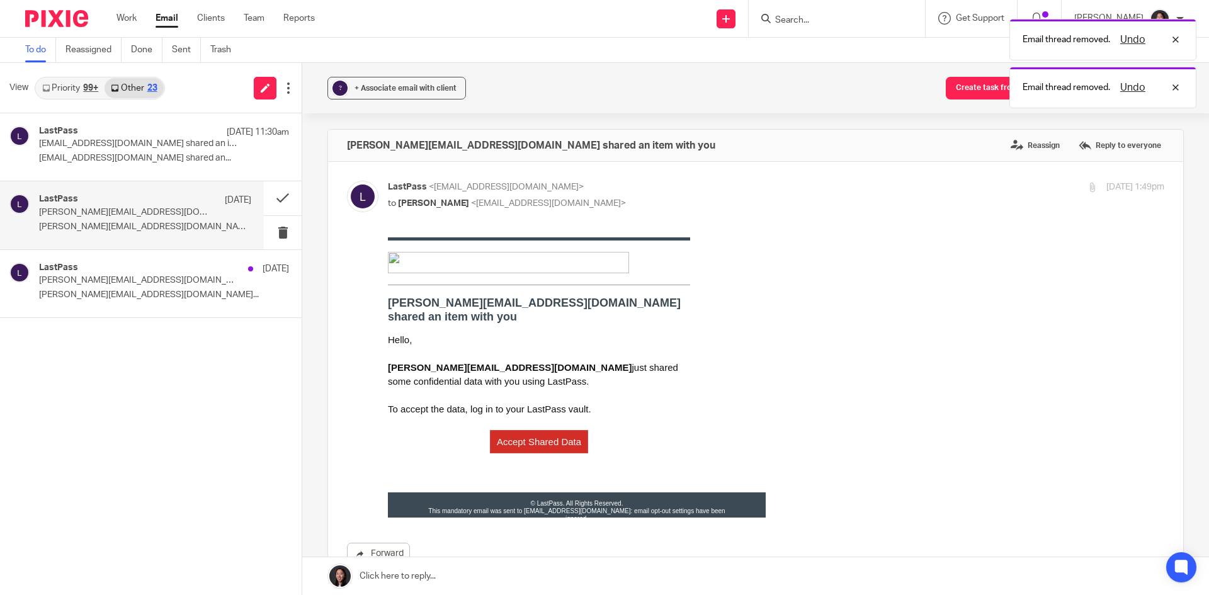
click at [82, 93] on link "Priority 99+" at bounding box center [70, 88] width 69 height 20
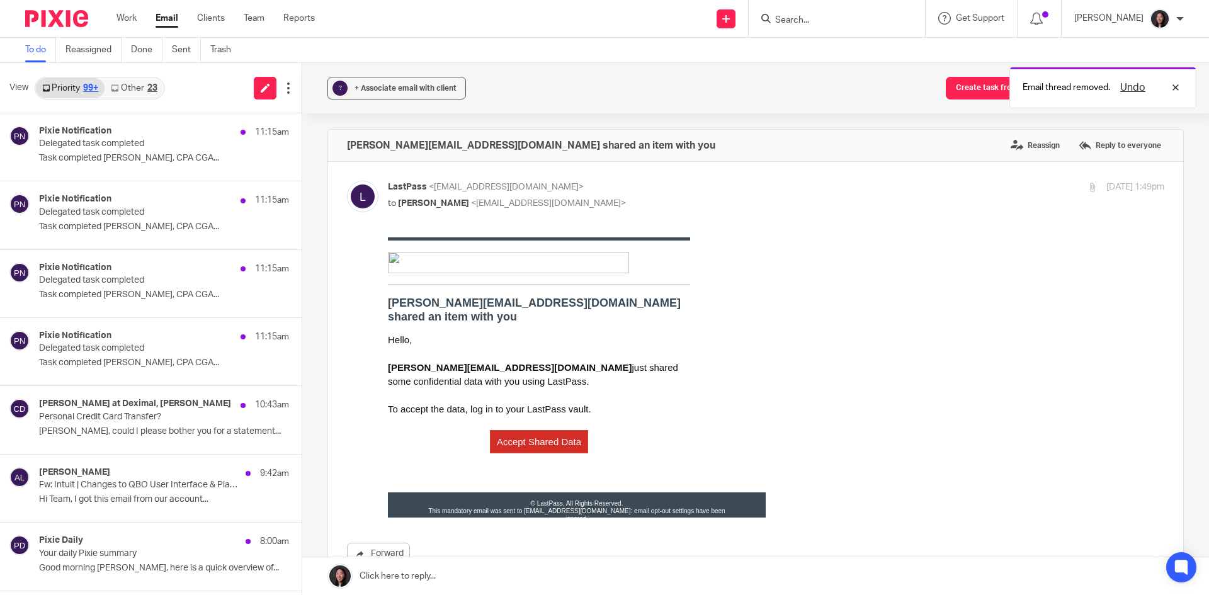
click at [131, 86] on link "Other 23" at bounding box center [133, 88] width 59 height 20
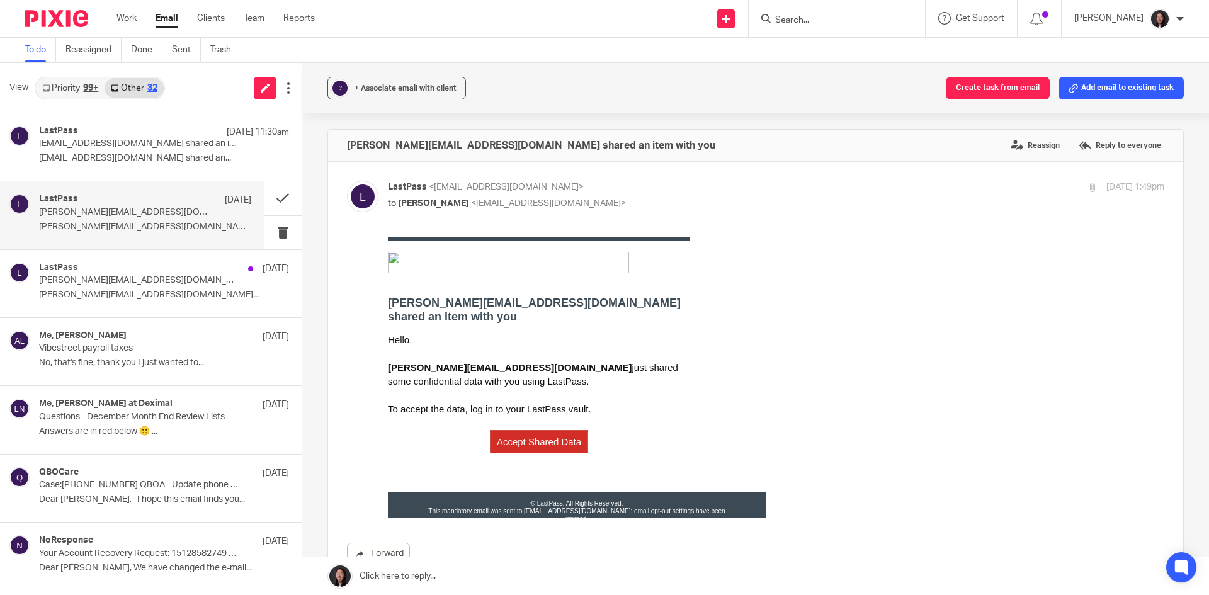
click at [55, 78] on link "Priority 99+" at bounding box center [70, 88] width 69 height 20
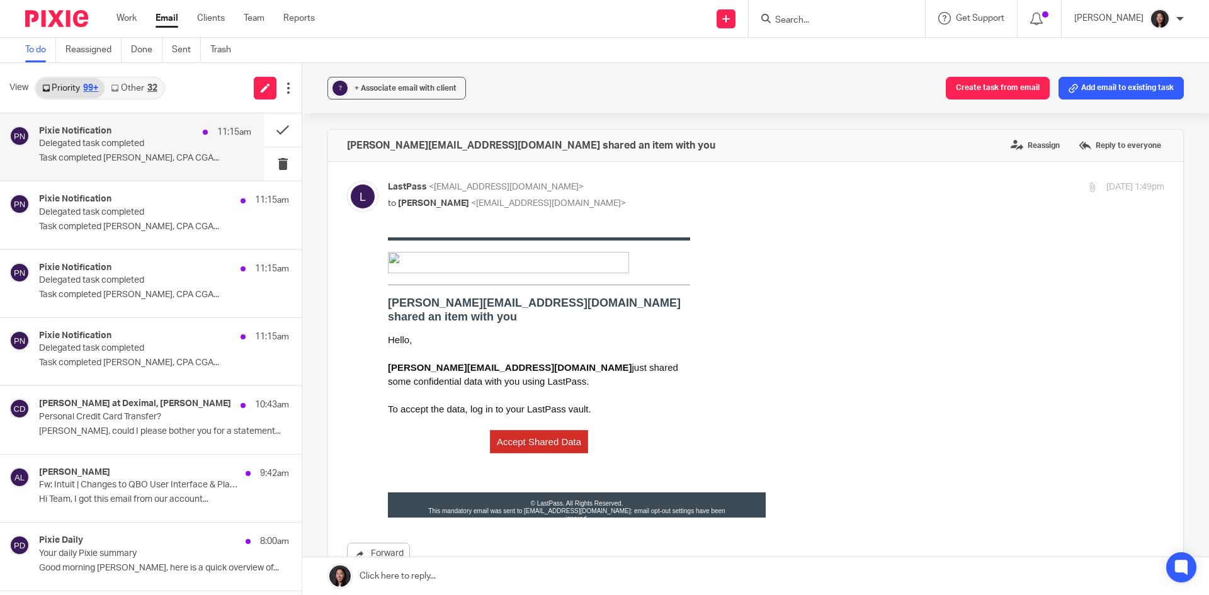
click at [145, 136] on div "Pixie Notification 11:15am" at bounding box center [145, 132] width 212 height 13
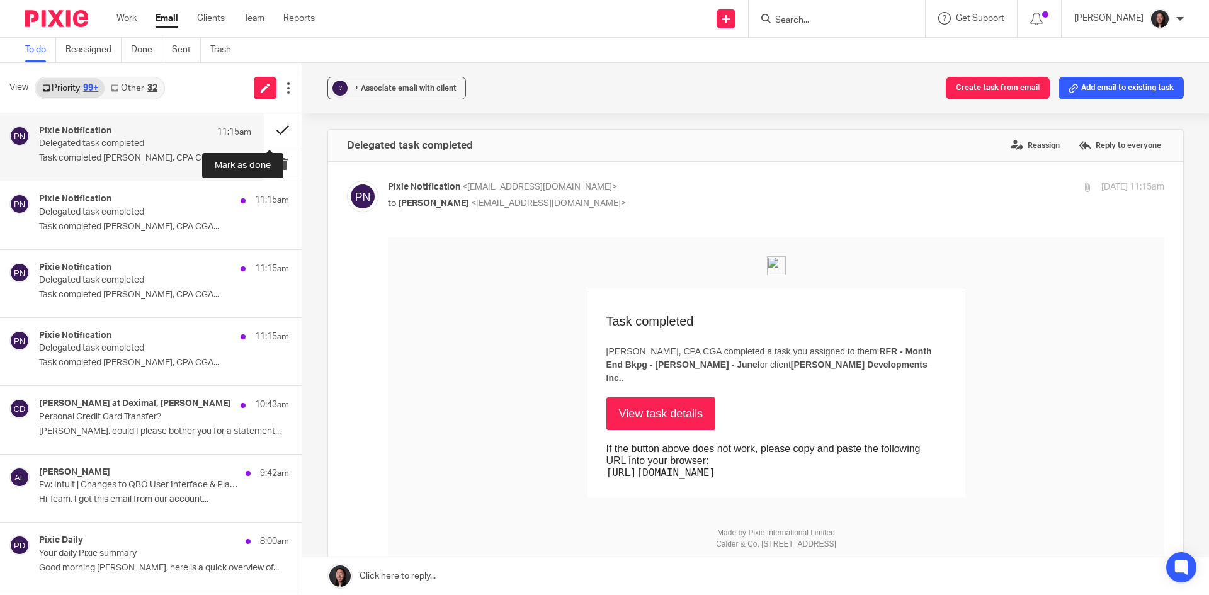
click at [266, 130] on button at bounding box center [283, 129] width 38 height 33
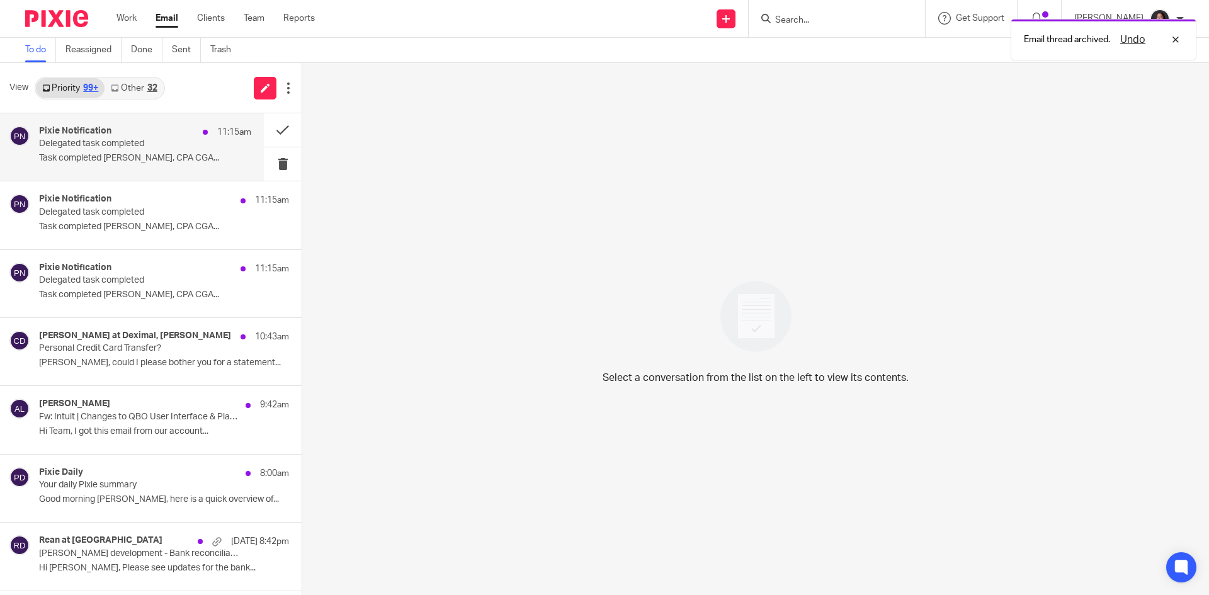
click at [166, 159] on p "Task completed Chrissy McGuire, CPA CGA..." at bounding box center [145, 158] width 212 height 11
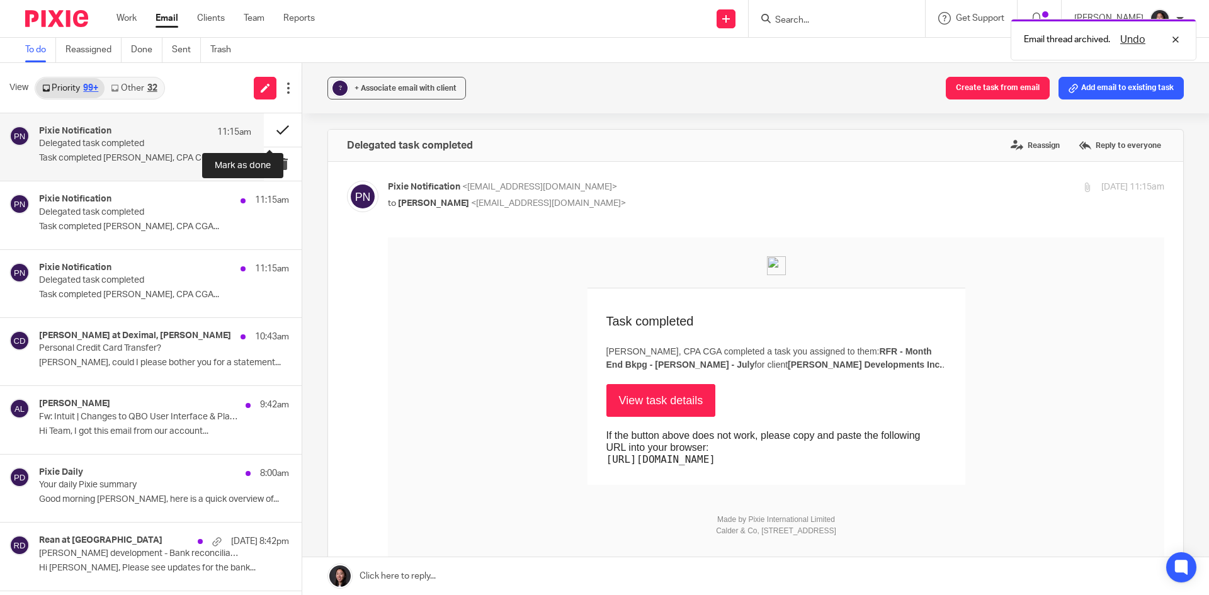
click at [273, 126] on button at bounding box center [283, 129] width 38 height 33
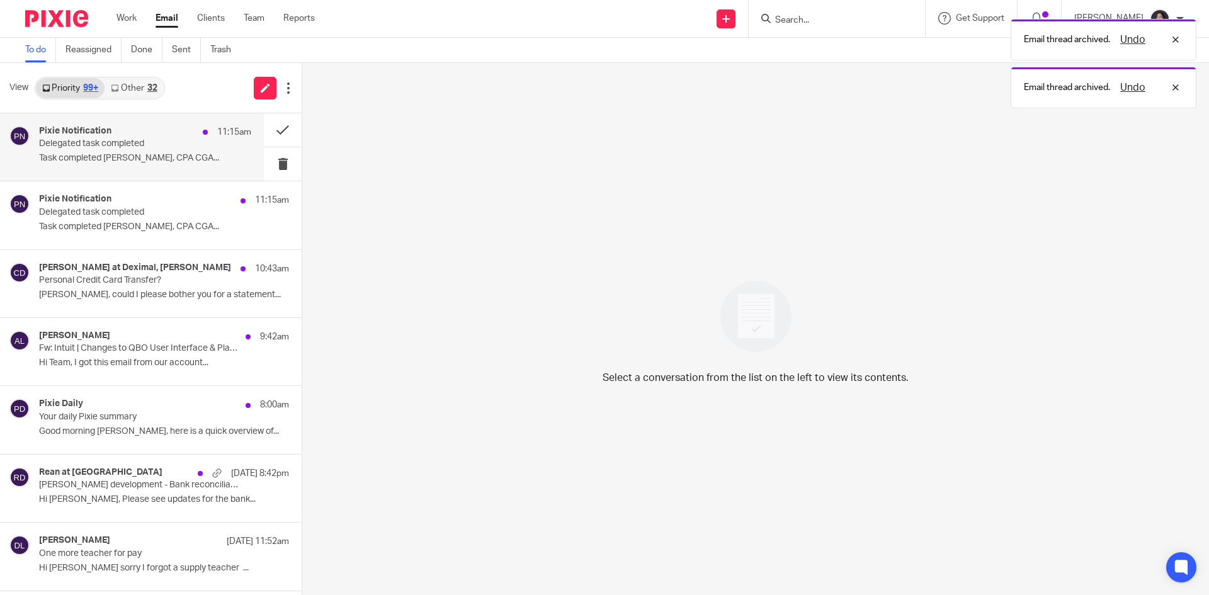
click at [210, 142] on div "Pixie Notification 11:15am Delegated task completed Task completed Chrissy McGu…" at bounding box center [145, 147] width 212 height 42
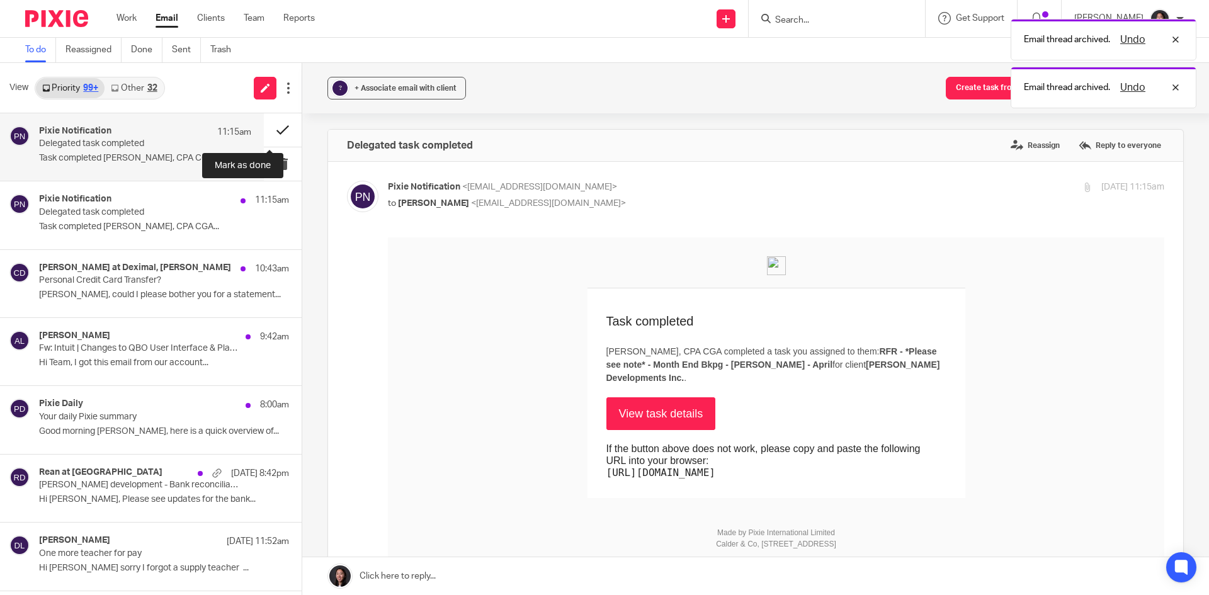
click at [266, 128] on button at bounding box center [283, 129] width 38 height 33
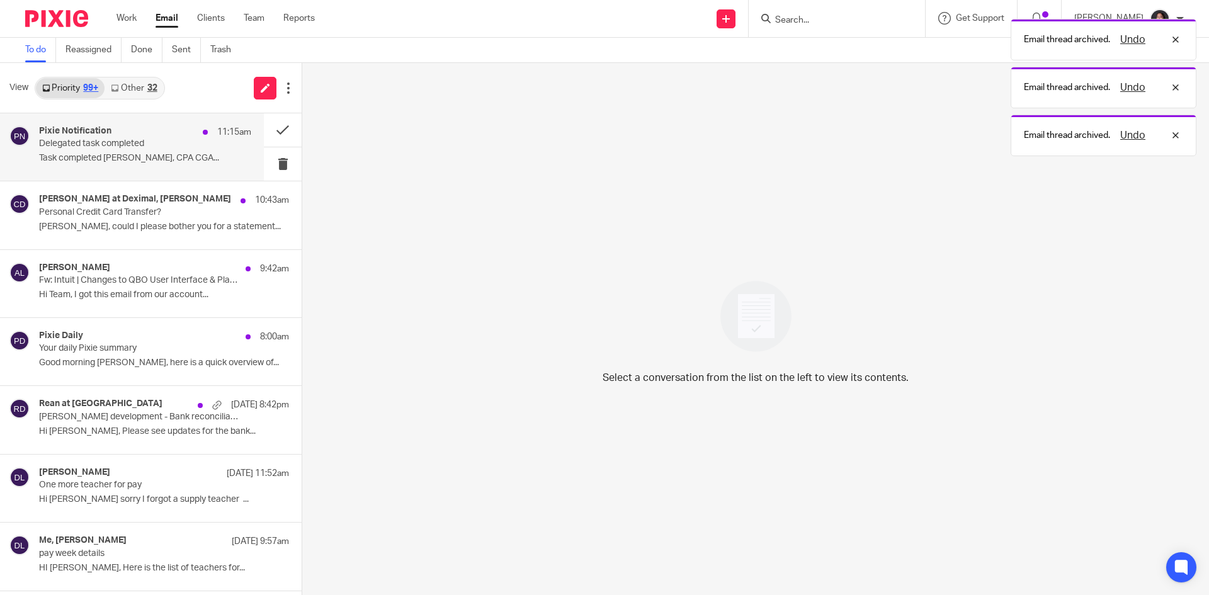
click at [172, 146] on p "Delegated task completed" at bounding box center [124, 143] width 170 height 11
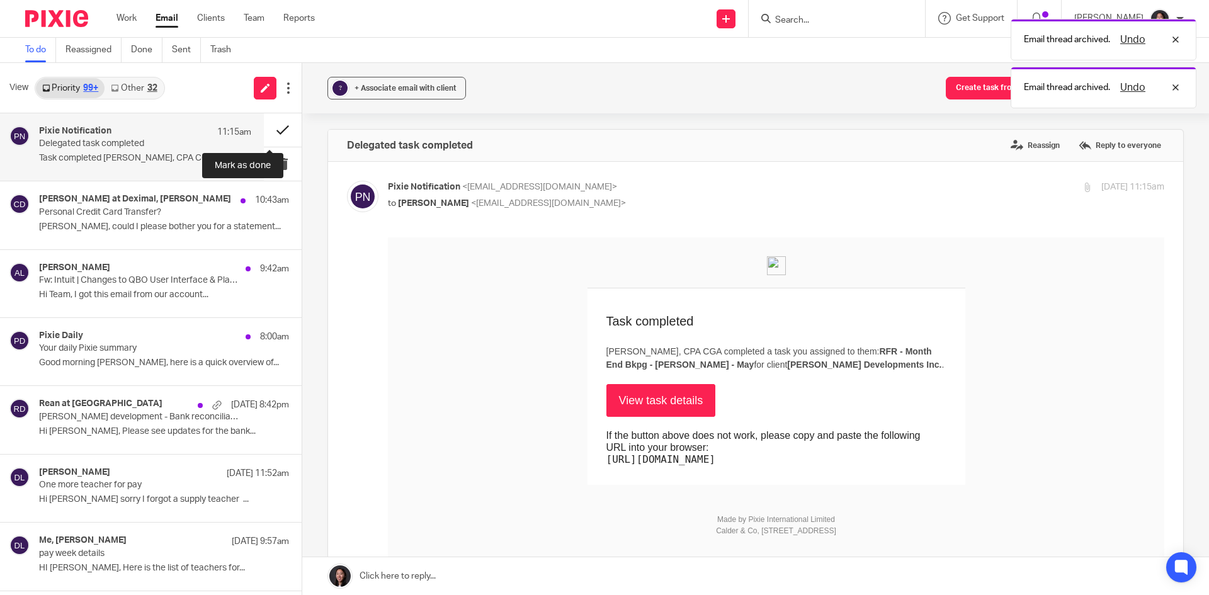
click at [264, 130] on button at bounding box center [283, 129] width 38 height 33
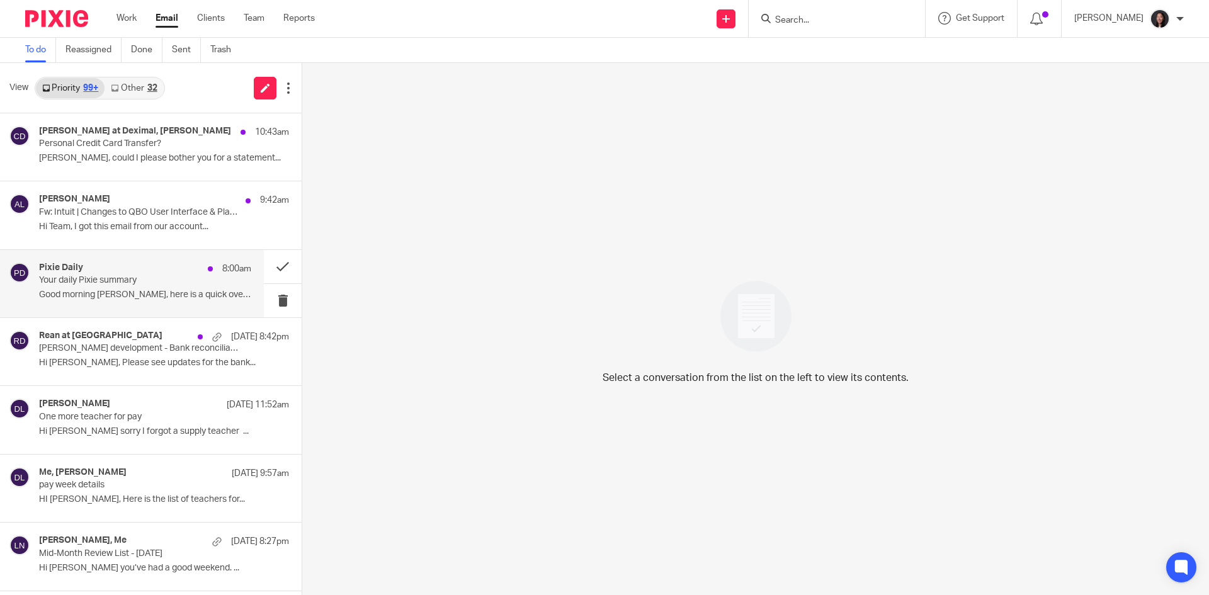
click at [134, 270] on div "Pixie Daily 8:00am" at bounding box center [145, 268] width 212 height 13
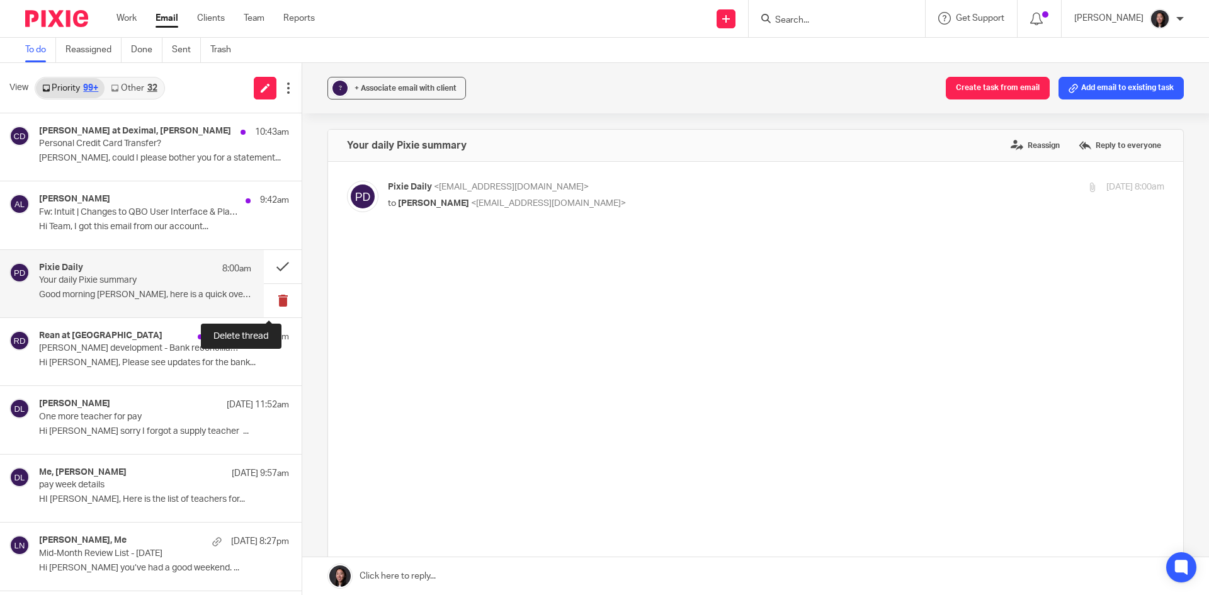
click at [264, 298] on button at bounding box center [283, 300] width 38 height 33
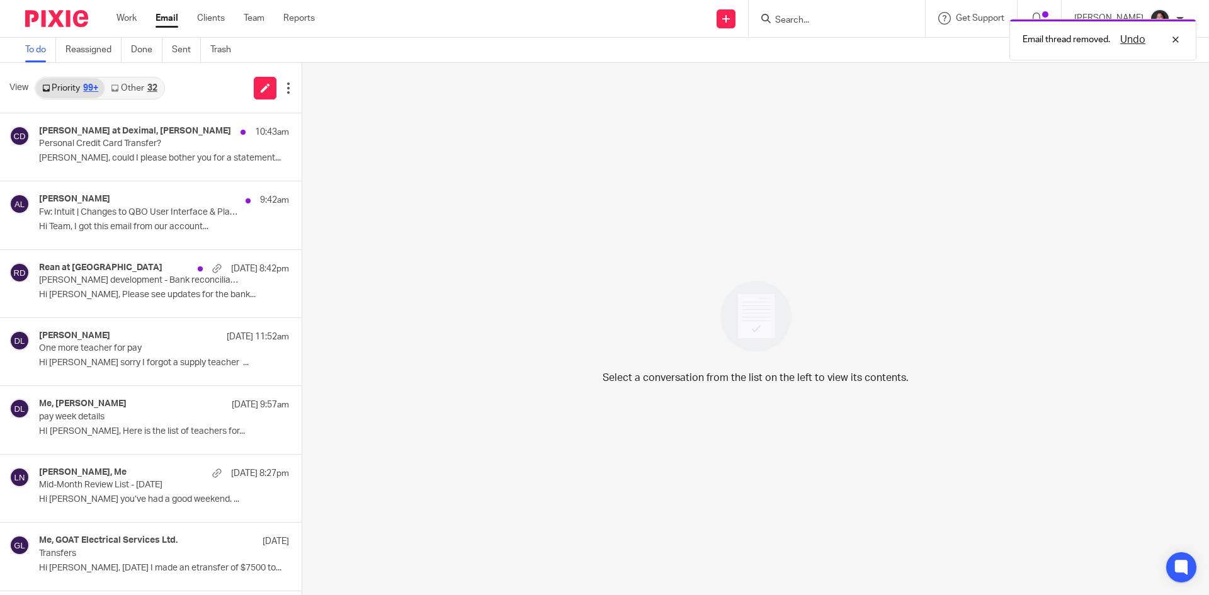
click at [131, 87] on link "Other 32" at bounding box center [133, 88] width 59 height 20
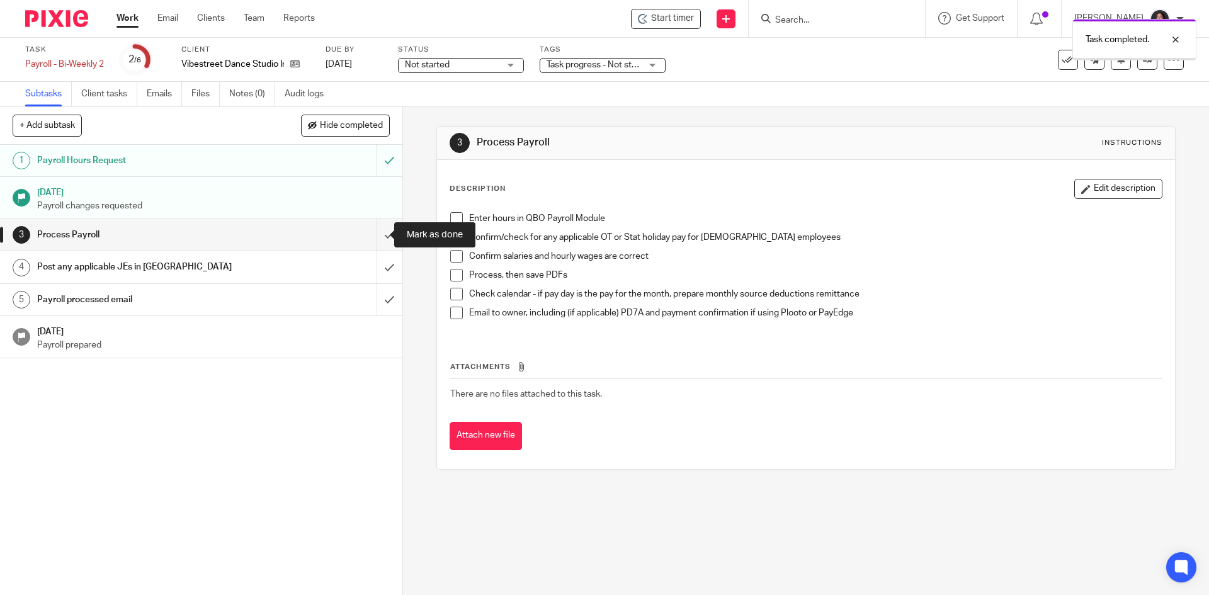
click at [371, 230] on input "submit" at bounding box center [201, 234] width 402 height 31
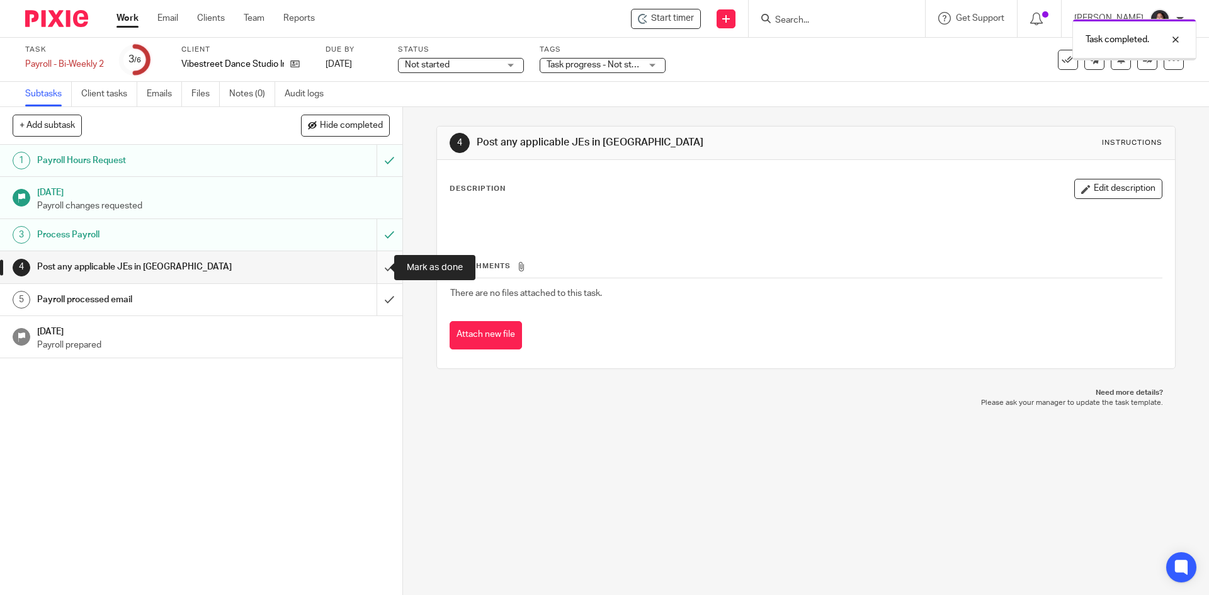
click at [367, 268] on input "submit" at bounding box center [201, 266] width 402 height 31
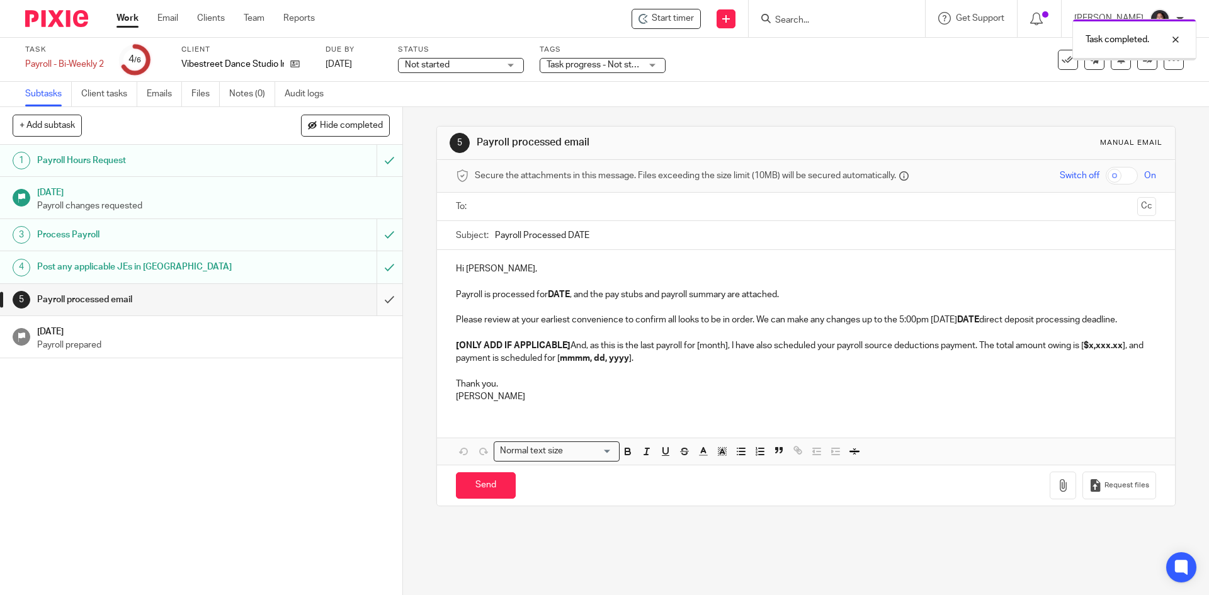
click at [376, 301] on input "submit" at bounding box center [201, 299] width 402 height 31
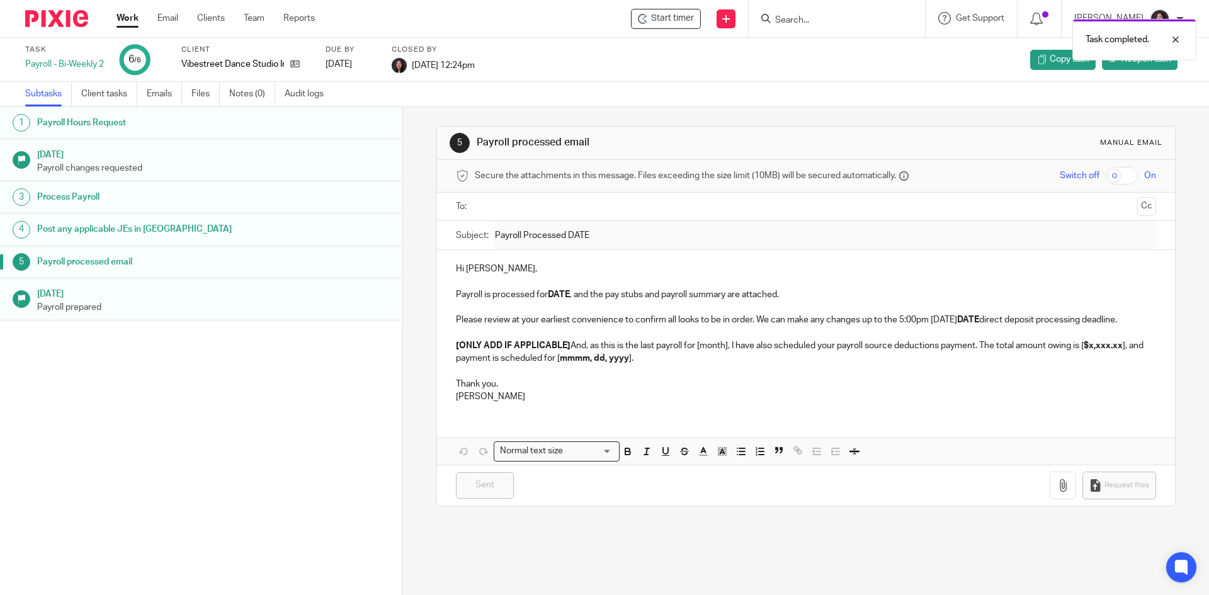
click at [132, 21] on link "Work" at bounding box center [127, 18] width 22 height 13
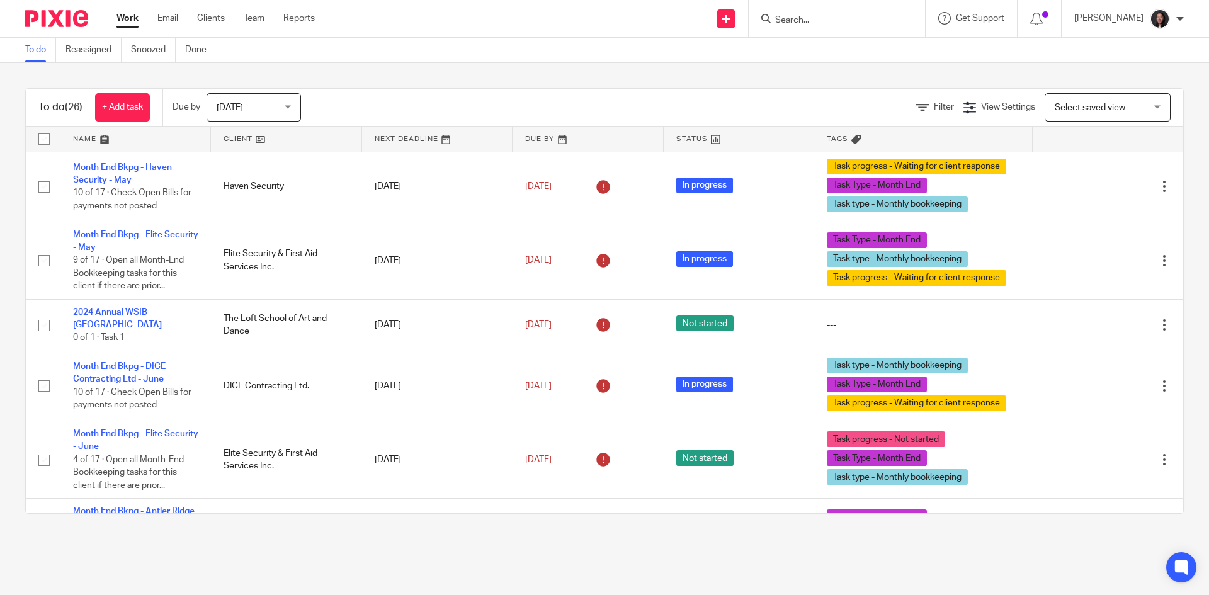
click at [155, 133] on link at bounding box center [135, 139] width 150 height 25
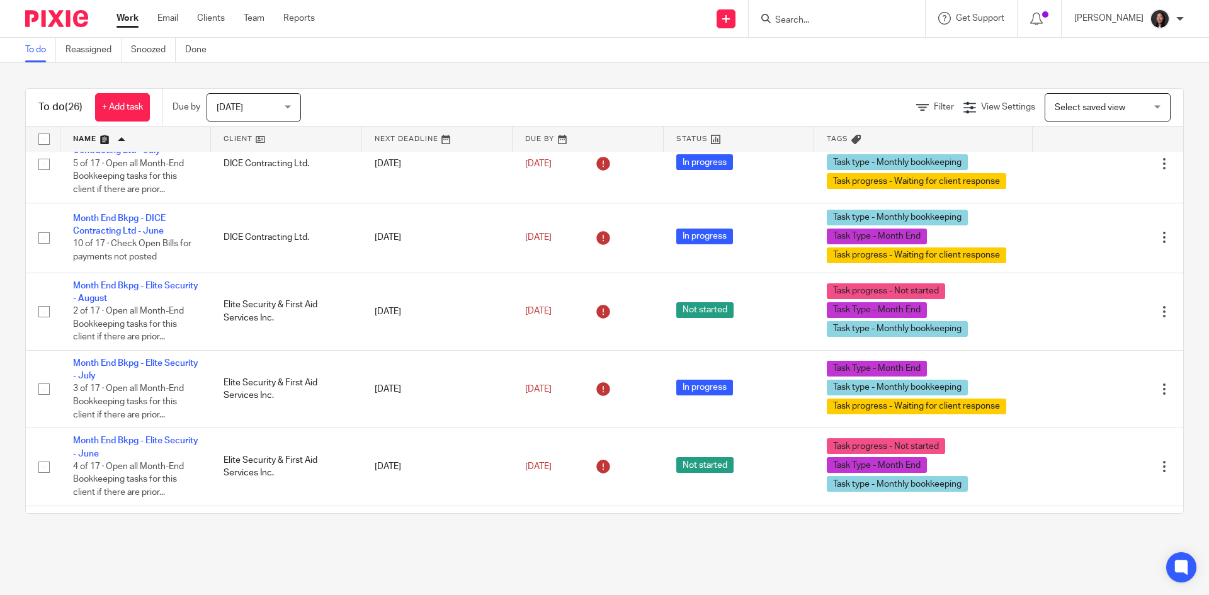
scroll to position [629, 0]
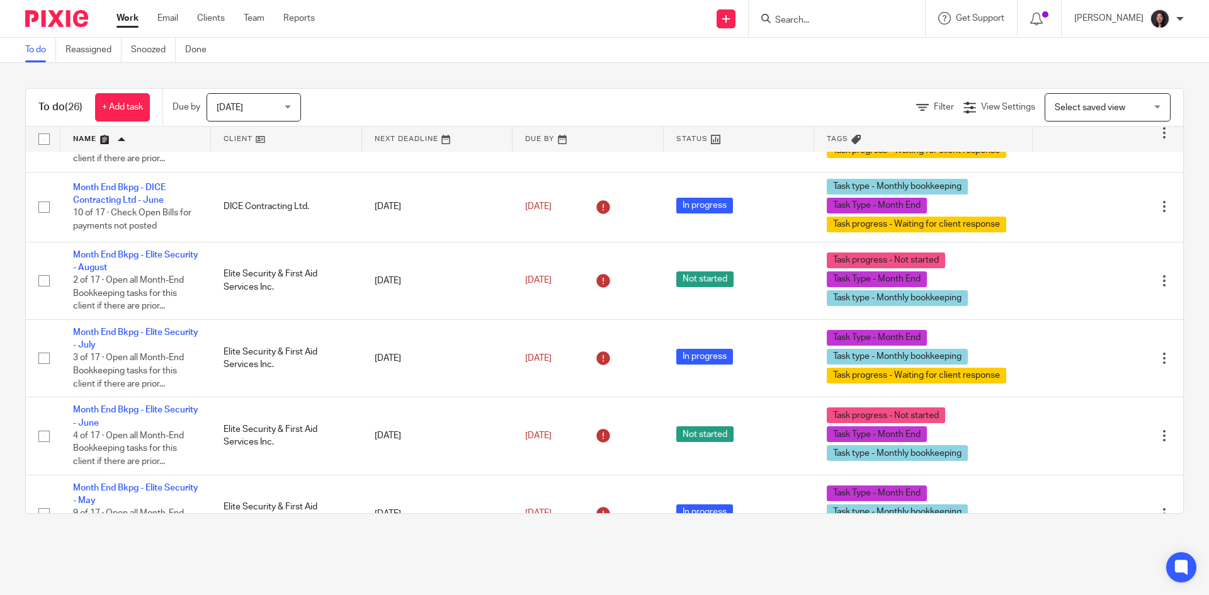
click at [1075, 105] on span "Select saved view" at bounding box center [1089, 107] width 71 height 9
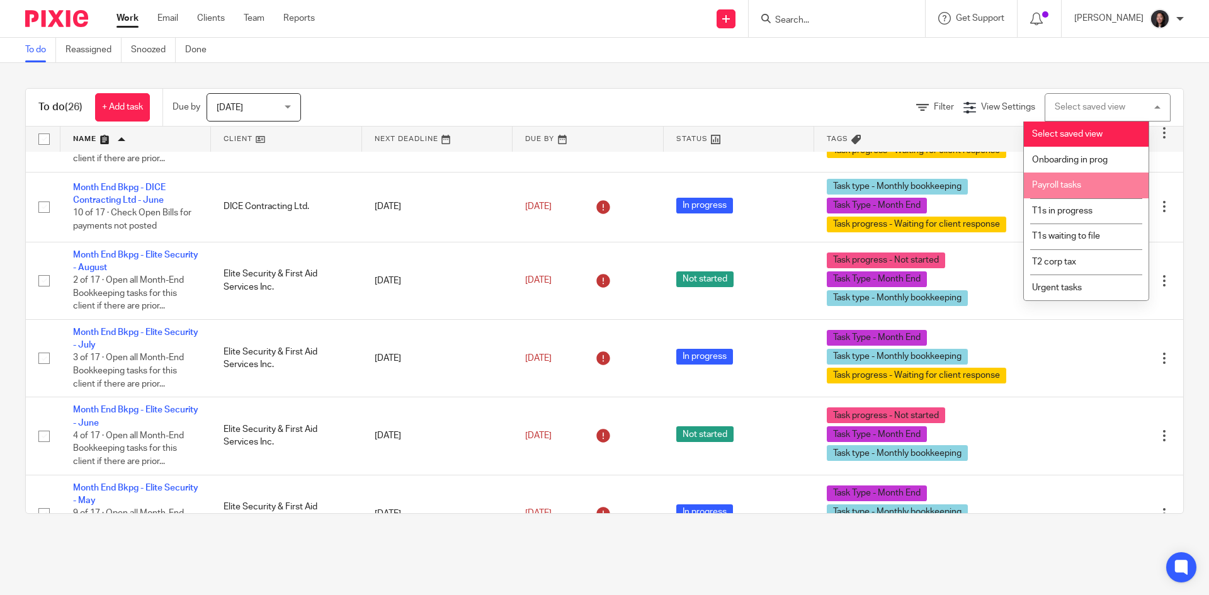
click at [1071, 184] on span "Payroll tasks" at bounding box center [1056, 185] width 49 height 9
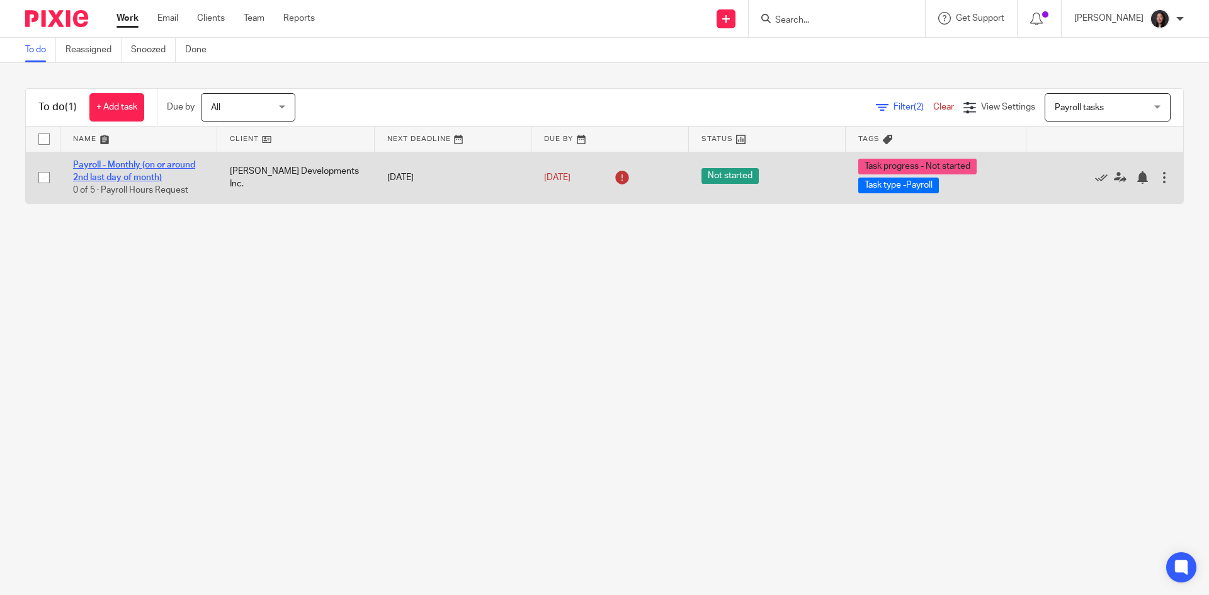
click at [142, 168] on link "Payroll - Monthly (on or around 2nd last day of month)" at bounding box center [134, 171] width 122 height 21
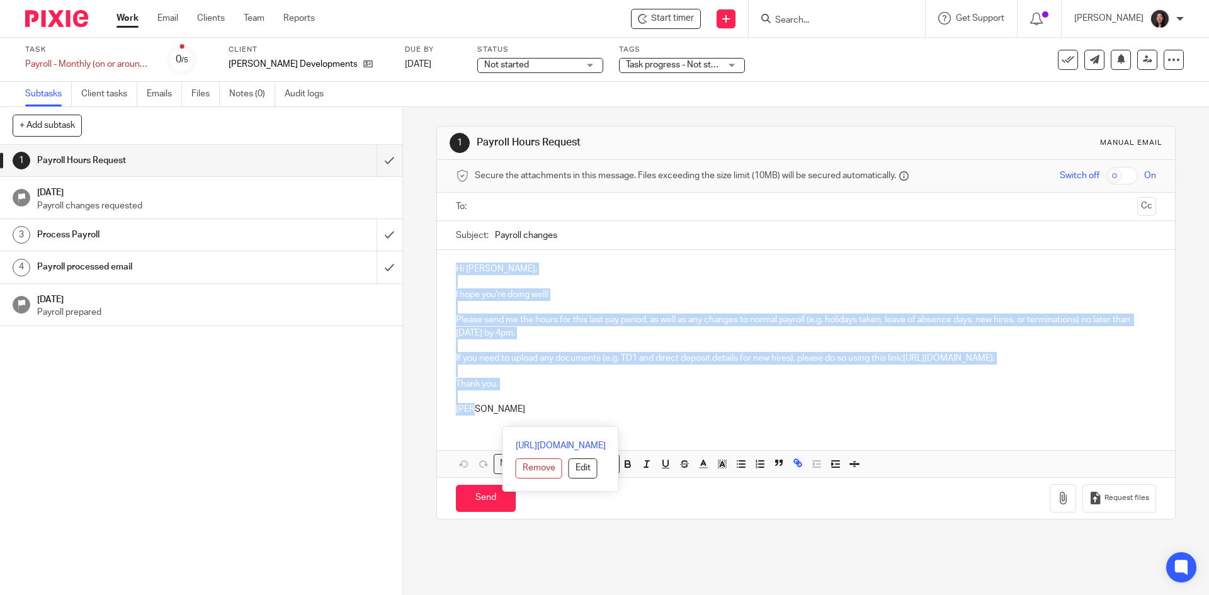
drag, startPoint x: 444, startPoint y: 268, endPoint x: 561, endPoint y: 422, distance: 193.1
click at [561, 422] on div "Hi Eli, I hope you're doing well! Please send me the hours for this last pay pe…" at bounding box center [805, 337] width 737 height 175
click at [377, 162] on input "submit" at bounding box center [201, 160] width 402 height 31
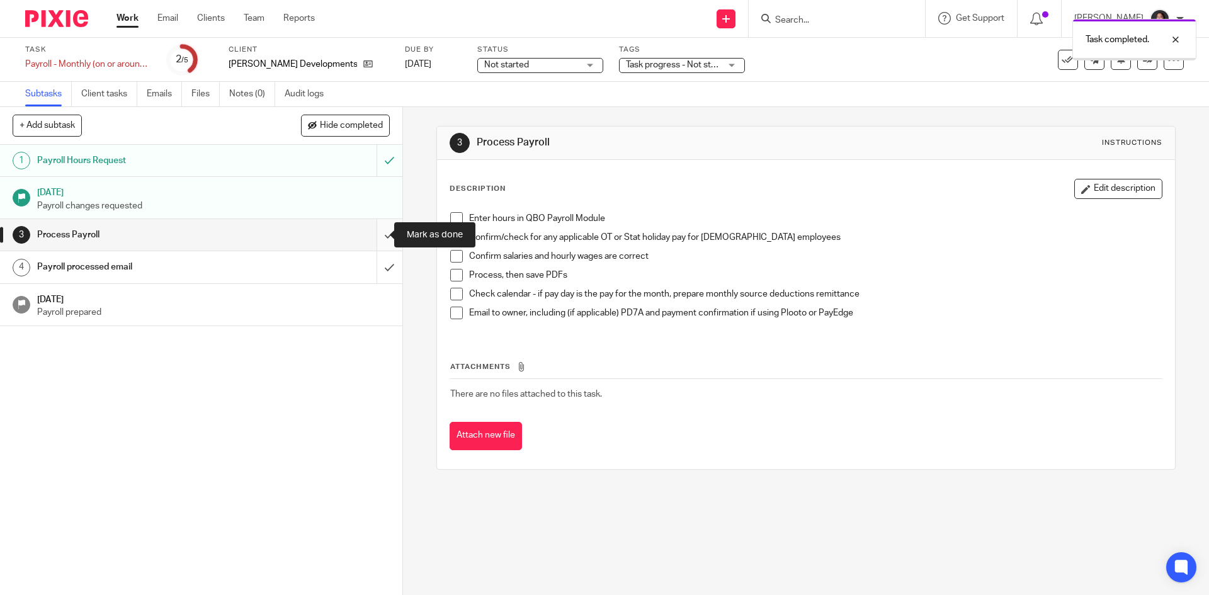
click at [370, 232] on input "submit" at bounding box center [201, 234] width 402 height 31
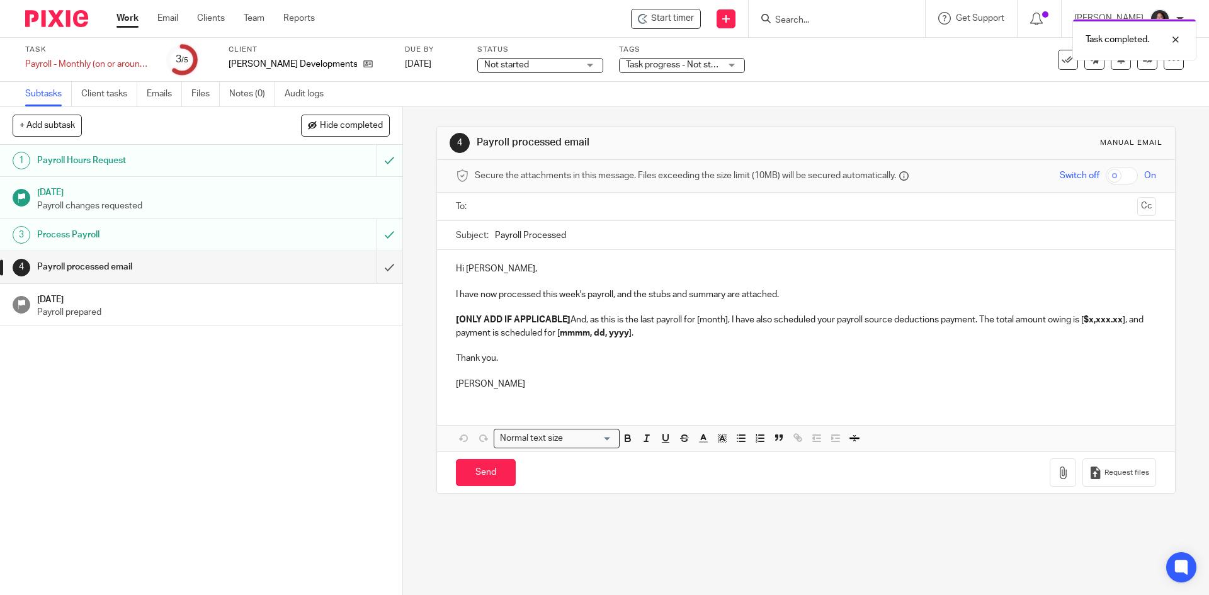
click at [302, 265] on div "Payroll processed email" at bounding box center [200, 266] width 327 height 19
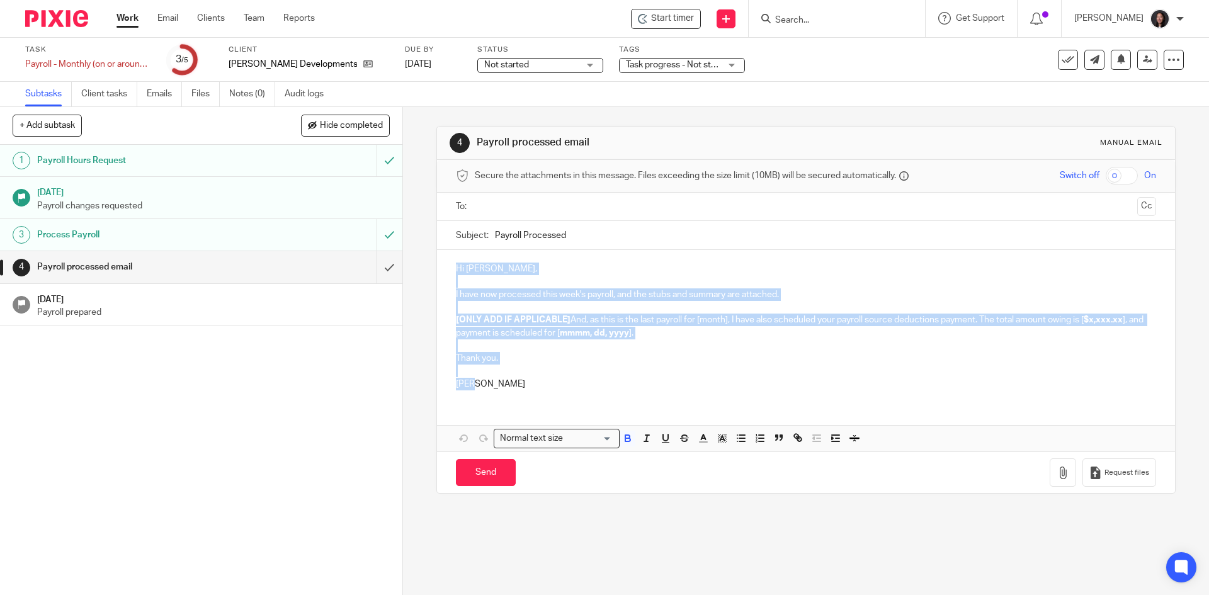
drag, startPoint x: 439, startPoint y: 267, endPoint x: 477, endPoint y: 380, distance: 119.4
click at [477, 380] on div "Hi [PERSON_NAME], I have now processed this week's payroll, and the stubs and s…" at bounding box center [805, 325] width 737 height 150
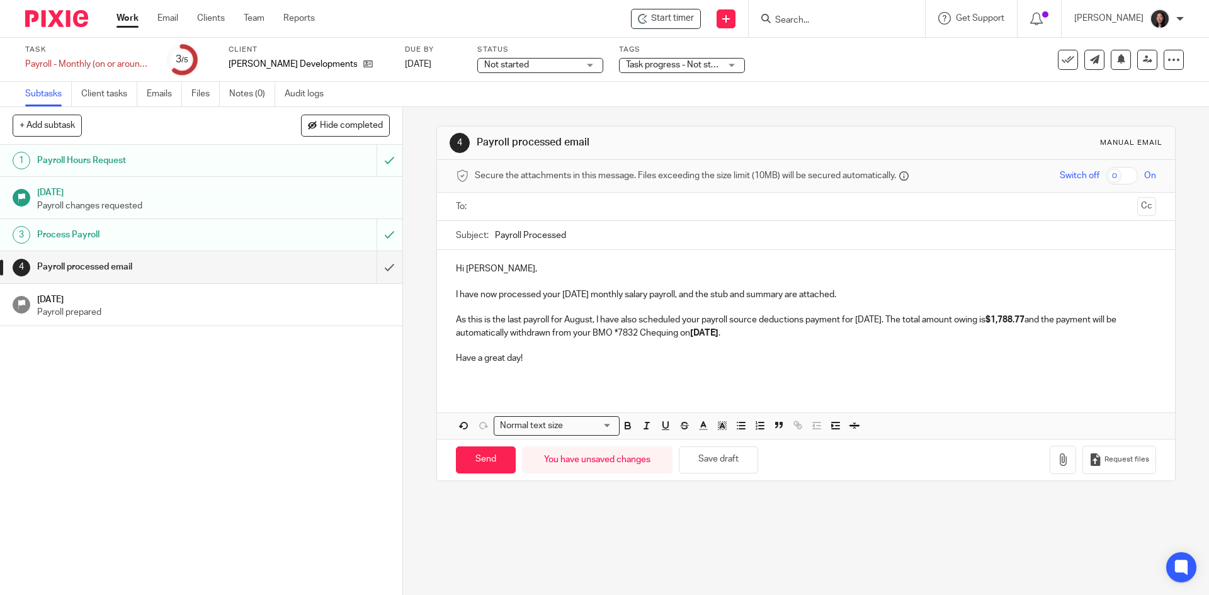
click at [589, 294] on p "I have now processed your [DATE] monthly salary payroll, and the stub and summa…" at bounding box center [805, 294] width 699 height 13
click at [694, 302] on p at bounding box center [805, 307] width 699 height 13
click at [590, 322] on p "As this is the last payroll for August, I have also scheduled your payroll sour…" at bounding box center [805, 326] width 699 height 26
click at [913, 320] on p "As this is the last payroll for September, I have also scheduled your payroll s…" at bounding box center [805, 326] width 699 height 26
click at [915, 320] on p "As this is the last payroll for September, I have also scheduled your payroll s…" at bounding box center [805, 326] width 699 height 26
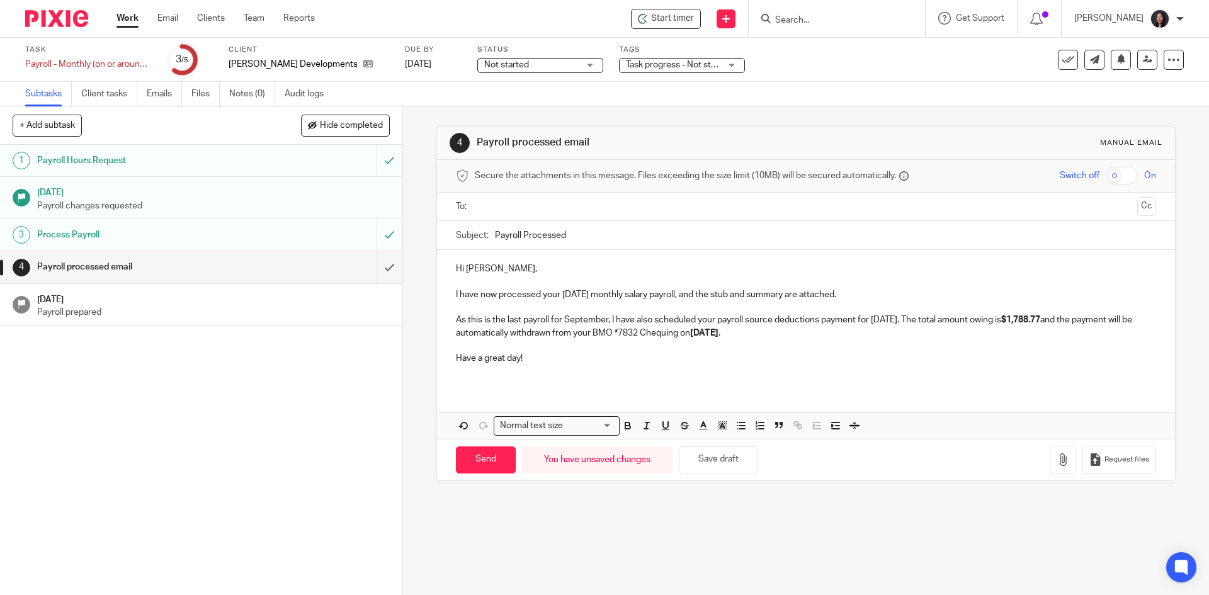
click at [718, 332] on strong "[DATE]" at bounding box center [704, 333] width 28 height 9
click at [718, 333] on strong "October 10, 2025" at bounding box center [704, 333] width 28 height 9
click at [703, 466] on button "Save draft" at bounding box center [718, 459] width 79 height 27
click at [1056, 460] on icon "button" at bounding box center [1062, 459] width 13 height 13
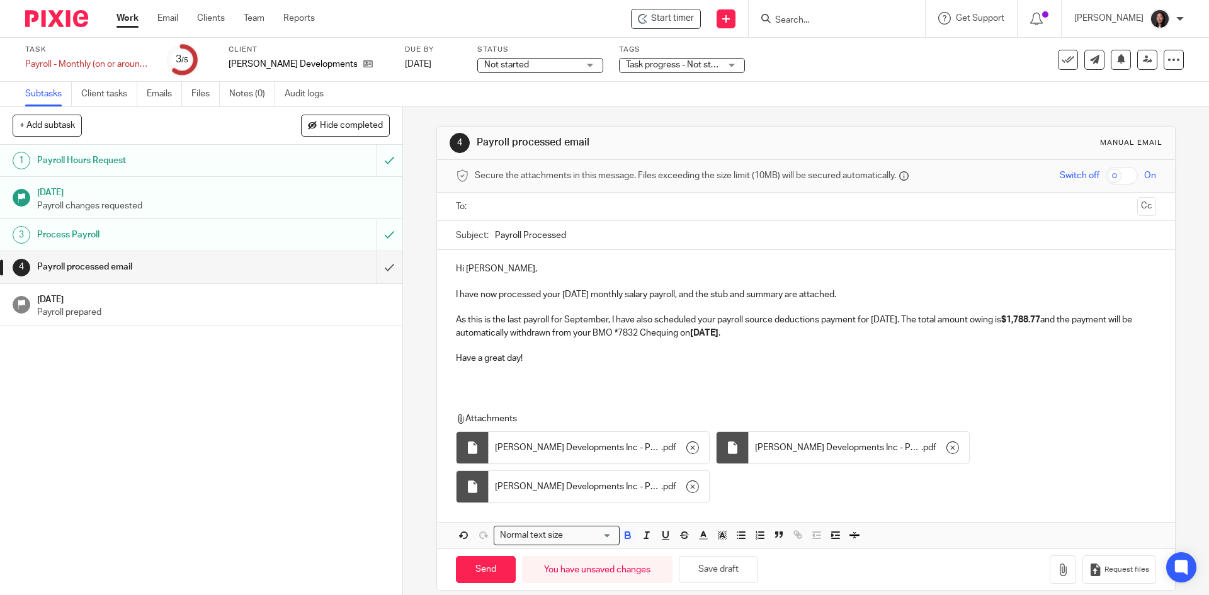
click at [590, 235] on input "Payroll Processed" at bounding box center [825, 235] width 660 height 28
type input "Payroll Processed - September 2025"
click at [619, 210] on input "text" at bounding box center [805, 207] width 652 height 14
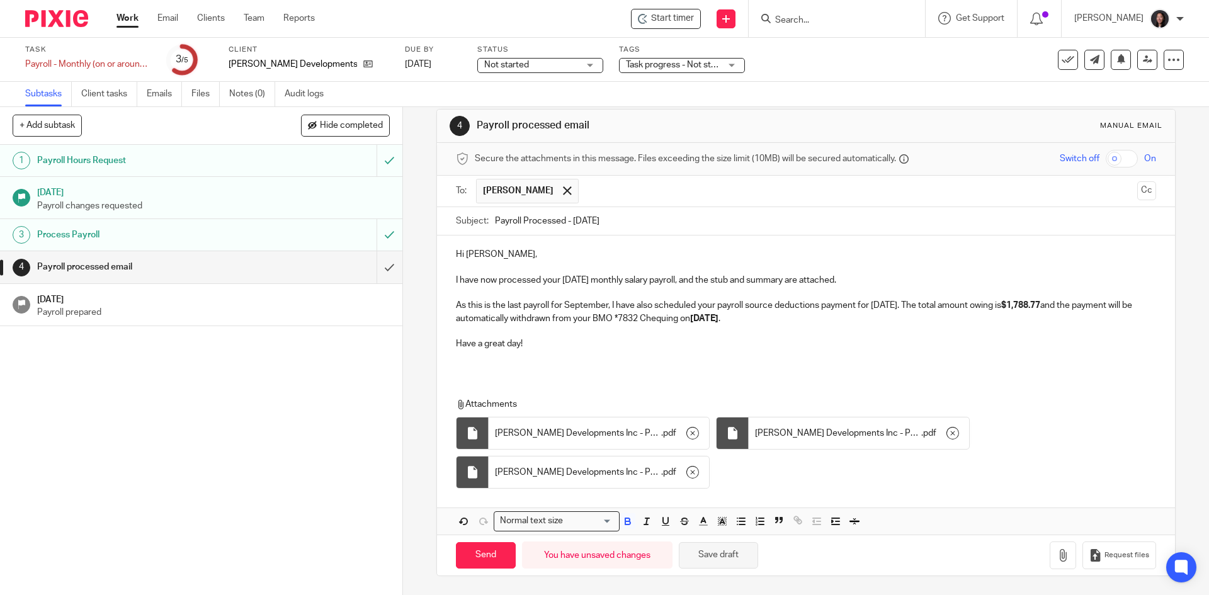
click at [723, 555] on button "Save draft" at bounding box center [718, 555] width 79 height 27
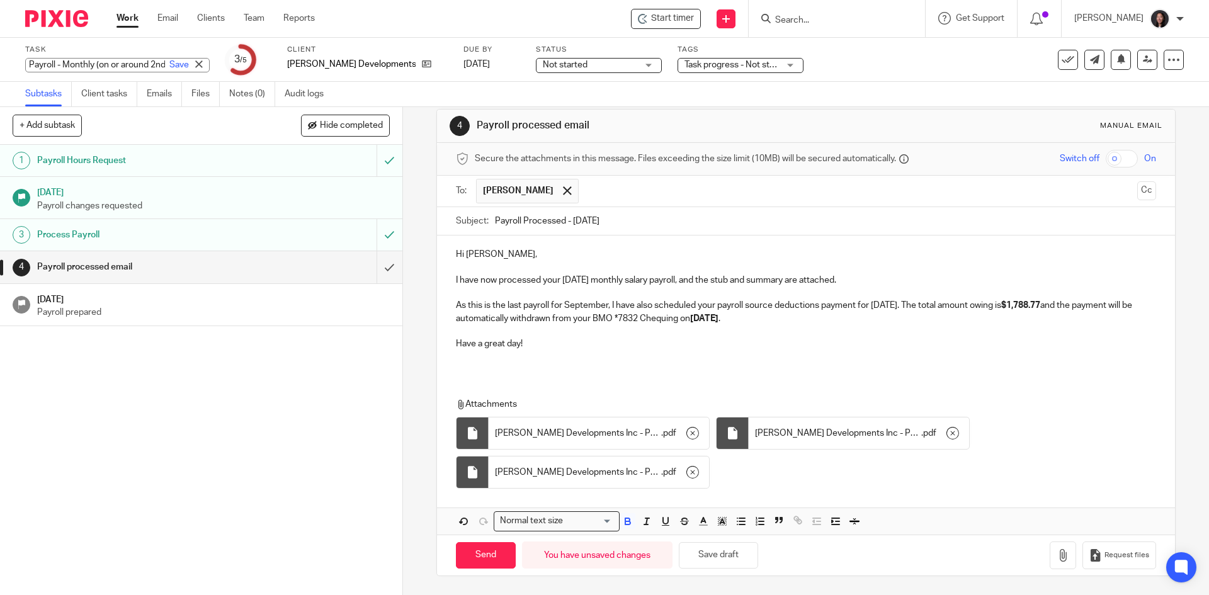
click at [28, 60] on div "Payroll - Monthly (on or around 2nd last day of month) Save Payroll - Monthly (…" at bounding box center [117, 65] width 184 height 14
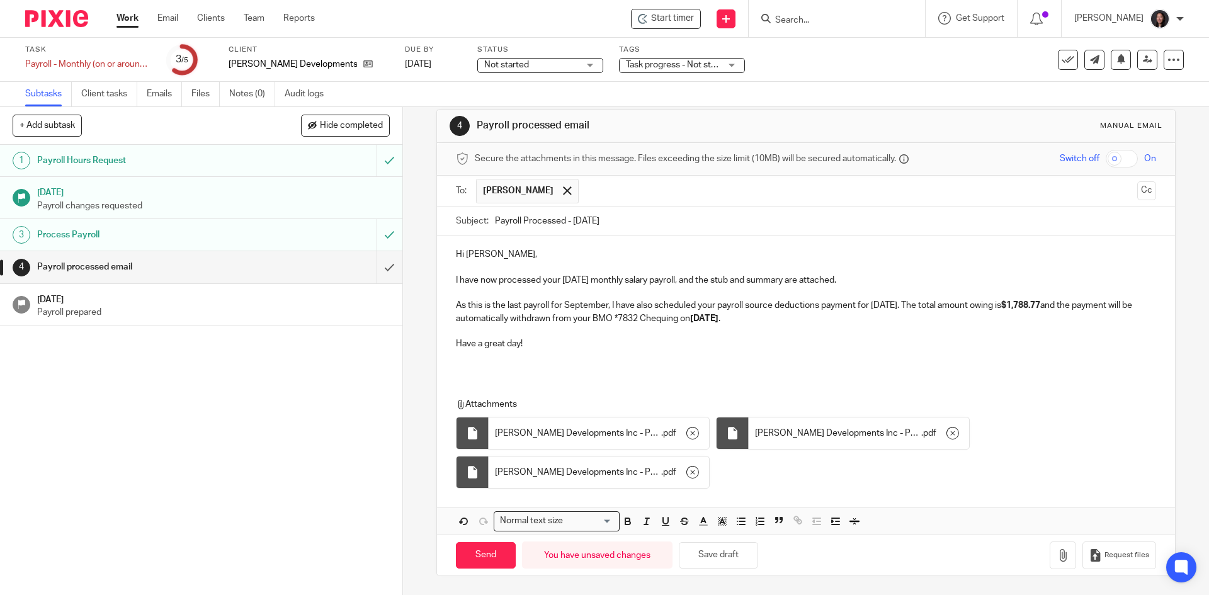
click at [583, 293] on p at bounding box center [805, 292] width 699 height 13
click at [726, 563] on button "Save draft" at bounding box center [718, 555] width 79 height 27
click at [492, 553] on input "Send" at bounding box center [486, 555] width 60 height 27
type input "Sent"
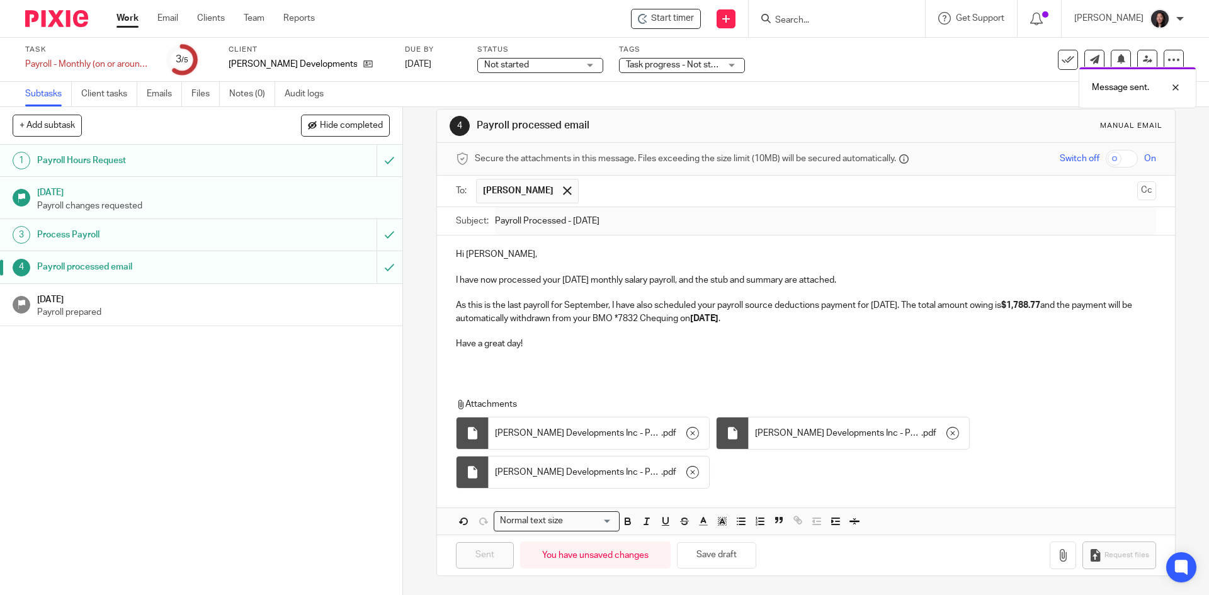
click at [305, 308] on p "Payroll prepared" at bounding box center [213, 312] width 353 height 13
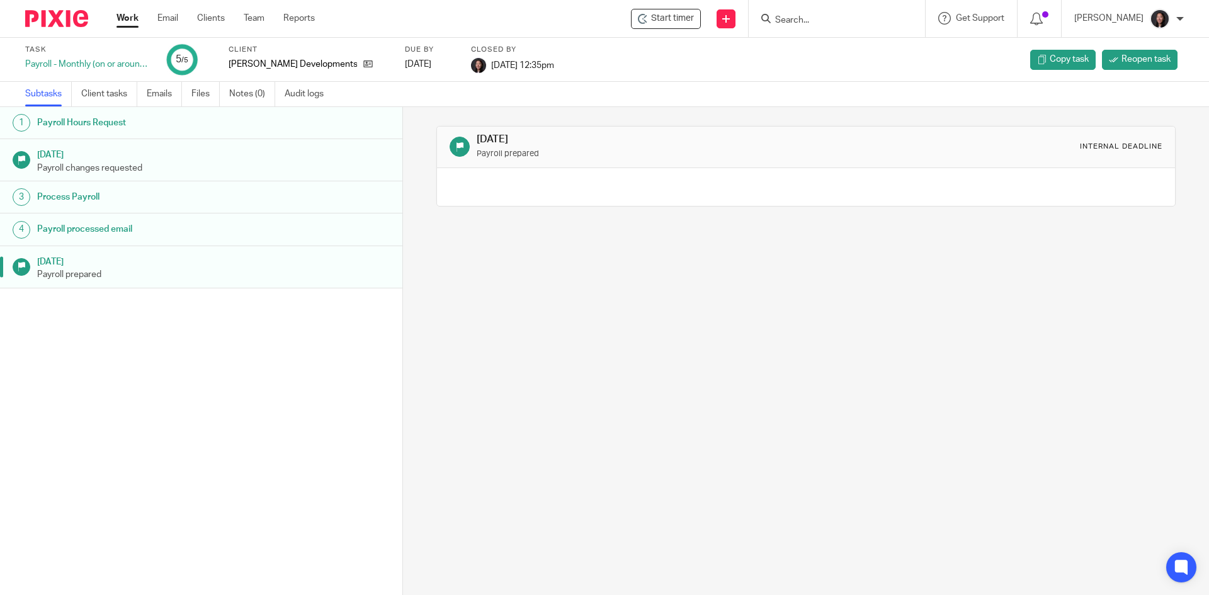
click at [128, 15] on link "Work" at bounding box center [127, 18] width 22 height 13
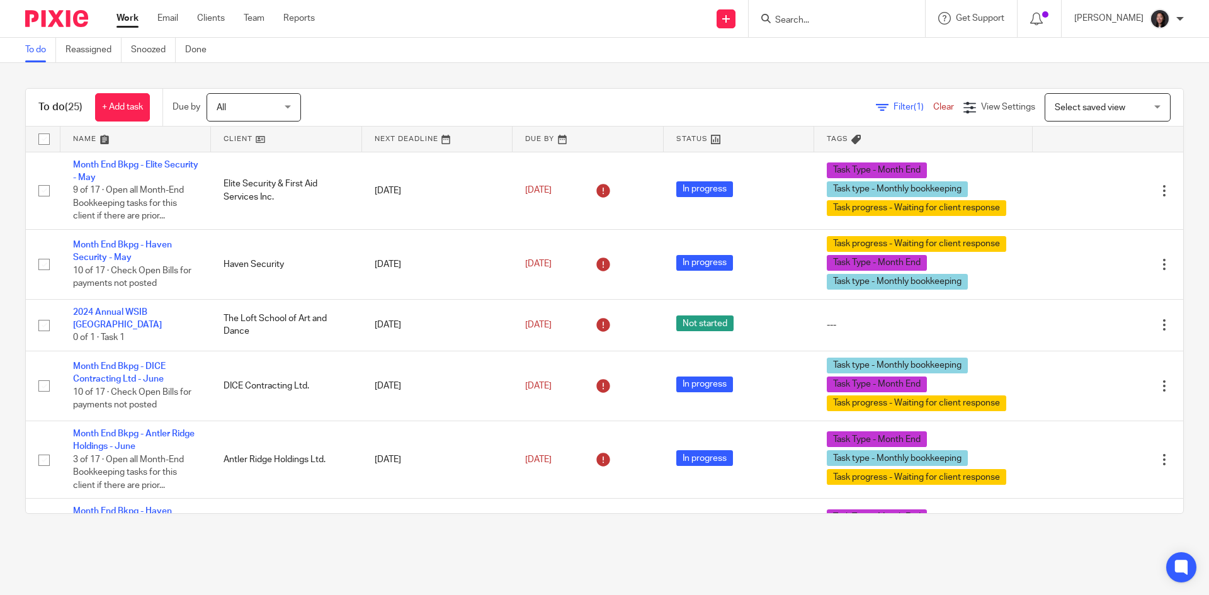
click at [271, 140] on link at bounding box center [286, 139] width 150 height 25
